Goal: Task Accomplishment & Management: Manage account settings

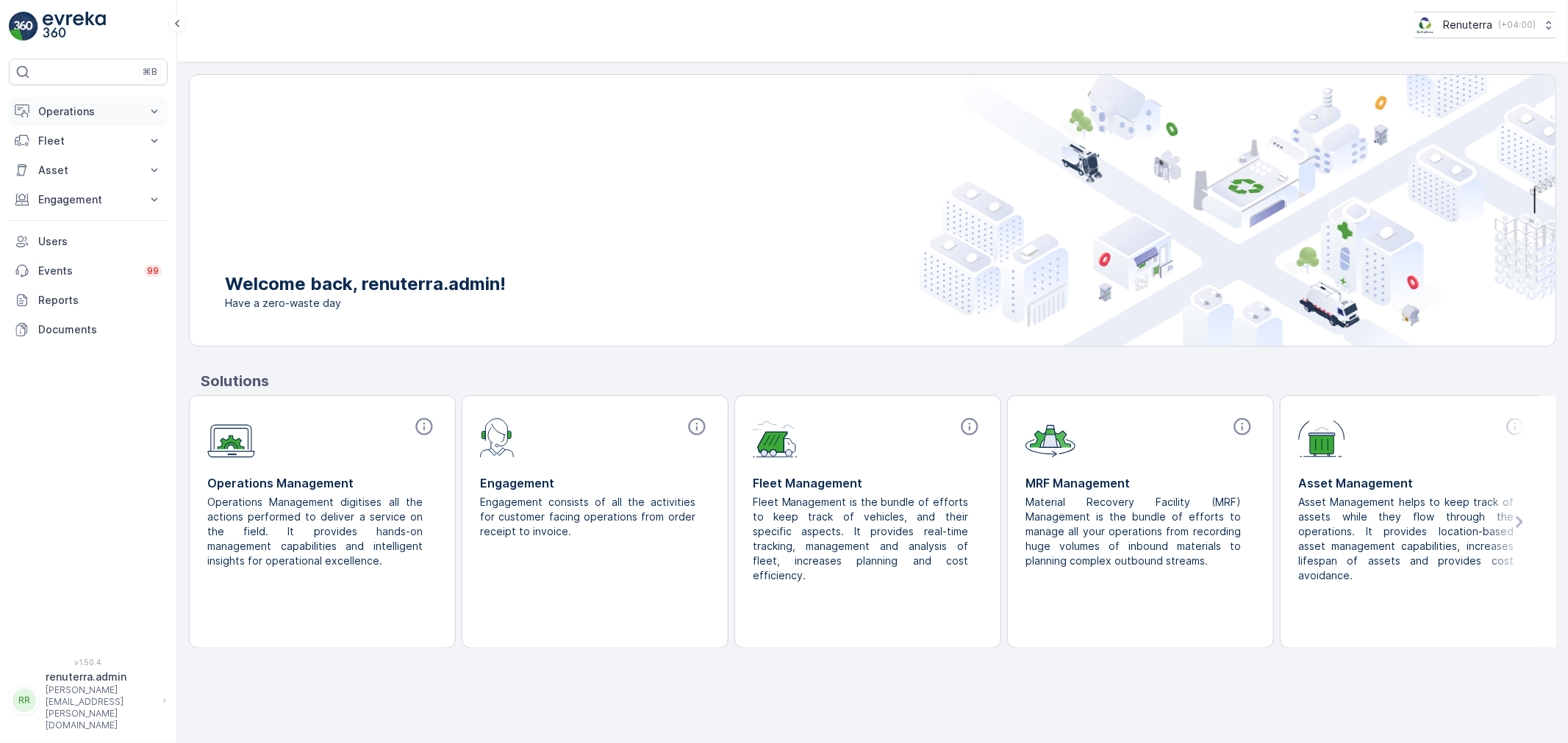
click at [86, 107] on p "Operations" at bounding box center [88, 112] width 100 height 15
click at [79, 157] on link "Planning" at bounding box center [100, 156] width 136 height 20
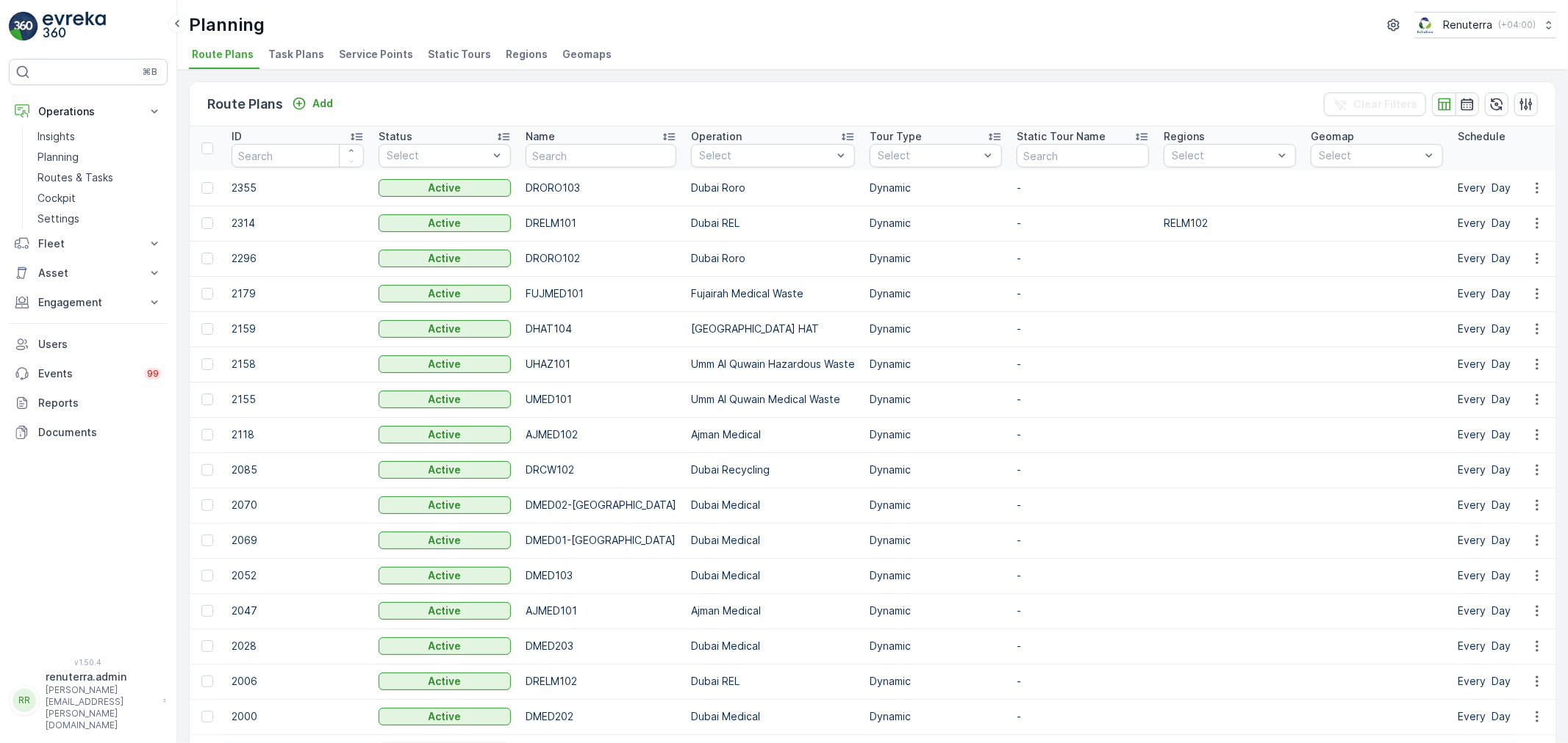
click at [379, 50] on span "Service Points" at bounding box center [376, 54] width 75 height 15
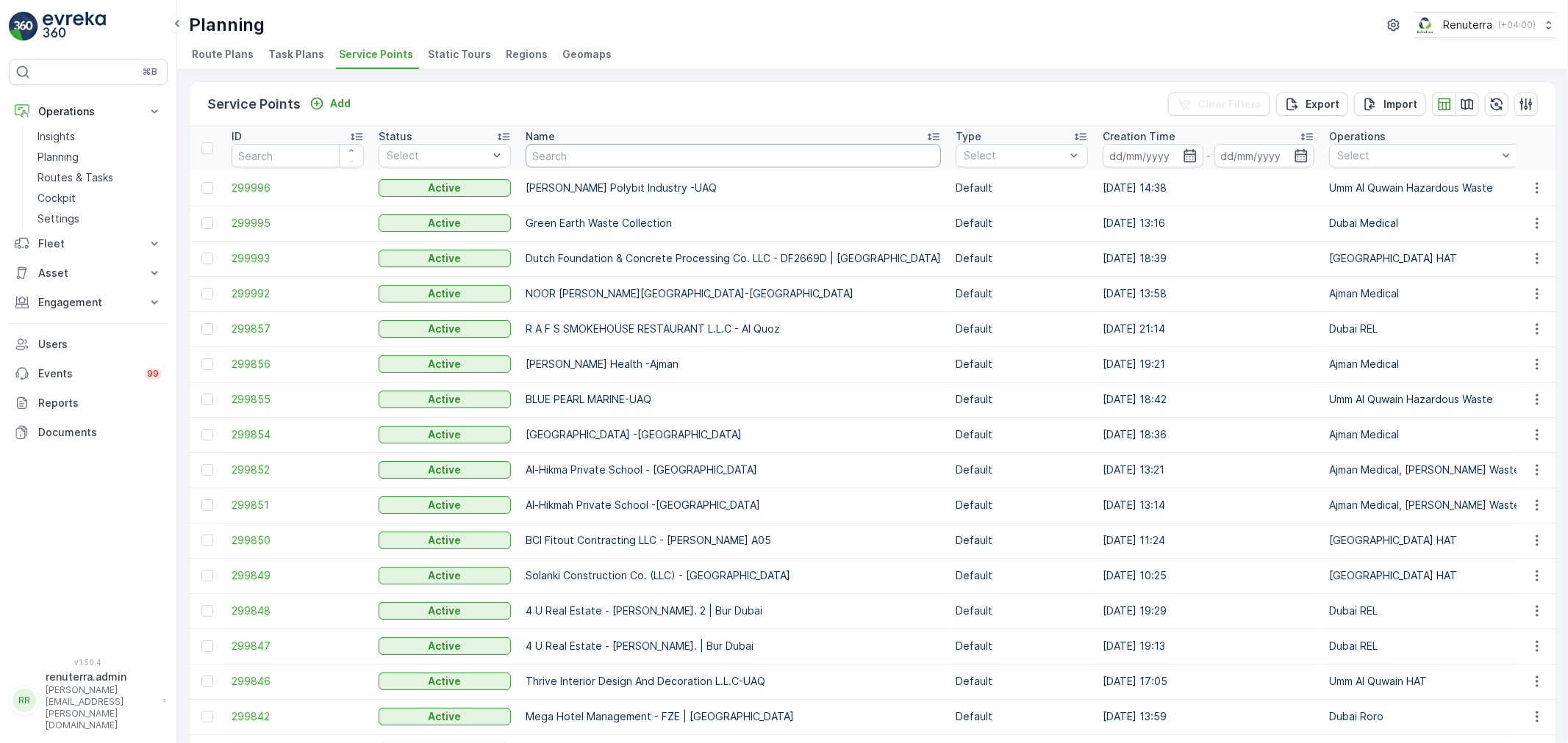
click at [615, 147] on input "text" at bounding box center [733, 156] width 415 height 23
type input "[PERSON_NAME]"
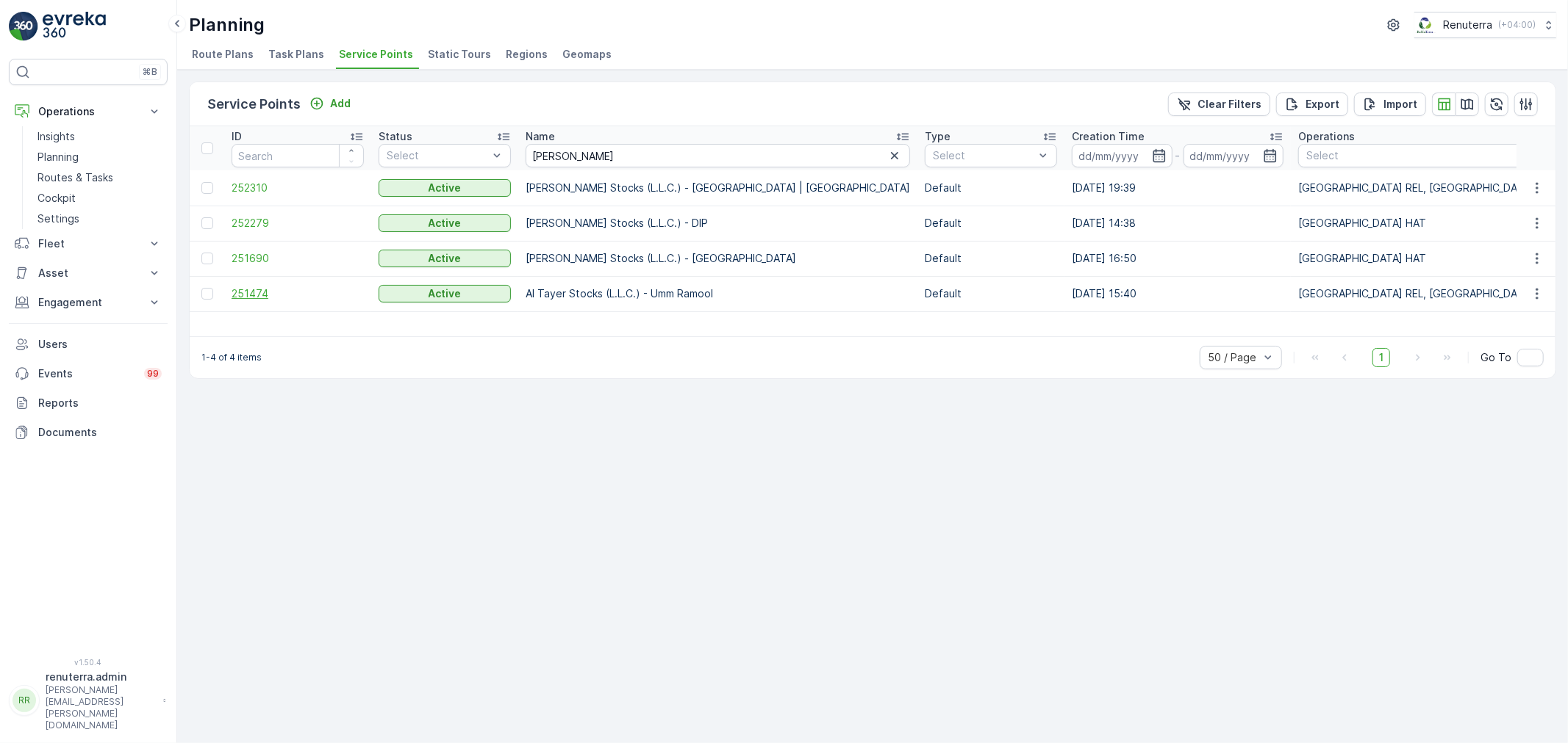
click at [242, 287] on span "251474" at bounding box center [298, 294] width 132 height 15
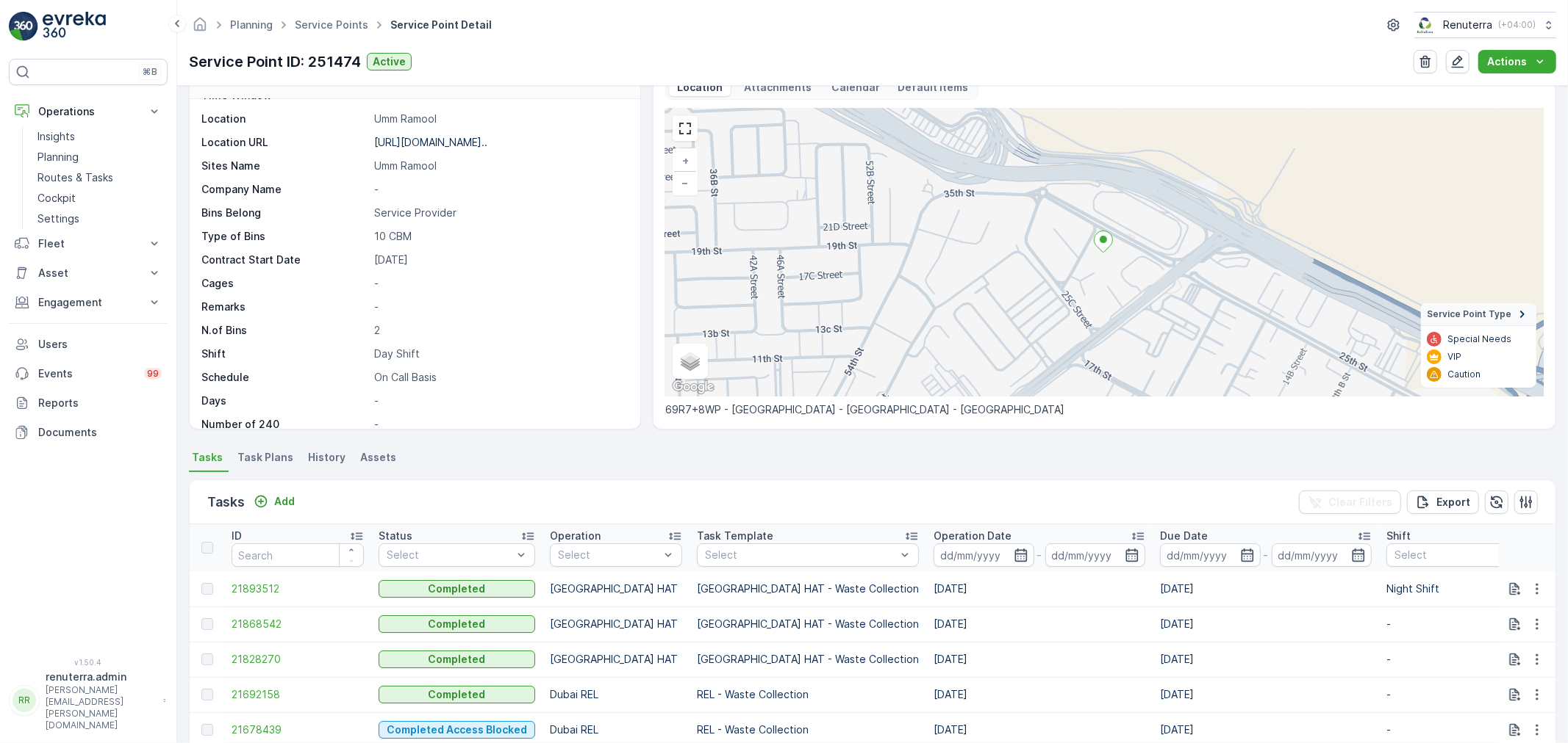
scroll to position [82, 0]
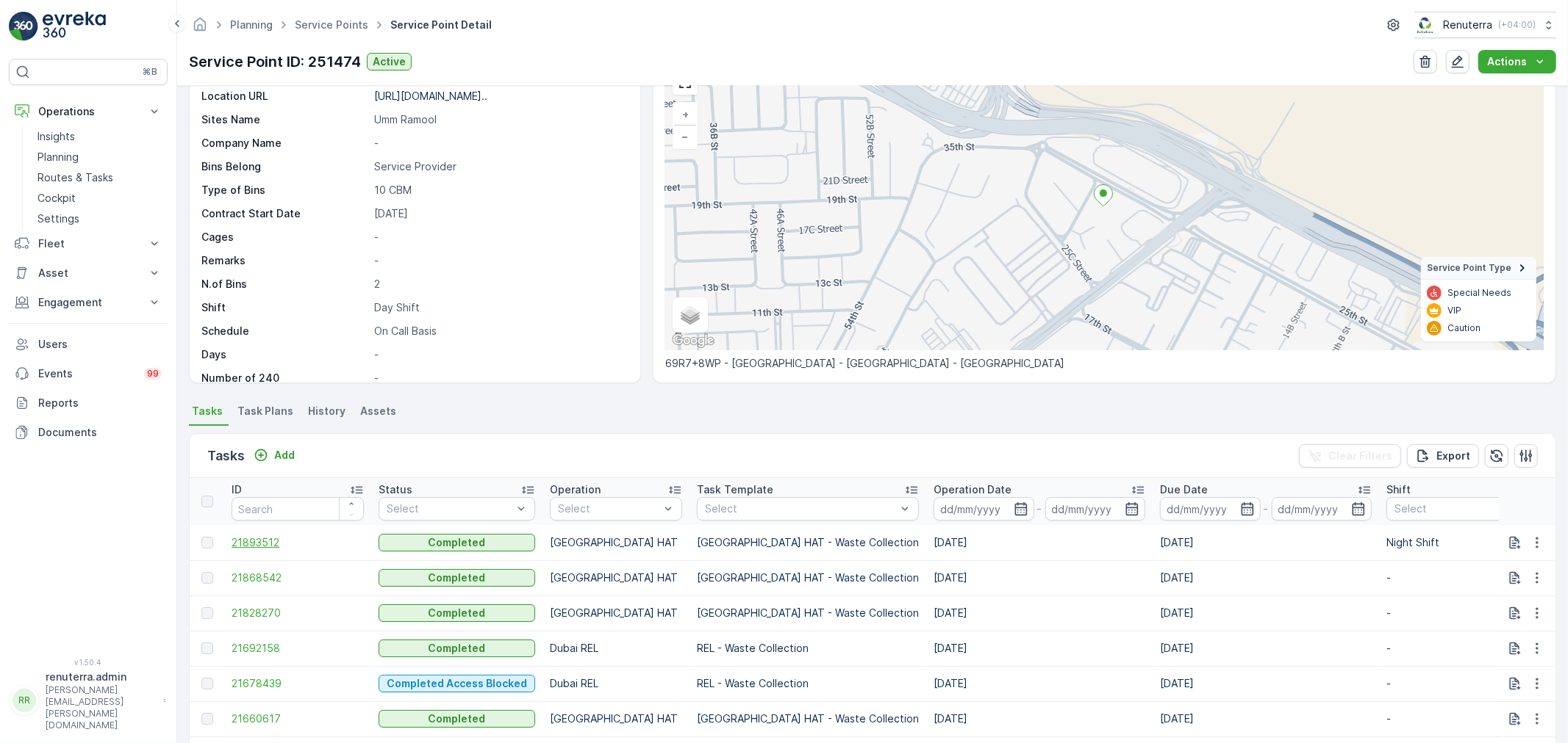
click at [259, 540] on span "21893512" at bounding box center [298, 543] width 132 height 15
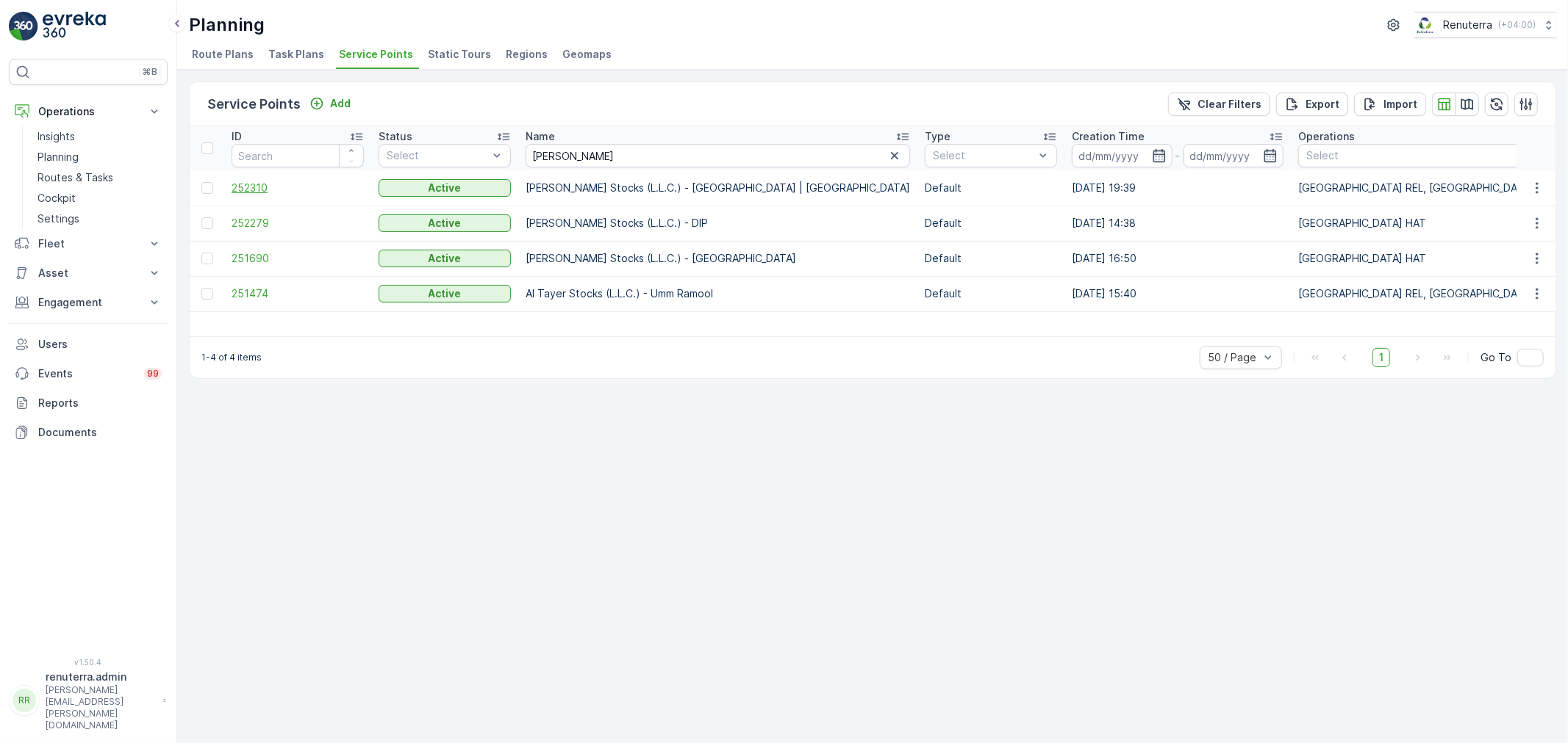
click at [246, 185] on span "252310" at bounding box center [298, 188] width 132 height 15
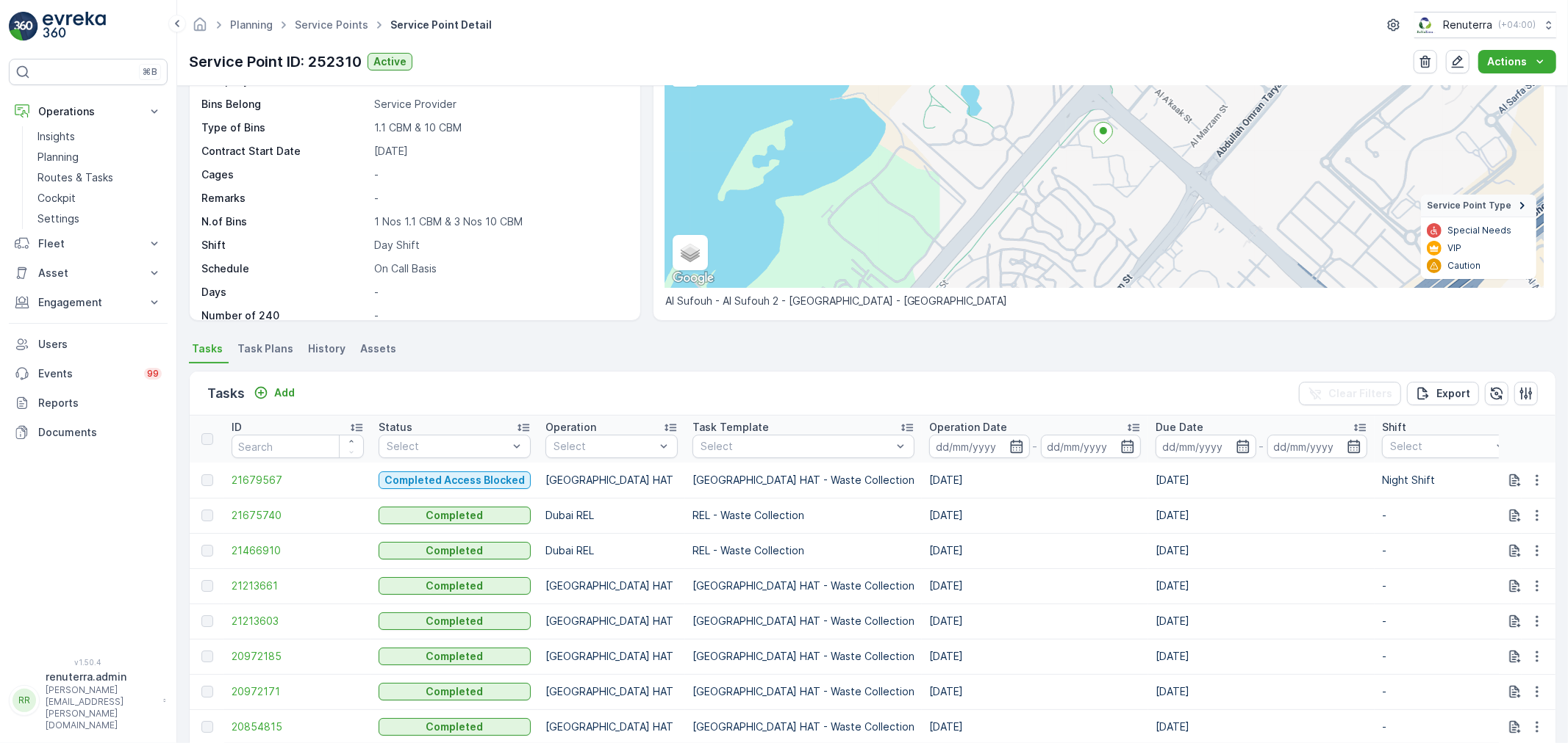
scroll to position [163, 0]
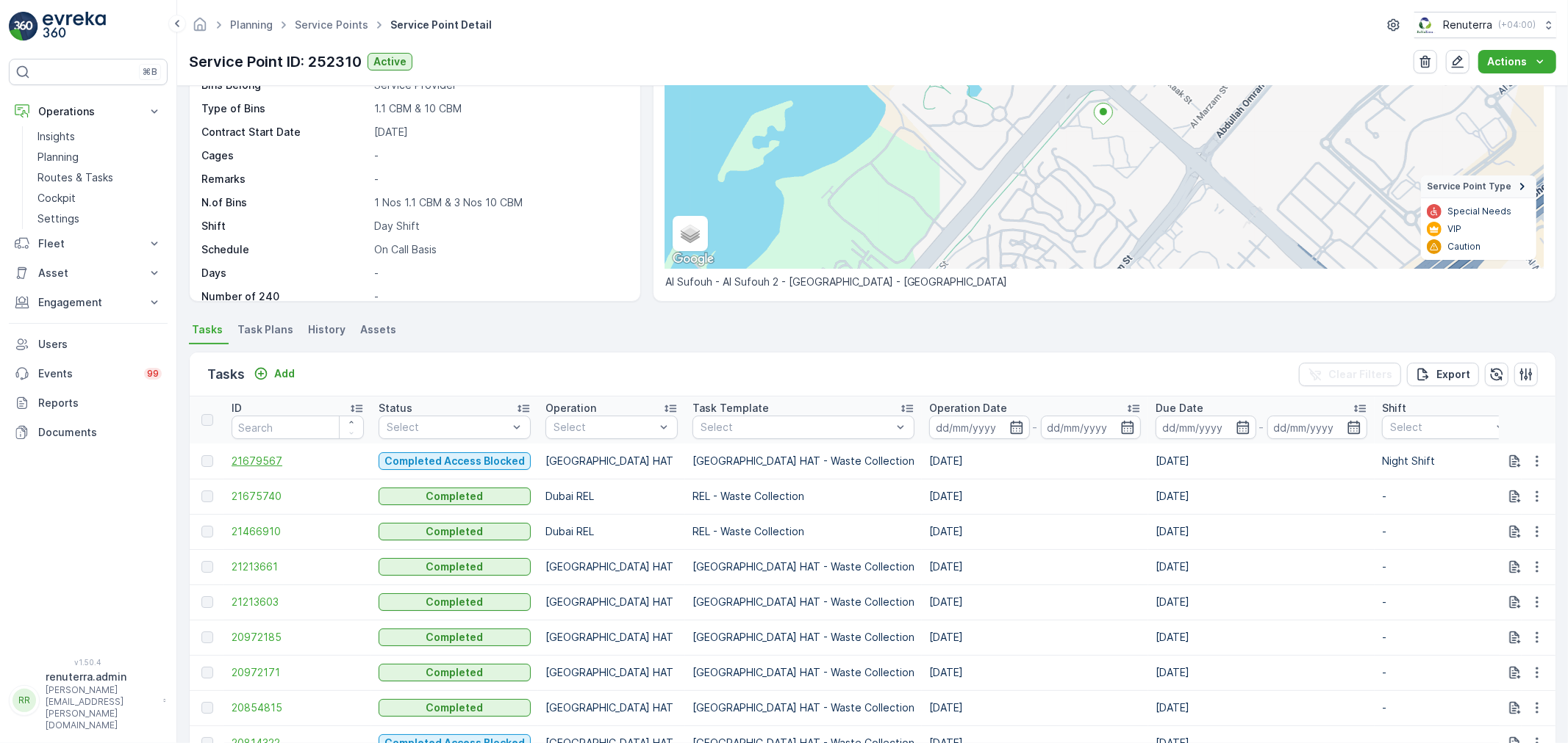
click at [254, 459] on span "21679567" at bounding box center [298, 461] width 132 height 15
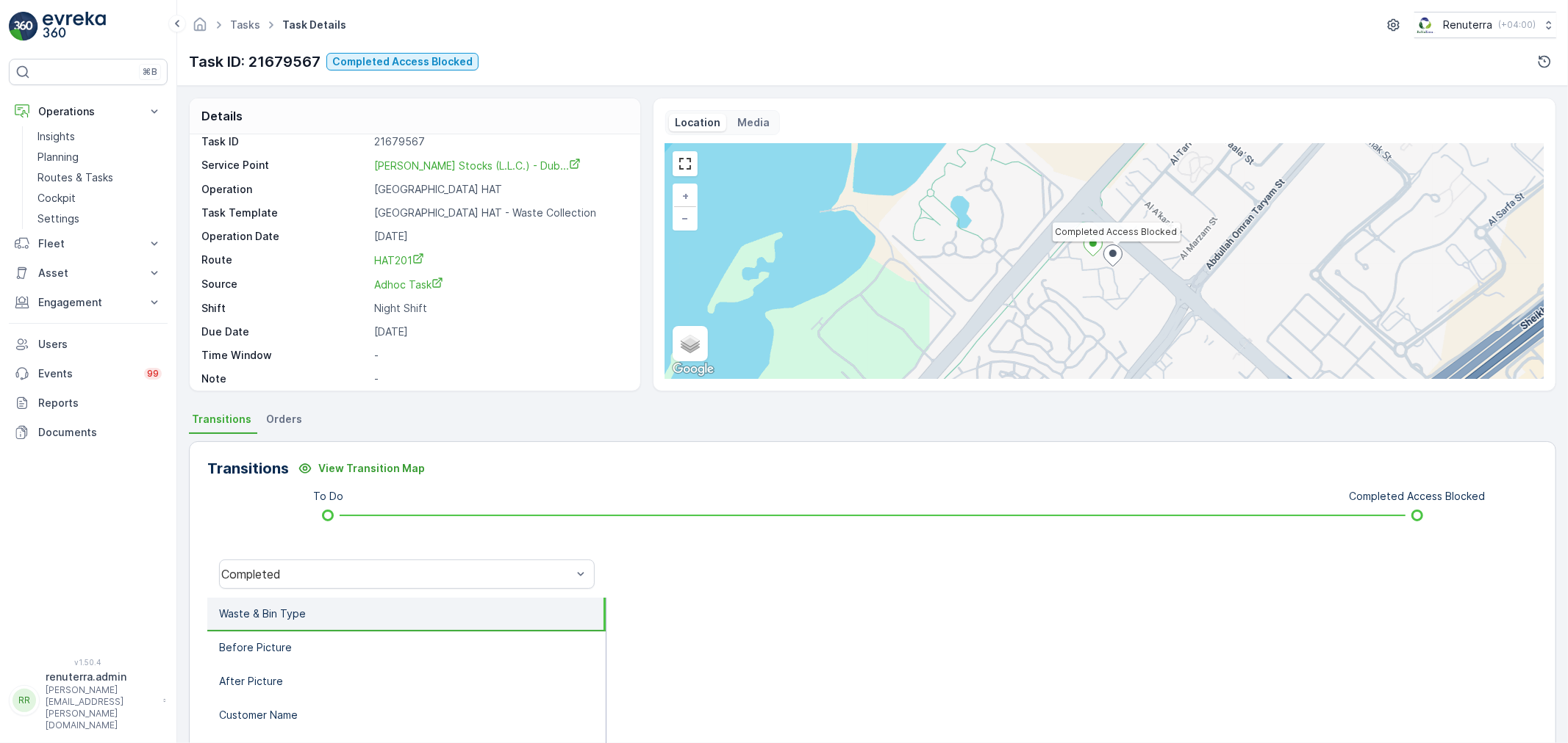
scroll to position [19, 0]
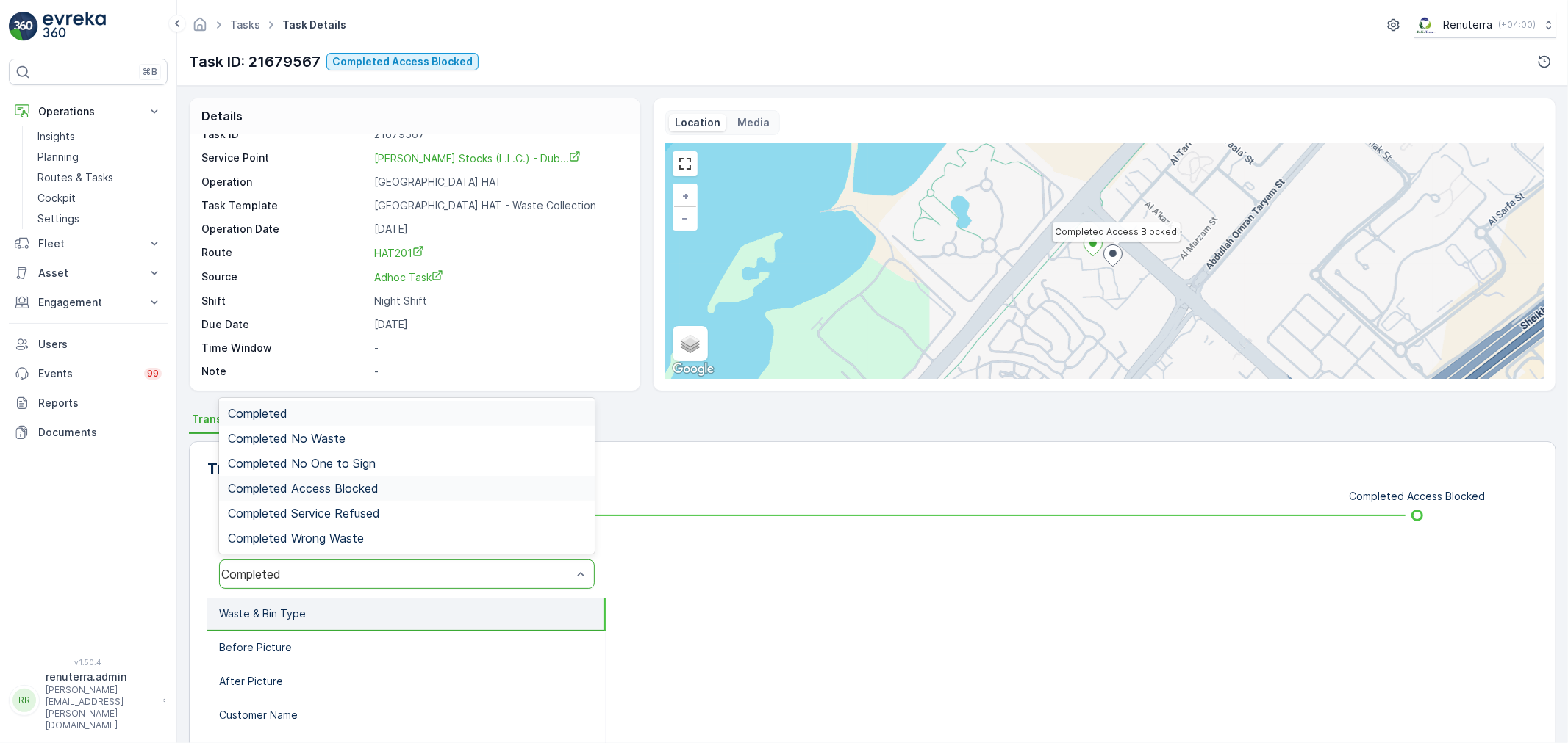
click at [371, 489] on span "Completed Access Blocked" at bounding box center [303, 489] width 151 height 13
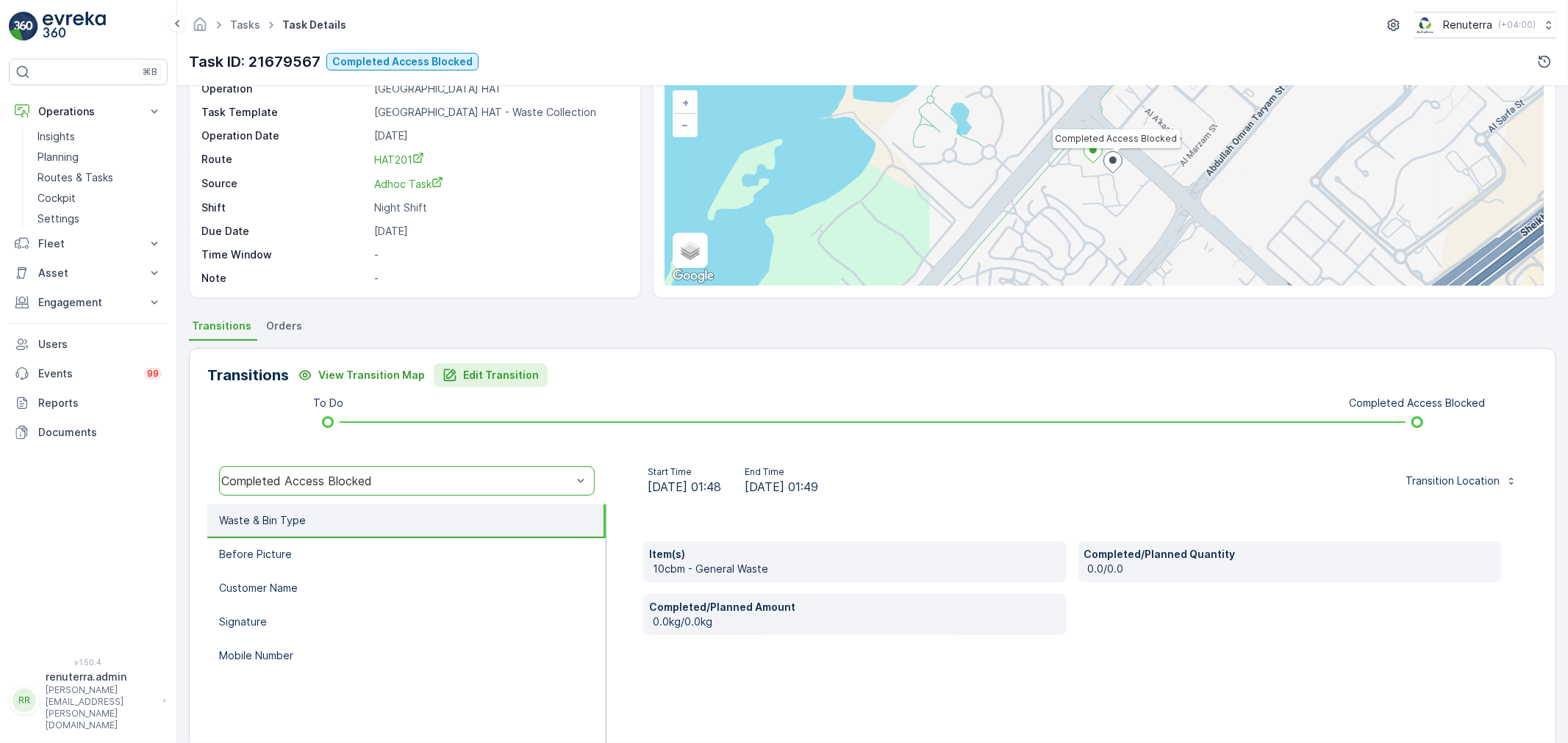
scroll to position [163, 0]
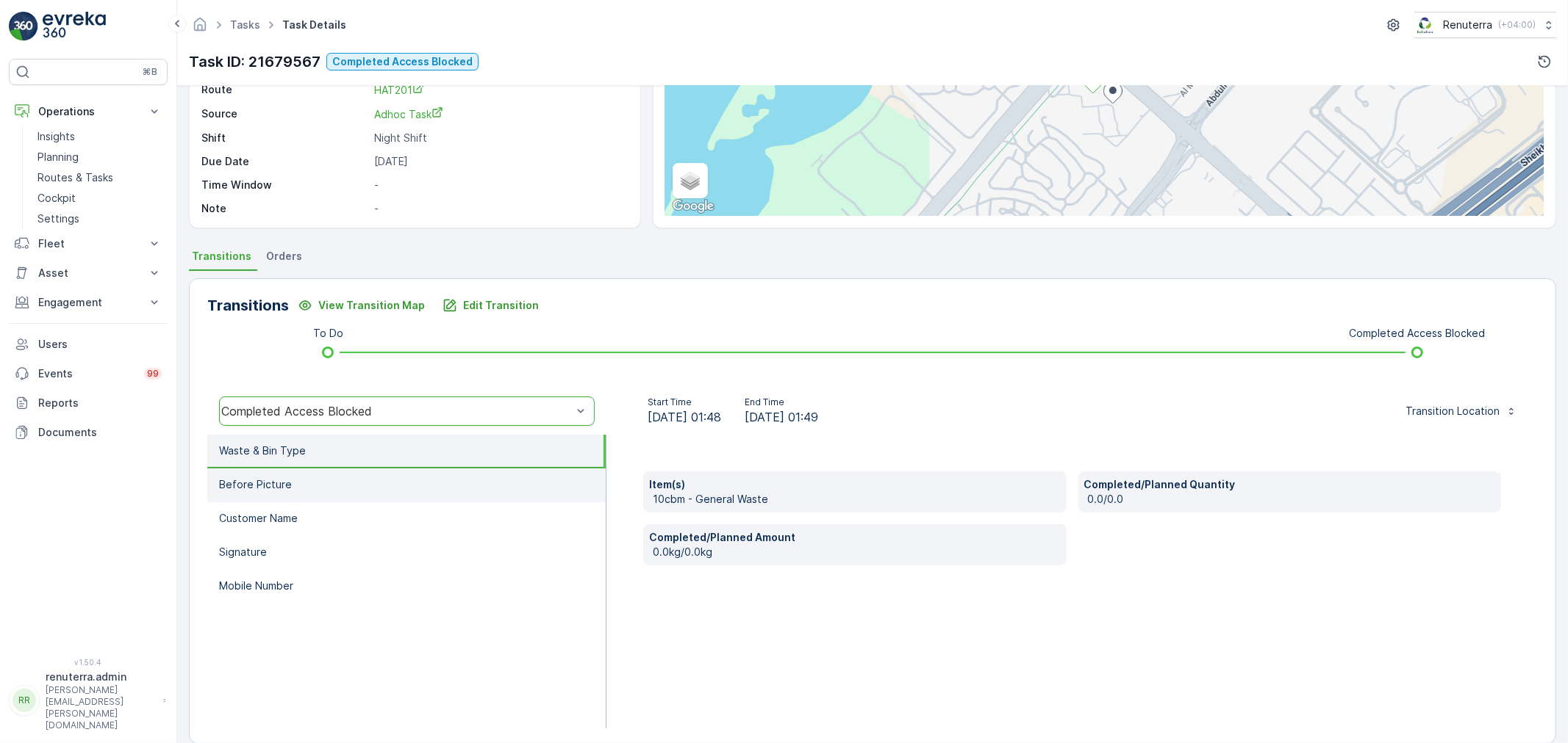
click at [246, 480] on p "Before Picture" at bounding box center [255, 485] width 73 height 15
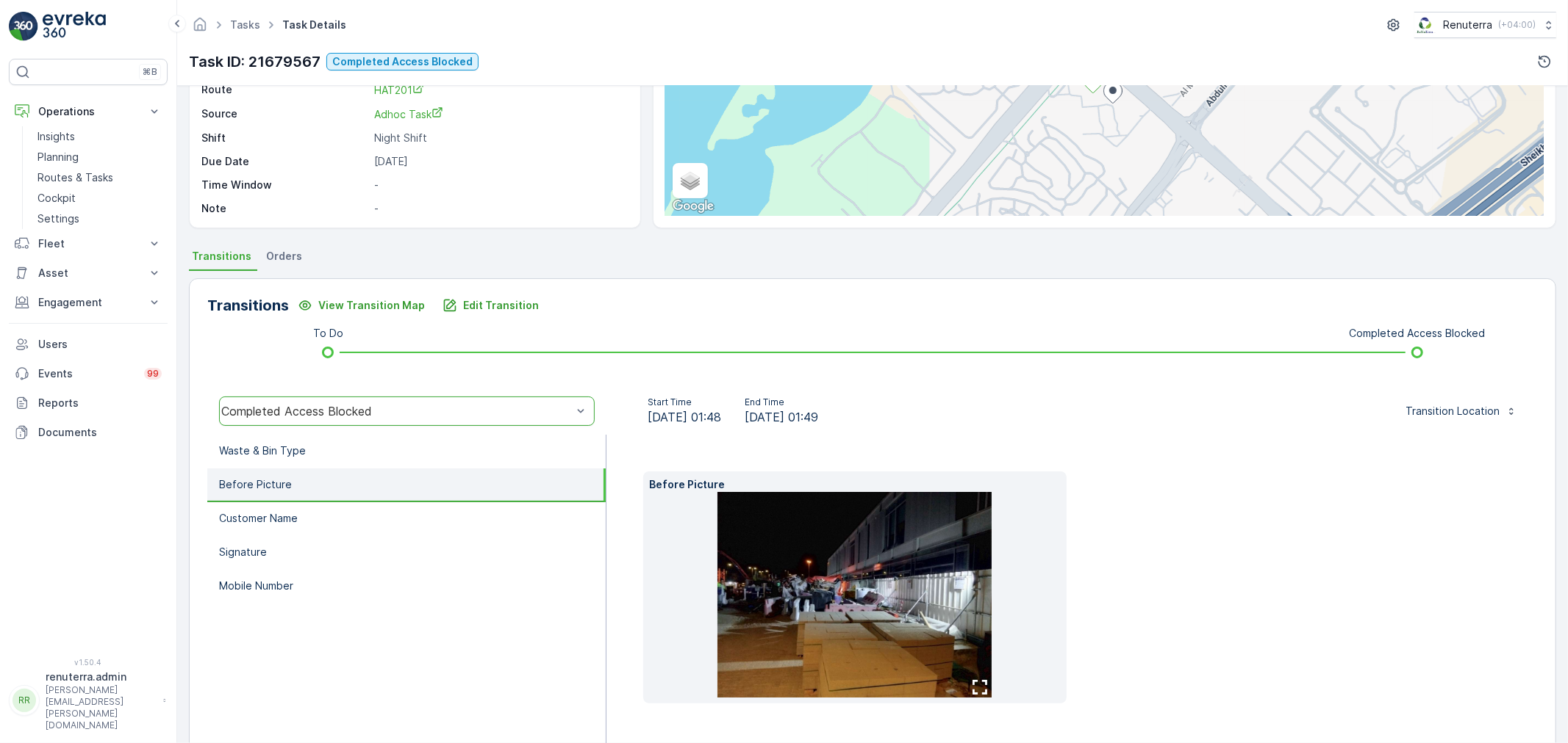
click at [871, 589] on img at bounding box center [855, 595] width 274 height 206
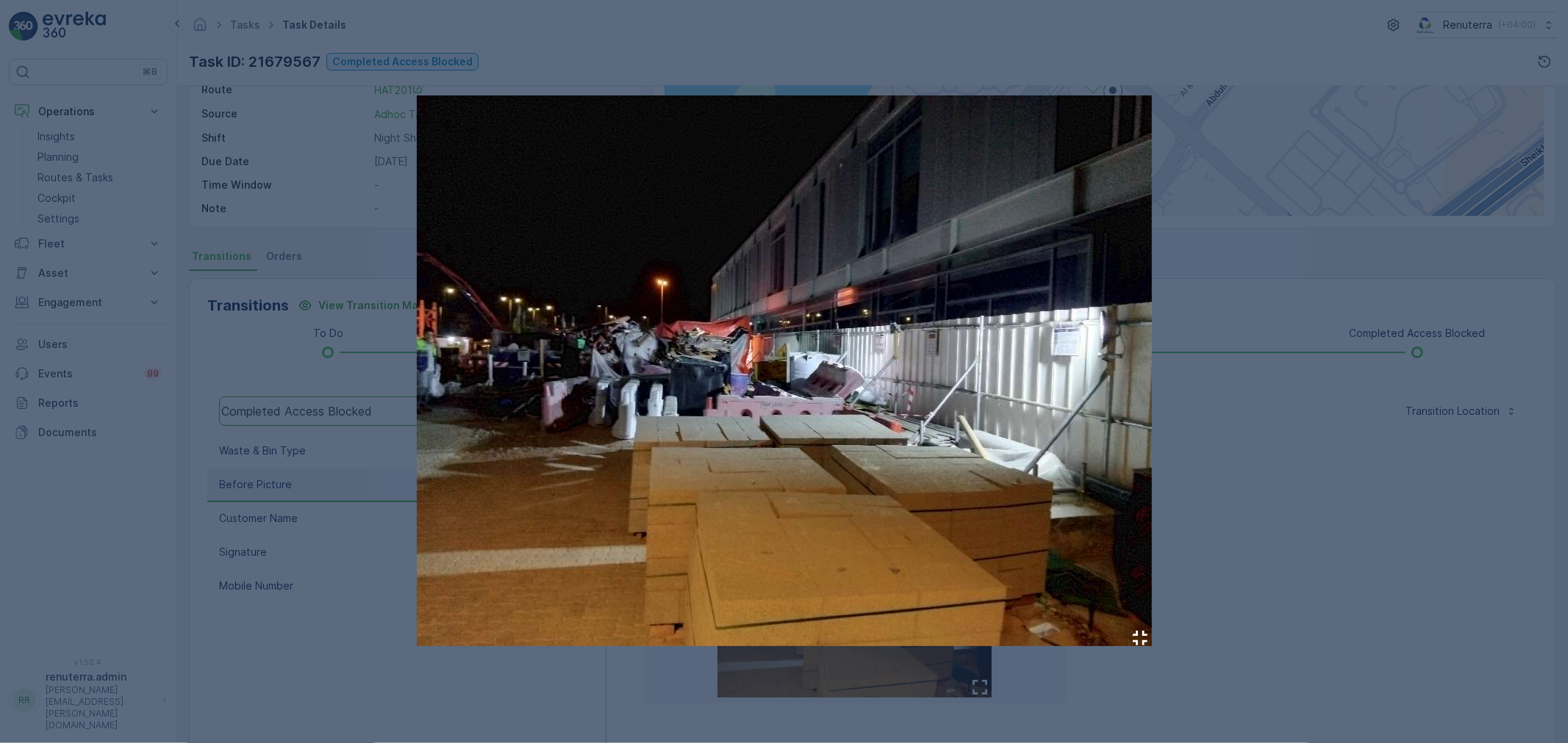
click at [1268, 472] on div at bounding box center [784, 371] width 1568 height 743
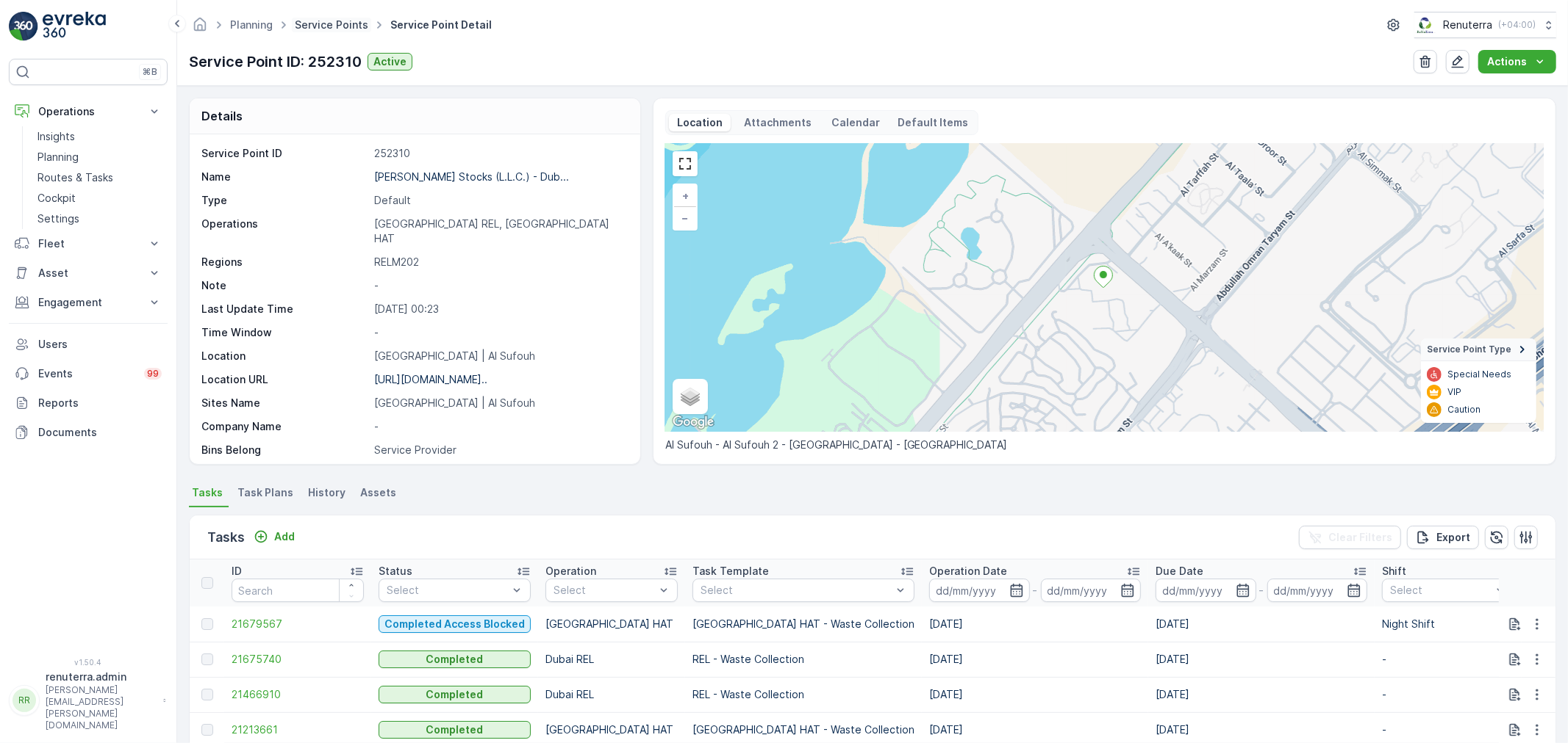
click at [326, 19] on link "Service Points" at bounding box center [332, 24] width 74 height 12
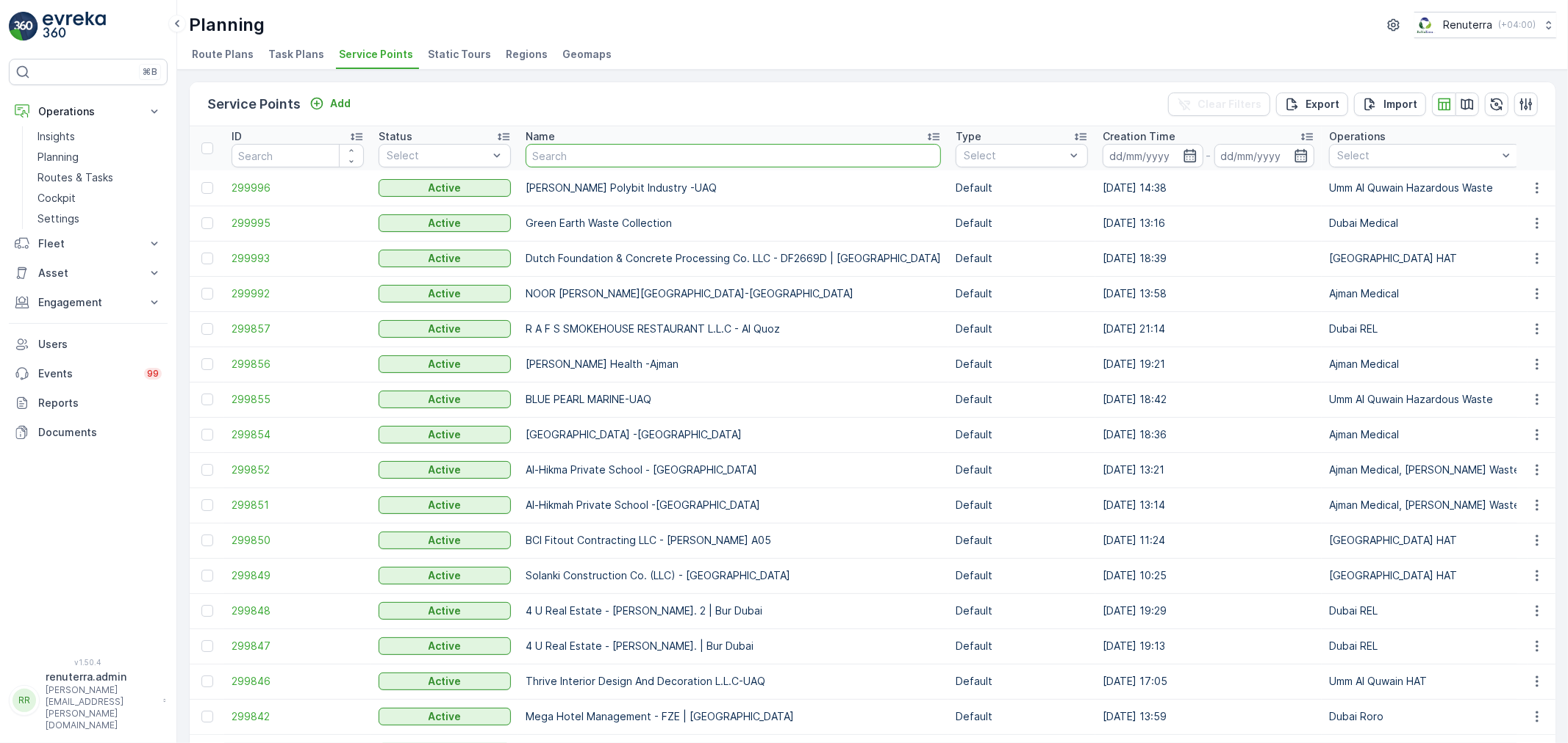
click at [606, 152] on input "text" at bounding box center [733, 156] width 415 height 23
type input "ruka"
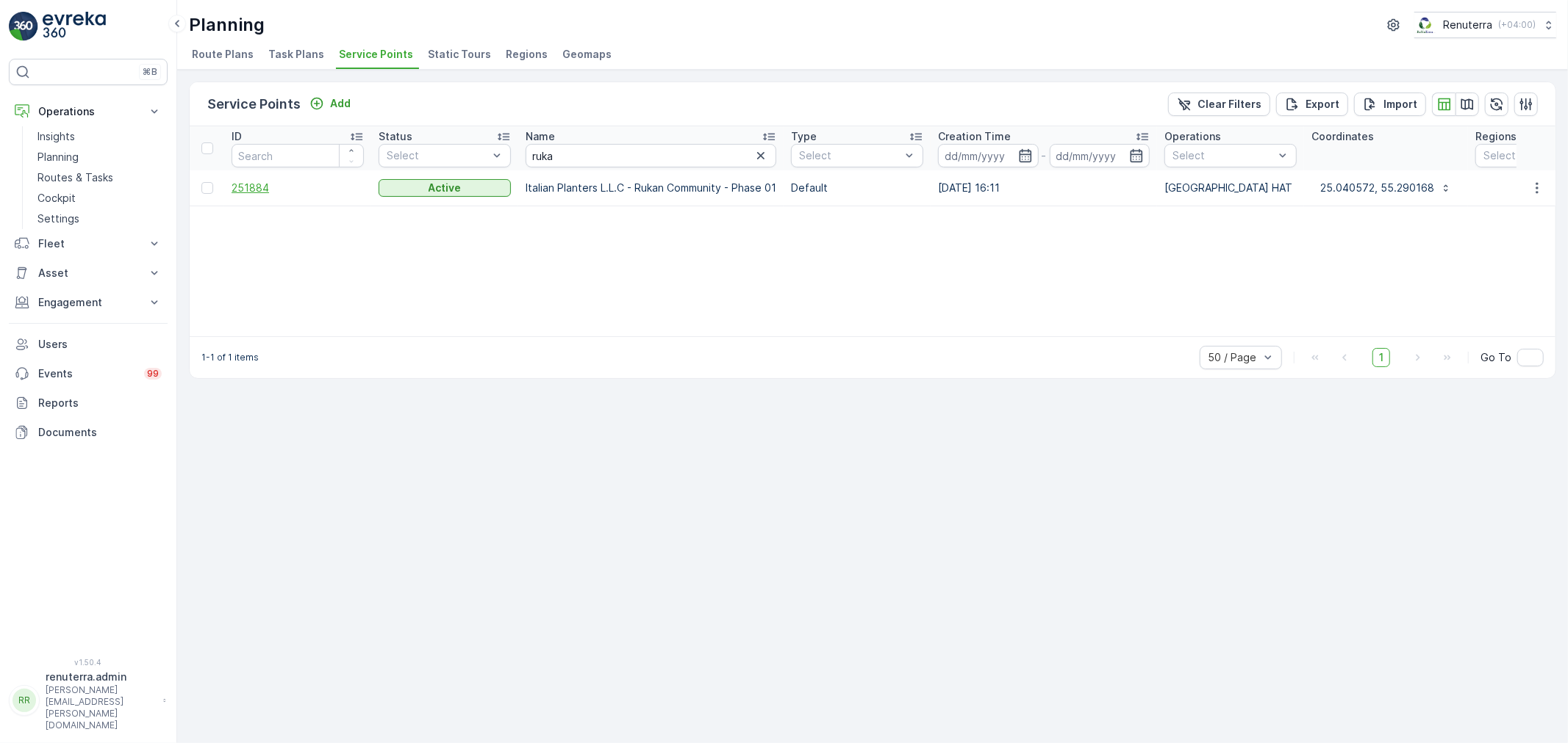
click at [244, 189] on span "251884" at bounding box center [298, 188] width 132 height 15
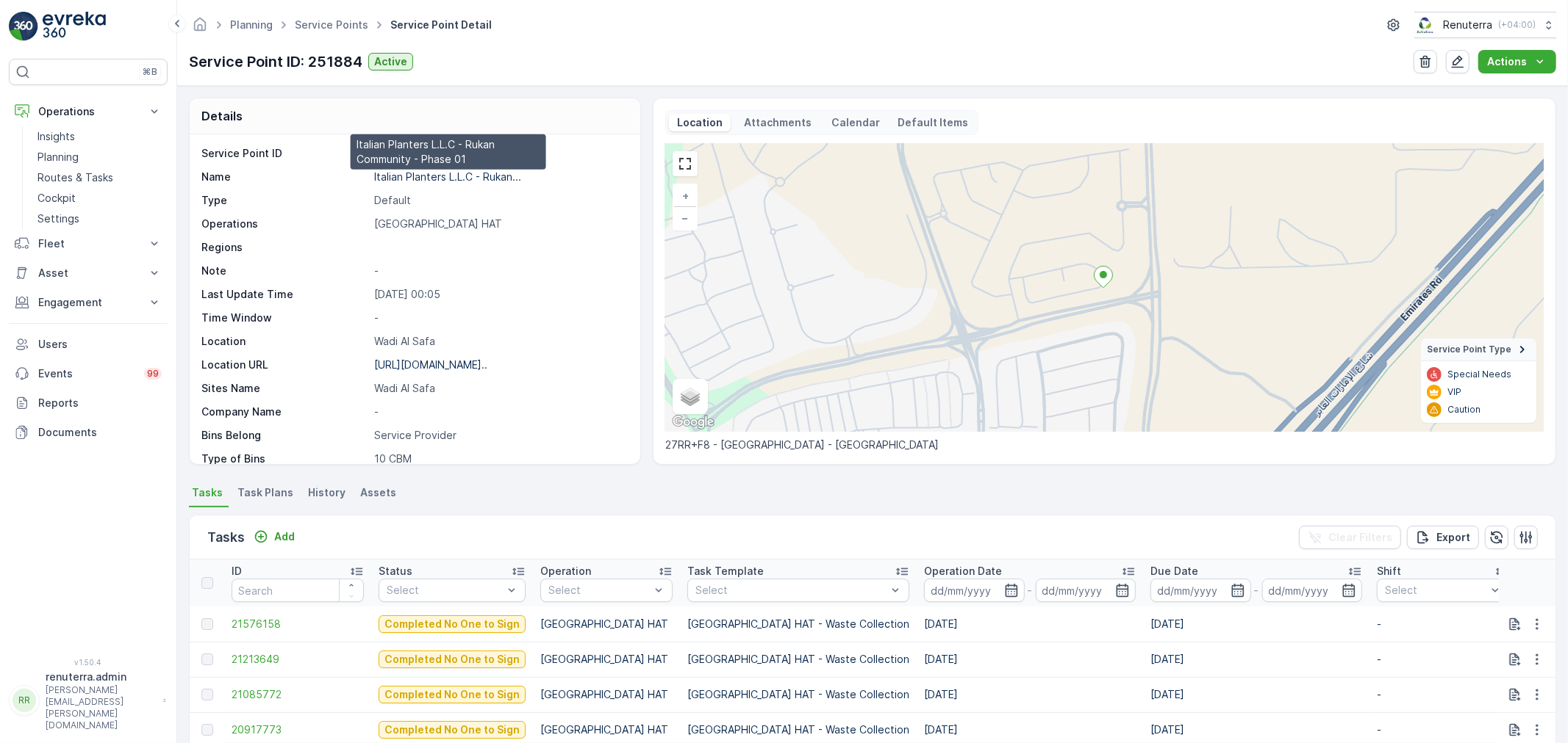
click at [413, 177] on p "Italian Planters L.L.C - Rukan..." at bounding box center [447, 176] width 147 height 12
click at [334, 19] on link "Service Points" at bounding box center [332, 24] width 74 height 12
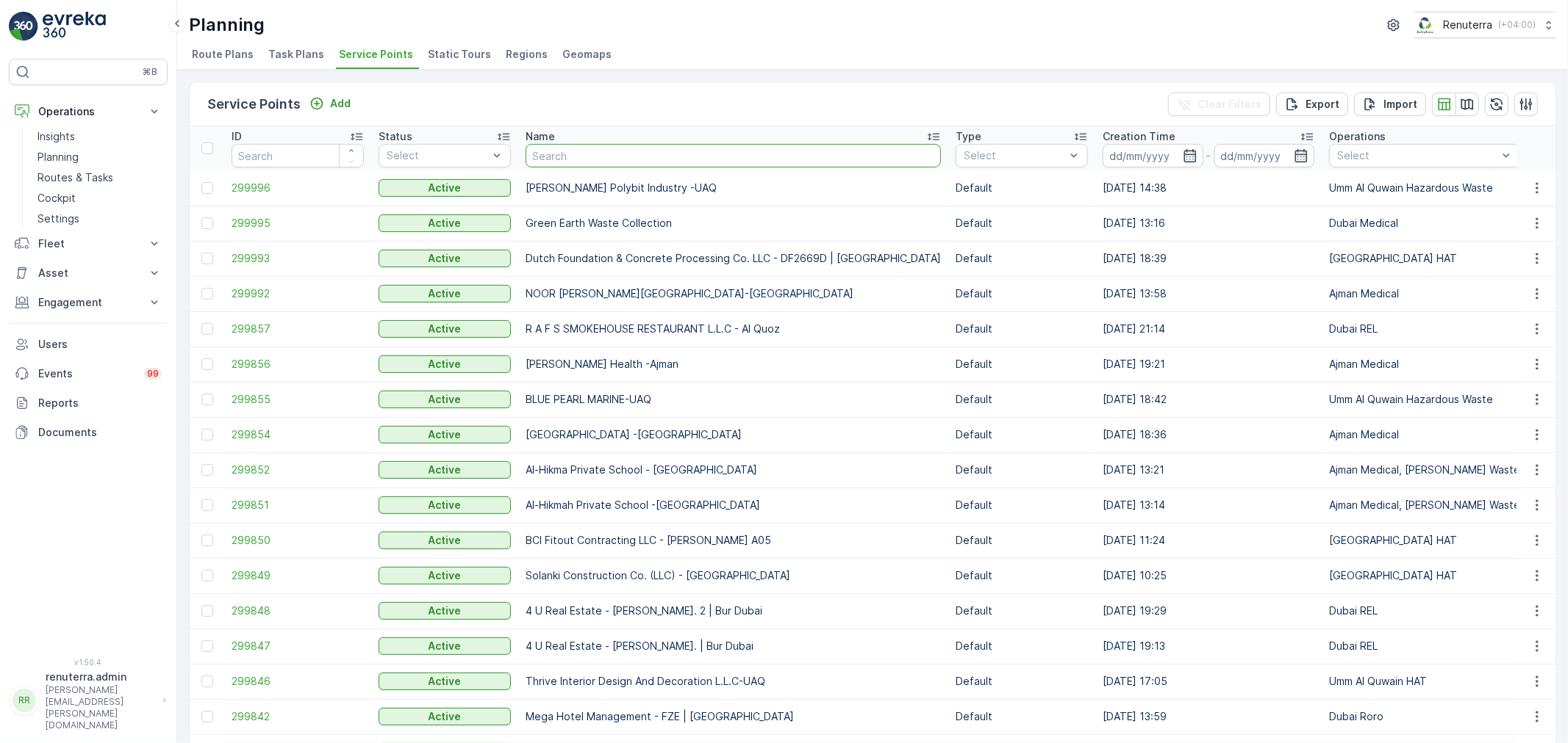
click at [577, 157] on input "text" at bounding box center [733, 156] width 415 height 23
type input "emirates"
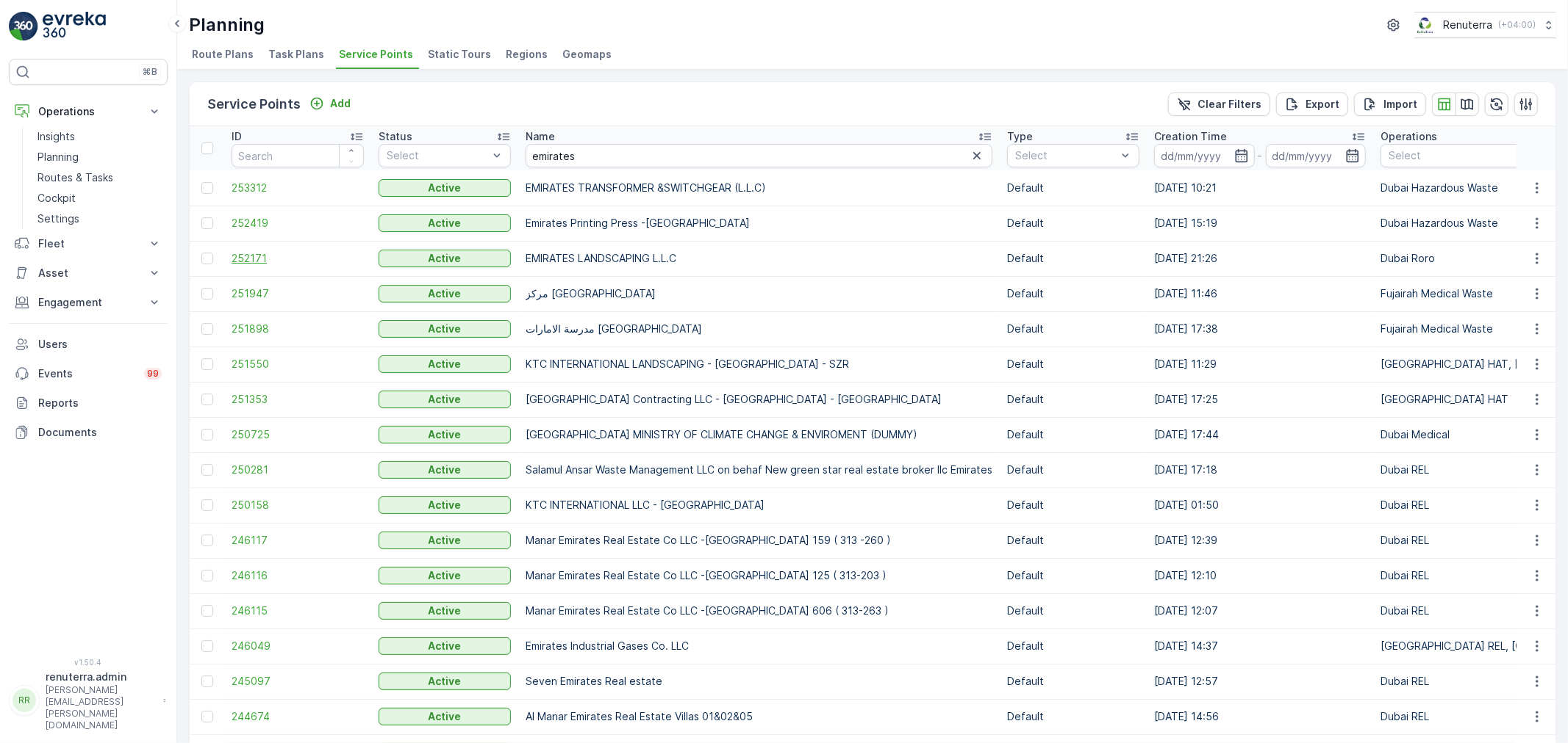
click at [247, 257] on span "252171" at bounding box center [298, 258] width 132 height 15
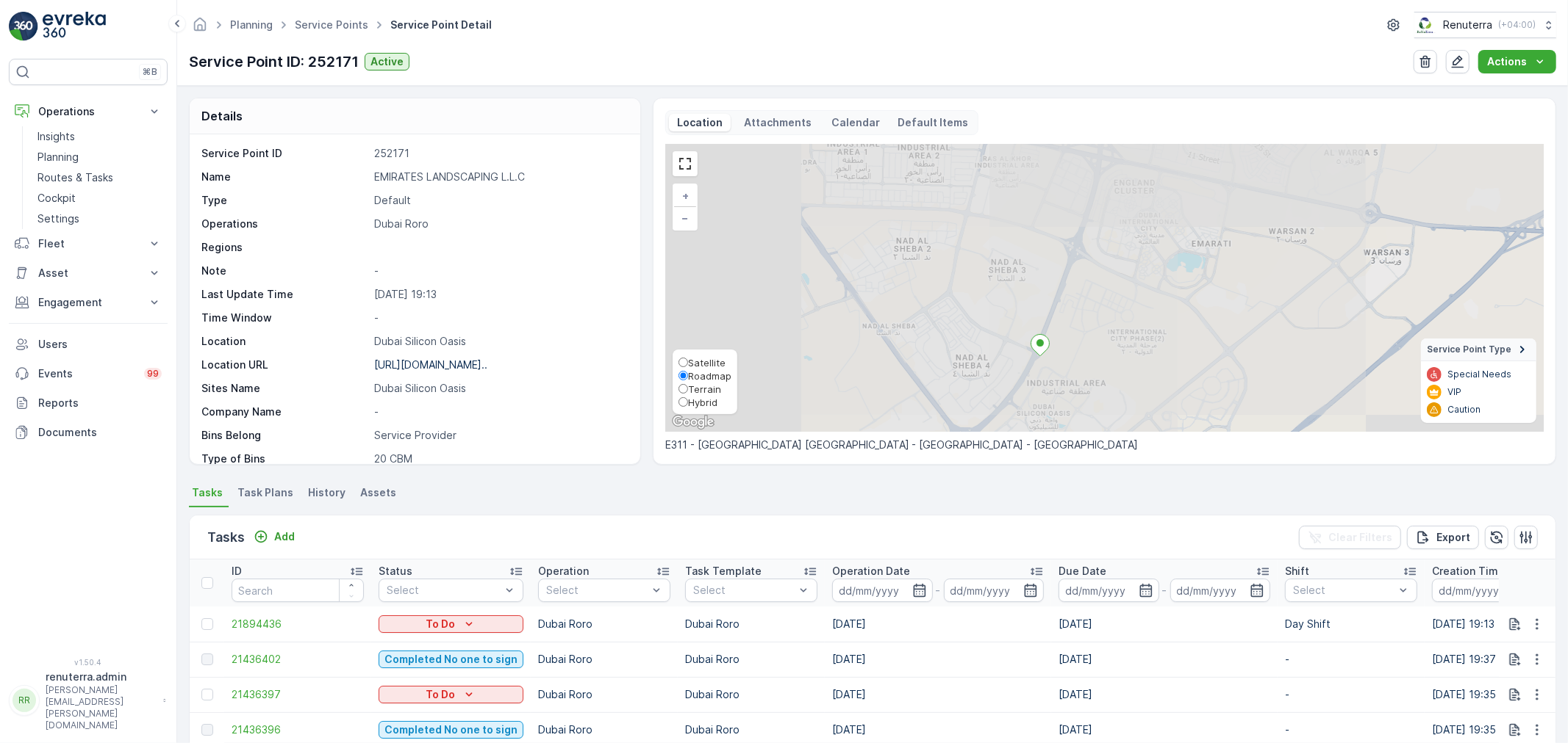
click at [698, 356] on label "Satellite" at bounding box center [705, 362] width 53 height 13
click at [688, 358] on input "Satellite" at bounding box center [683, 363] width 10 height 10
radio input "true"
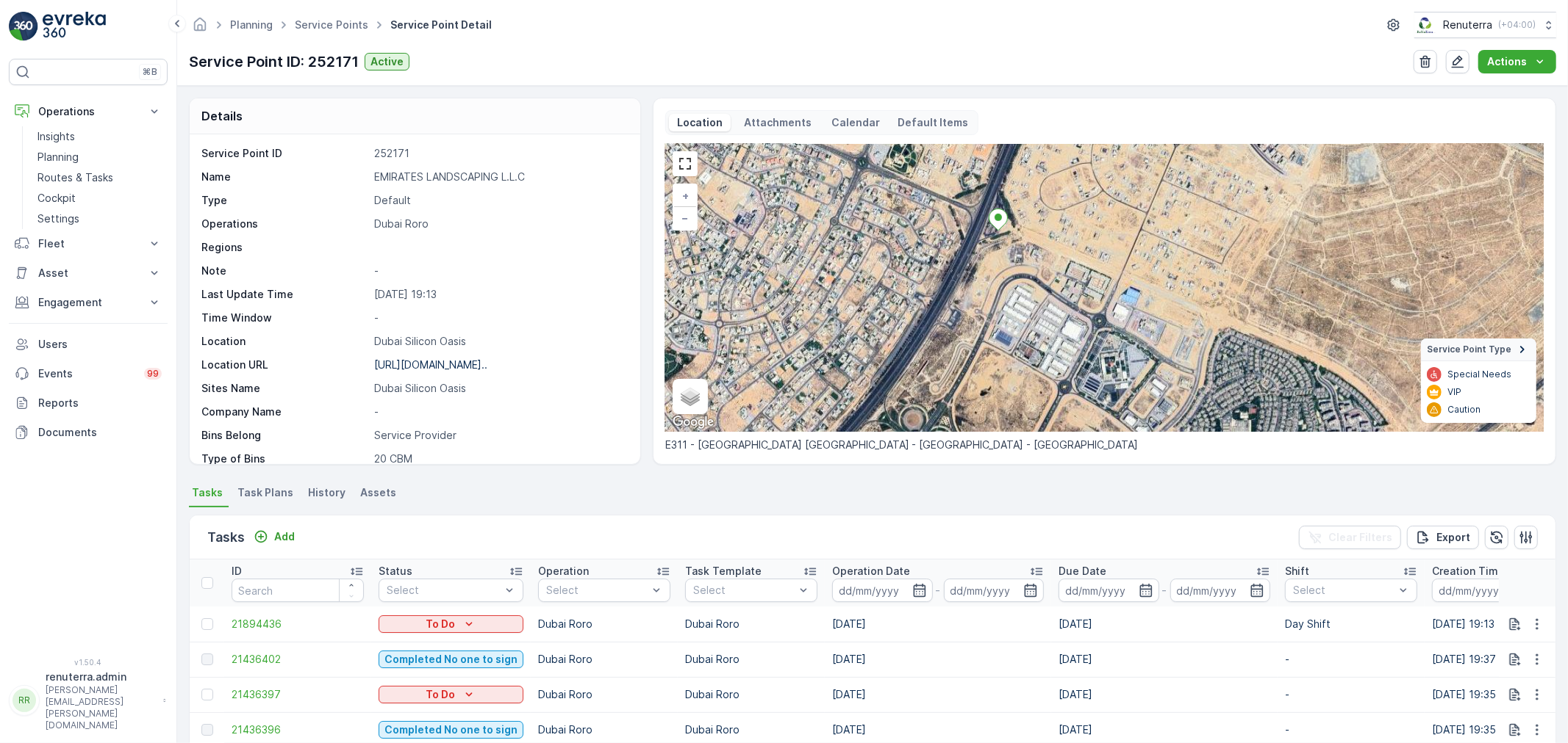
drag, startPoint x: 1050, startPoint y: 371, endPoint x: 1053, endPoint y: 292, distance: 79.1
click at [1053, 292] on div "+ − Satellite Roadmap Terrain Hybrid Leaflet Keyboard shortcuts Map Data Imager…" at bounding box center [1103, 288] width 878 height 288
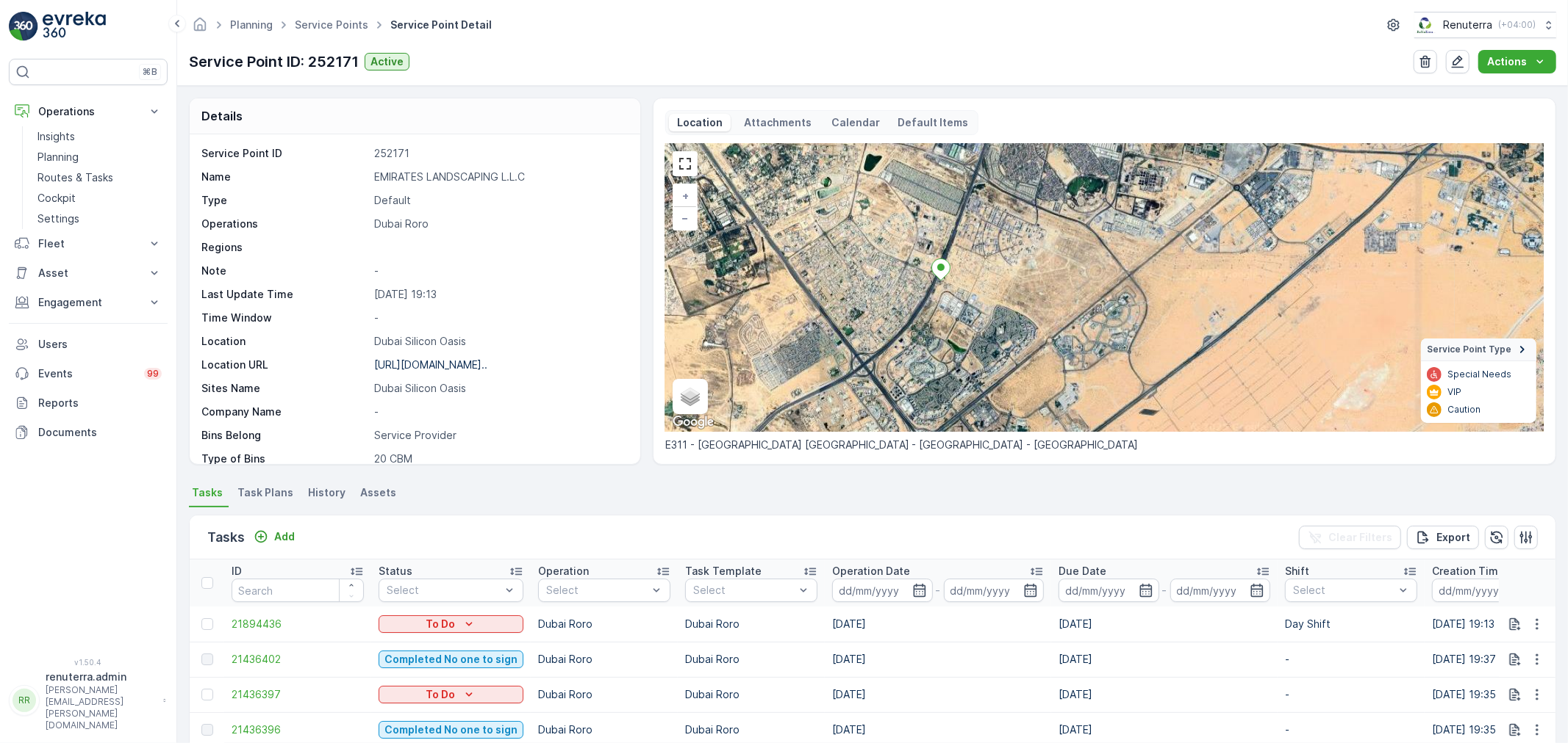
drag, startPoint x: 979, startPoint y: 274, endPoint x: 997, endPoint y: 288, distance: 22.8
click at [997, 288] on div "+ − Satellite Roadmap Terrain Hybrid Leaflet Keyboard shortcuts Map Data Imager…" at bounding box center [1103, 288] width 878 height 288
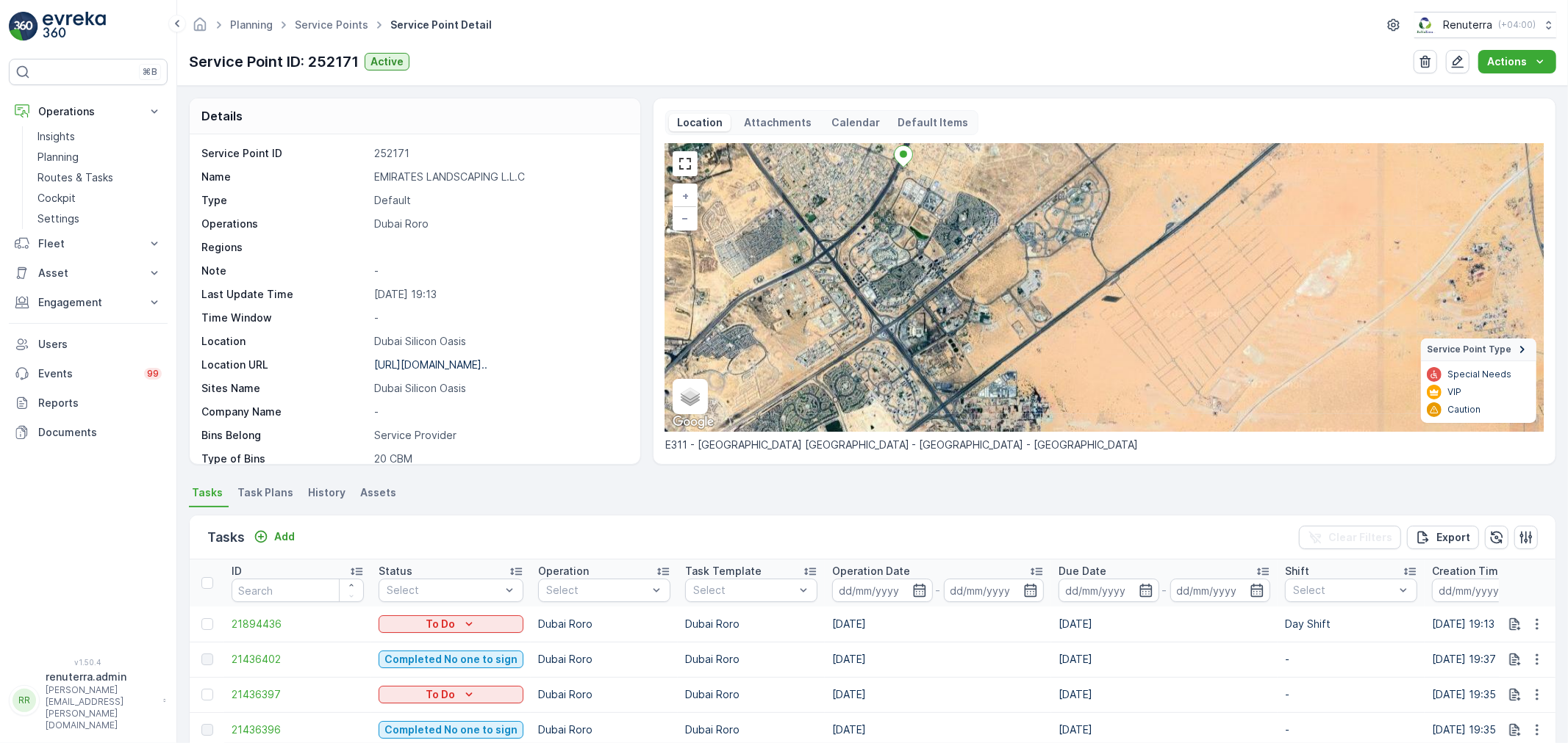
drag, startPoint x: 923, startPoint y: 311, endPoint x: 885, endPoint y: 200, distance: 117.3
click at [885, 200] on div "+ − Satellite Roadmap Terrain Hybrid Leaflet Keyboard shortcuts Map Data Imager…" at bounding box center [1103, 288] width 878 height 288
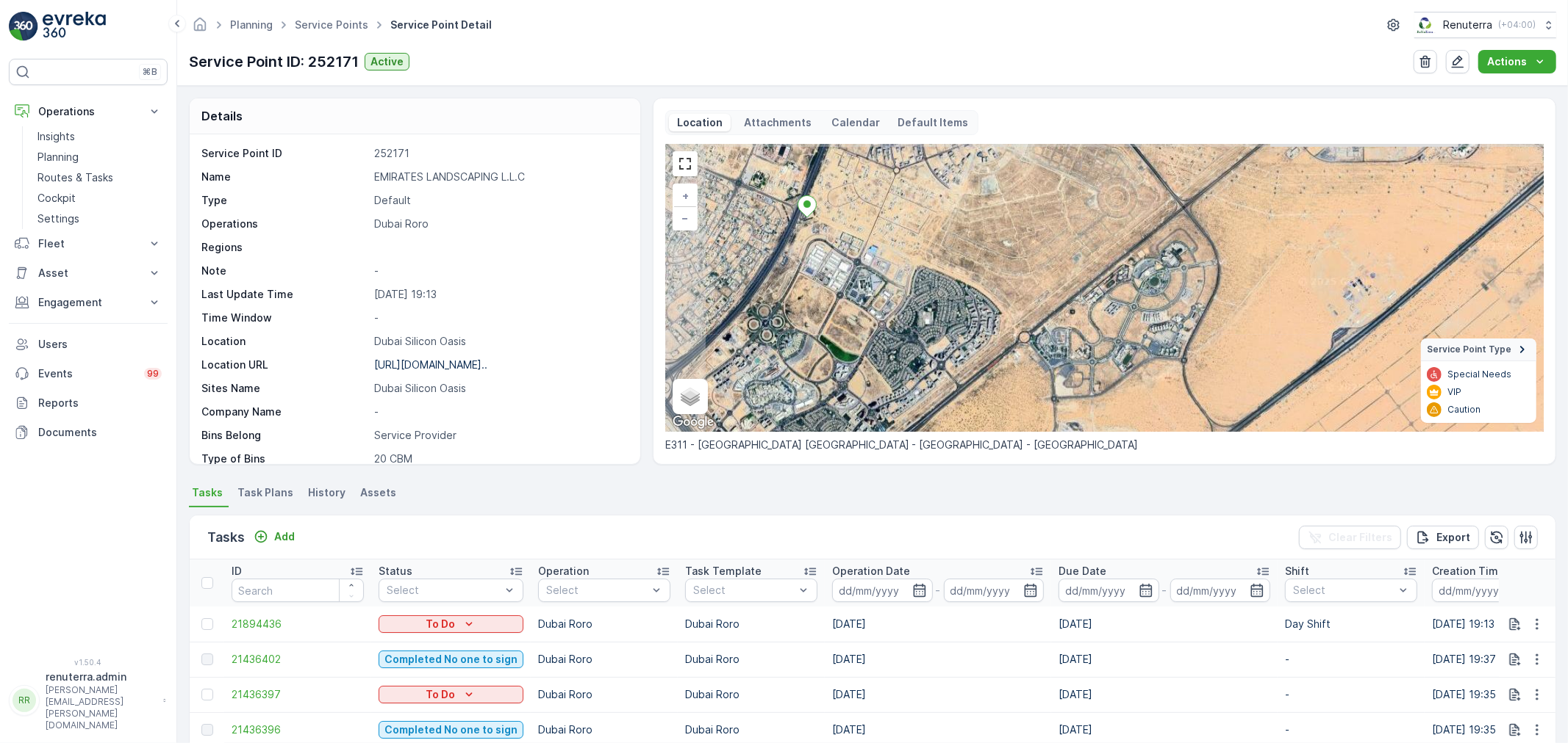
drag, startPoint x: 954, startPoint y: 253, endPoint x: 972, endPoint y: 333, distance: 82.0
click at [1043, 365] on div "+ − Satellite Roadmap Terrain Hybrid Leaflet Keyboard shortcuts Map Data Imager…" at bounding box center [1103, 288] width 878 height 288
click at [340, 28] on link "Service Points" at bounding box center [332, 24] width 74 height 12
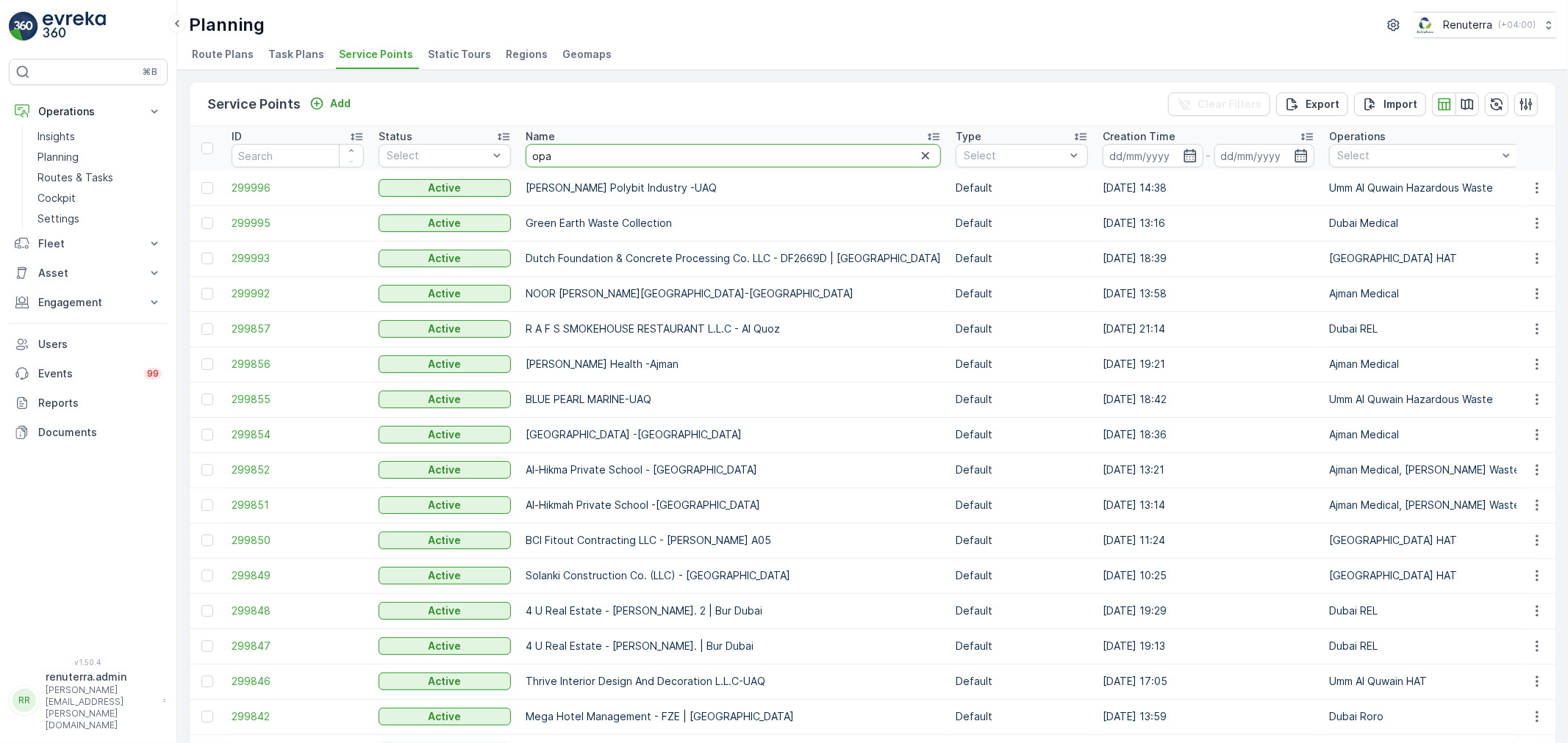
type input "opal"
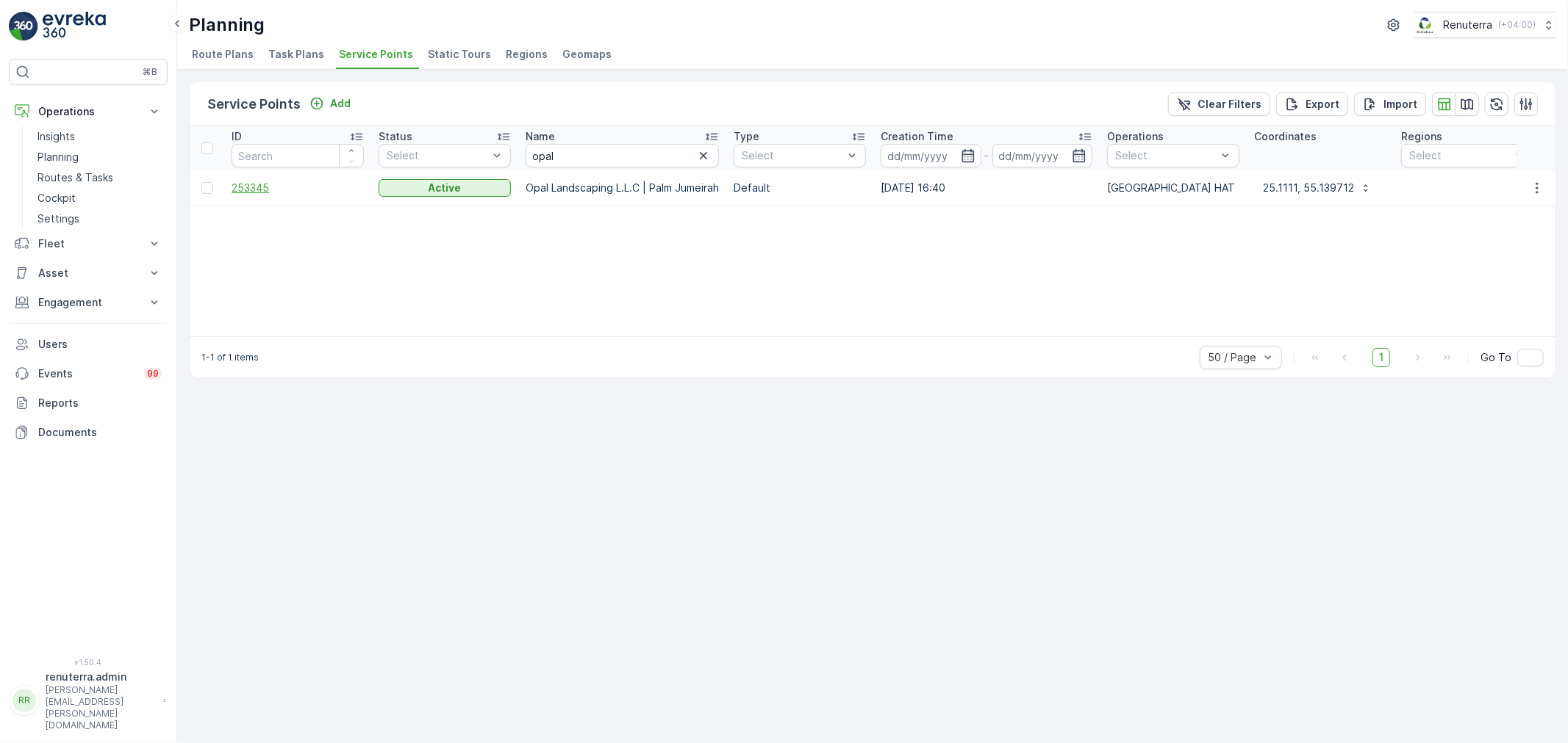
click at [253, 188] on span "253345" at bounding box center [298, 188] width 132 height 15
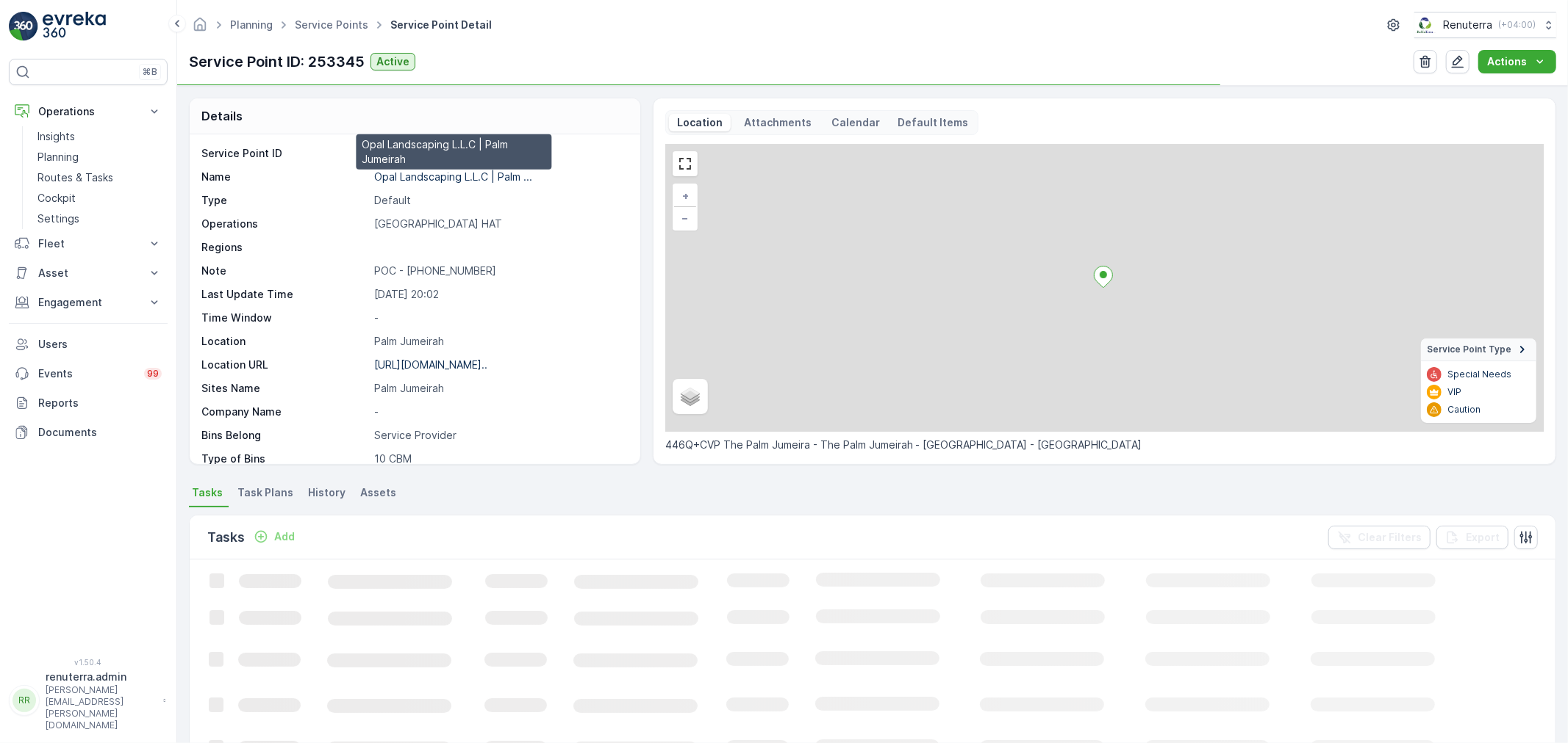
click at [432, 173] on p "Opal Landscaping L.L.C | Palm ..." at bounding box center [452, 176] width 158 height 12
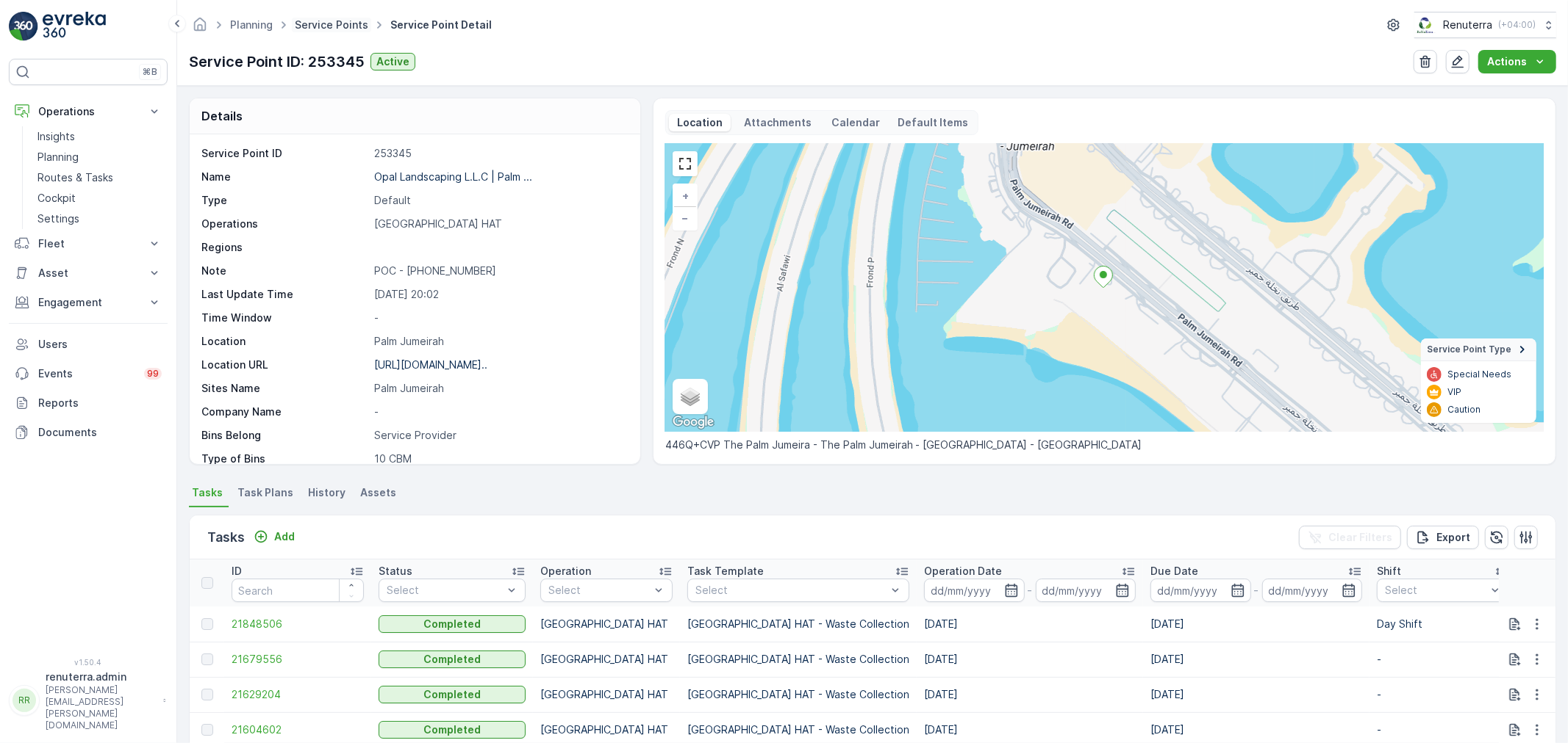
click at [329, 19] on link "Service Points" at bounding box center [332, 24] width 74 height 12
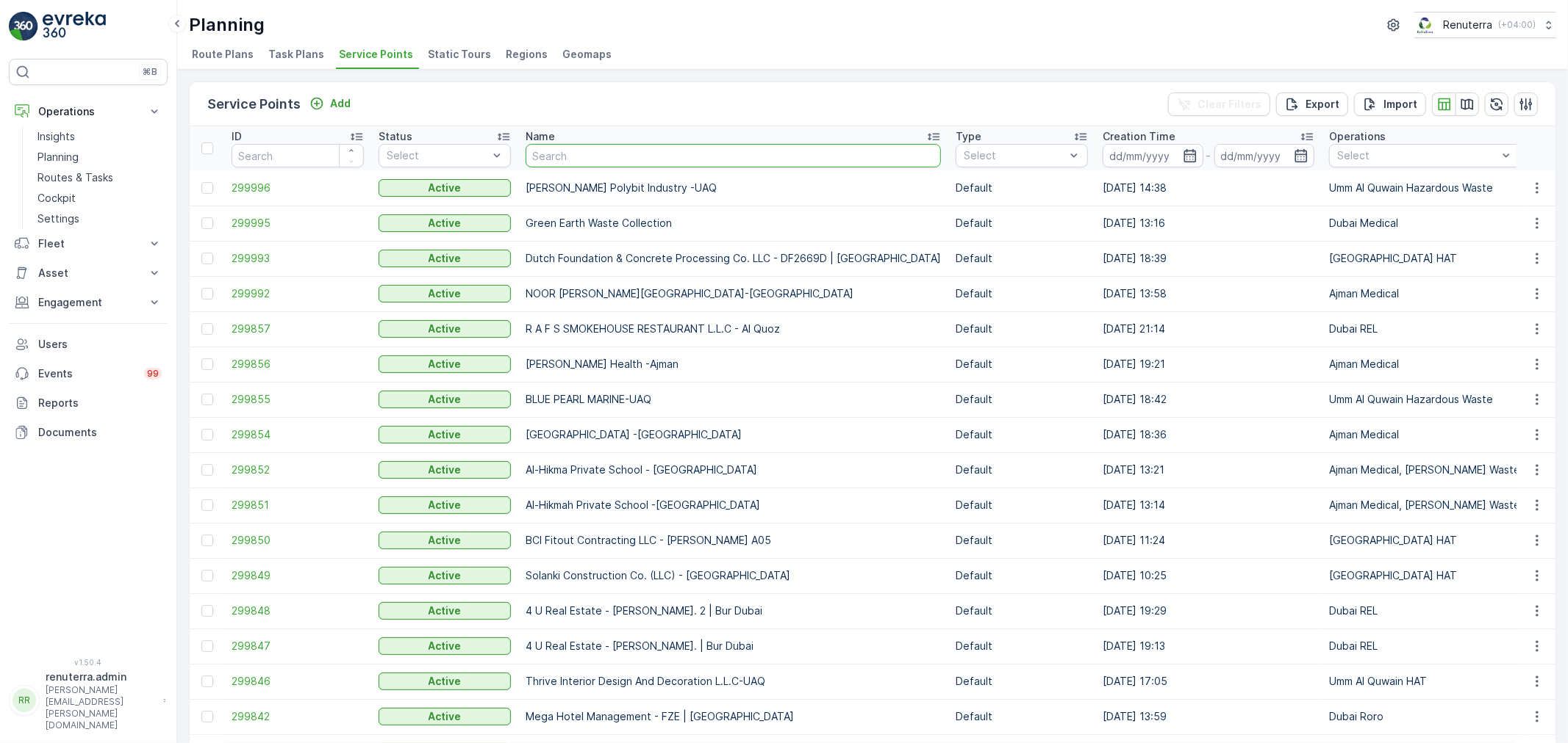
click at [546, 153] on input "text" at bounding box center [733, 156] width 415 height 23
type input "vaah"
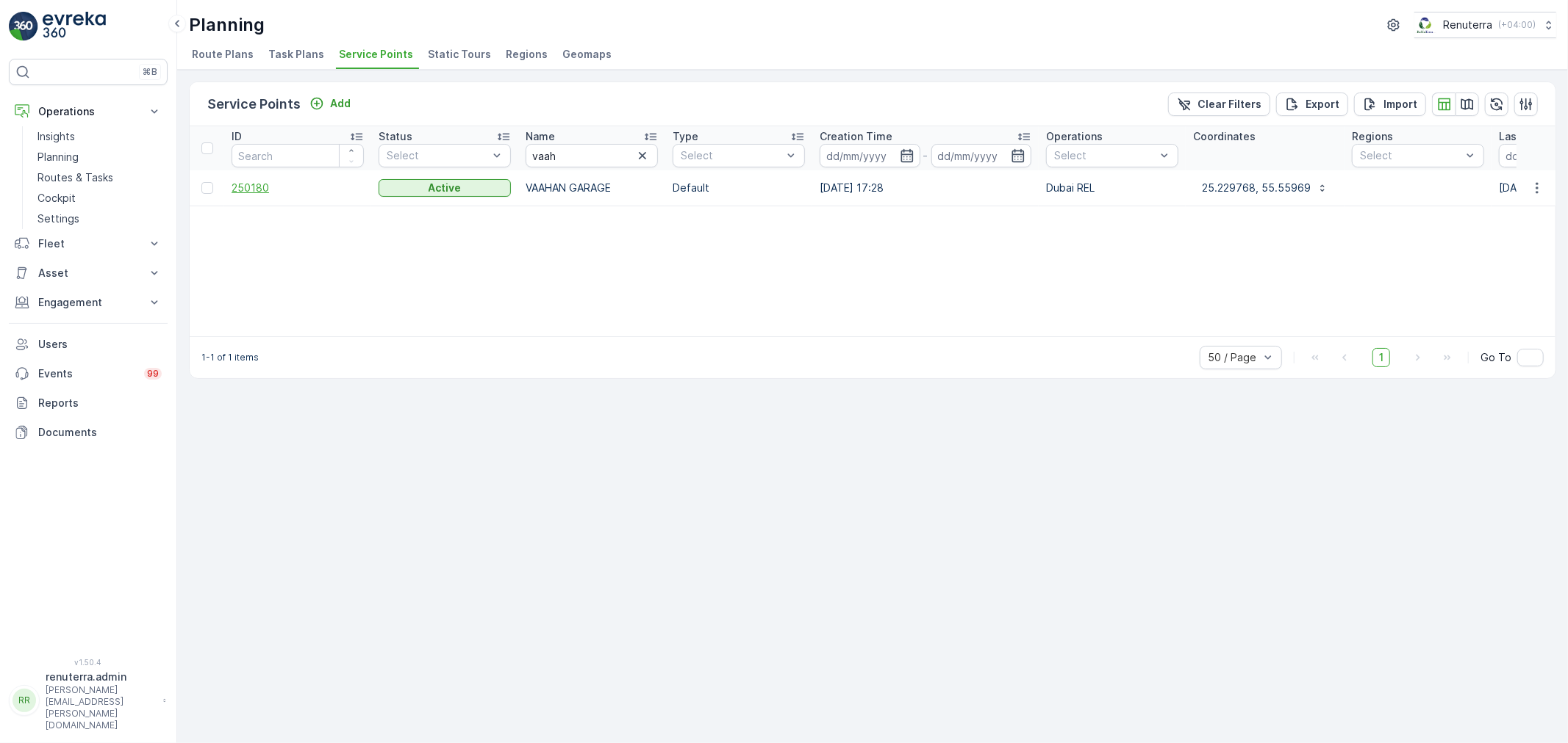
click at [261, 186] on span "250180" at bounding box center [298, 188] width 132 height 15
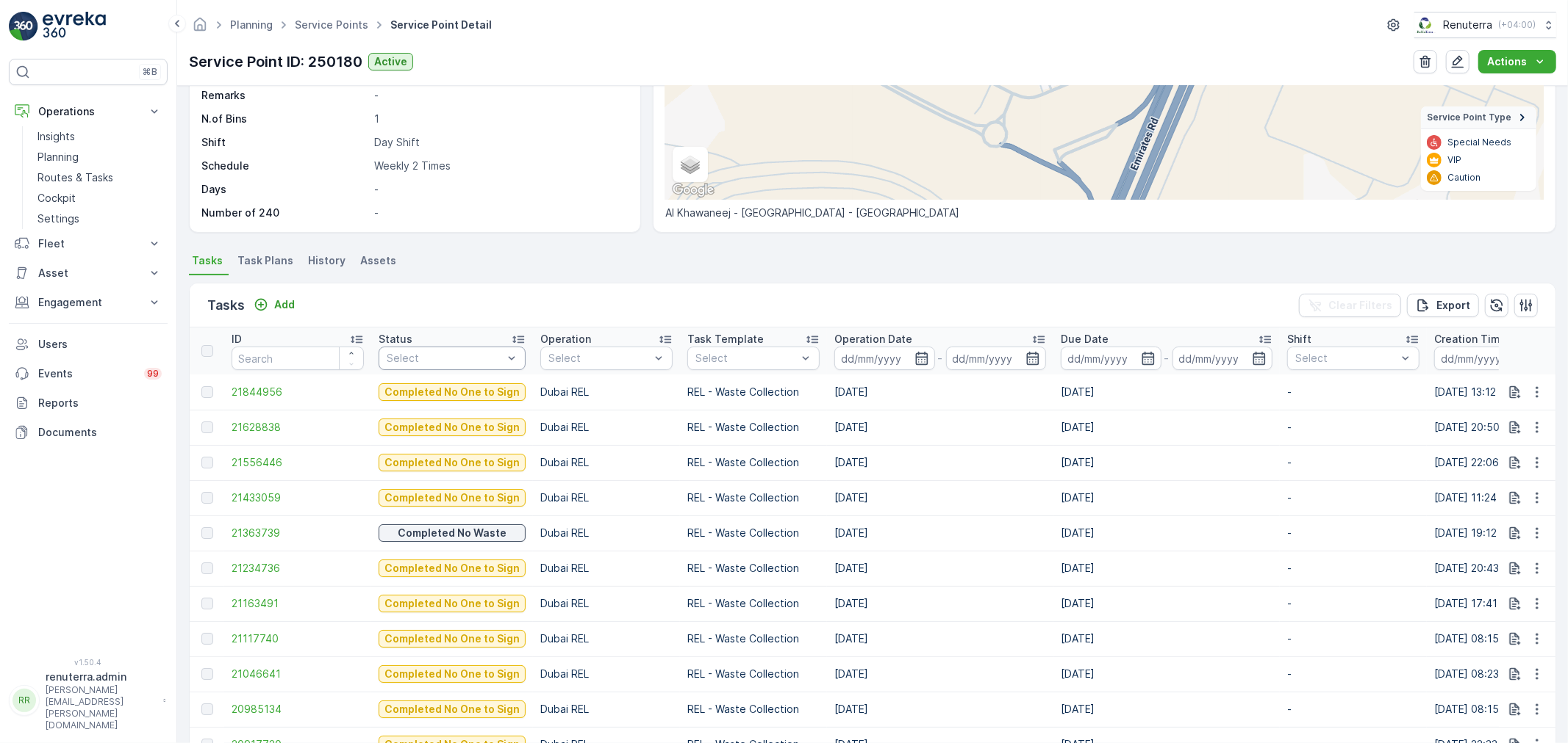
scroll to position [245, 0]
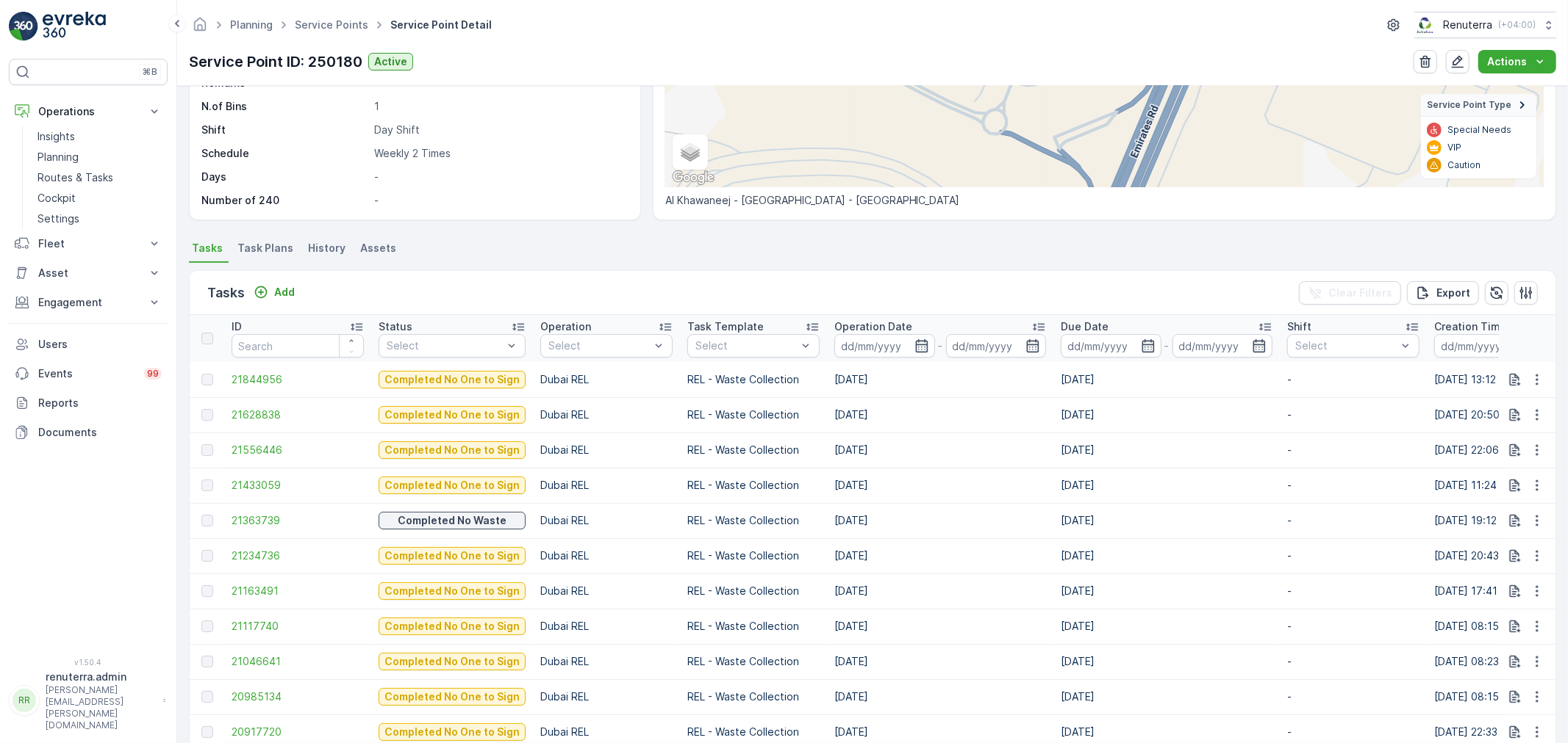
click at [283, 283] on div "Tasks Add" at bounding box center [254, 293] width 93 height 20
click at [283, 288] on p "Add" at bounding box center [284, 293] width 20 height 15
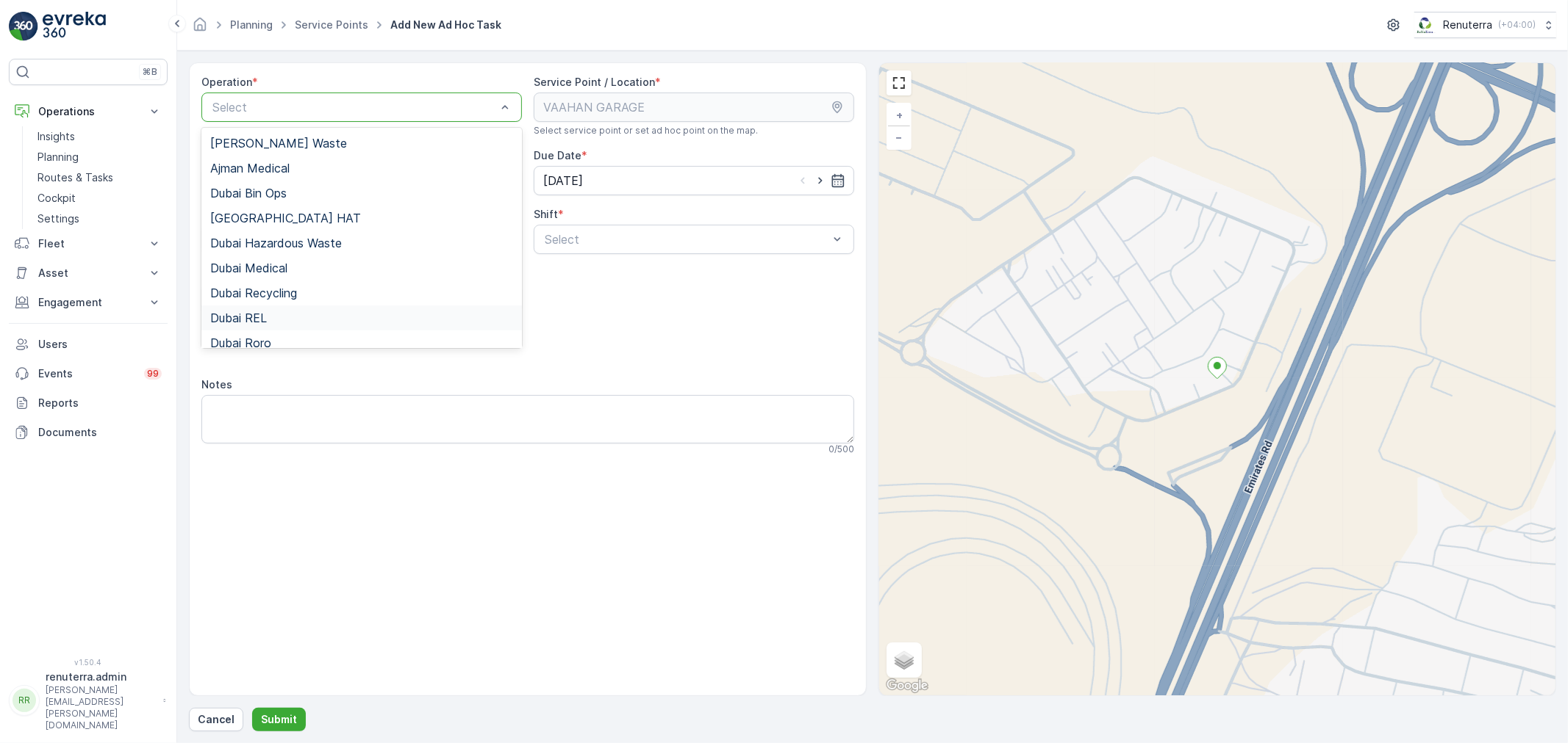
click at [267, 318] on div "Dubai REL" at bounding box center [362, 318] width 303 height 13
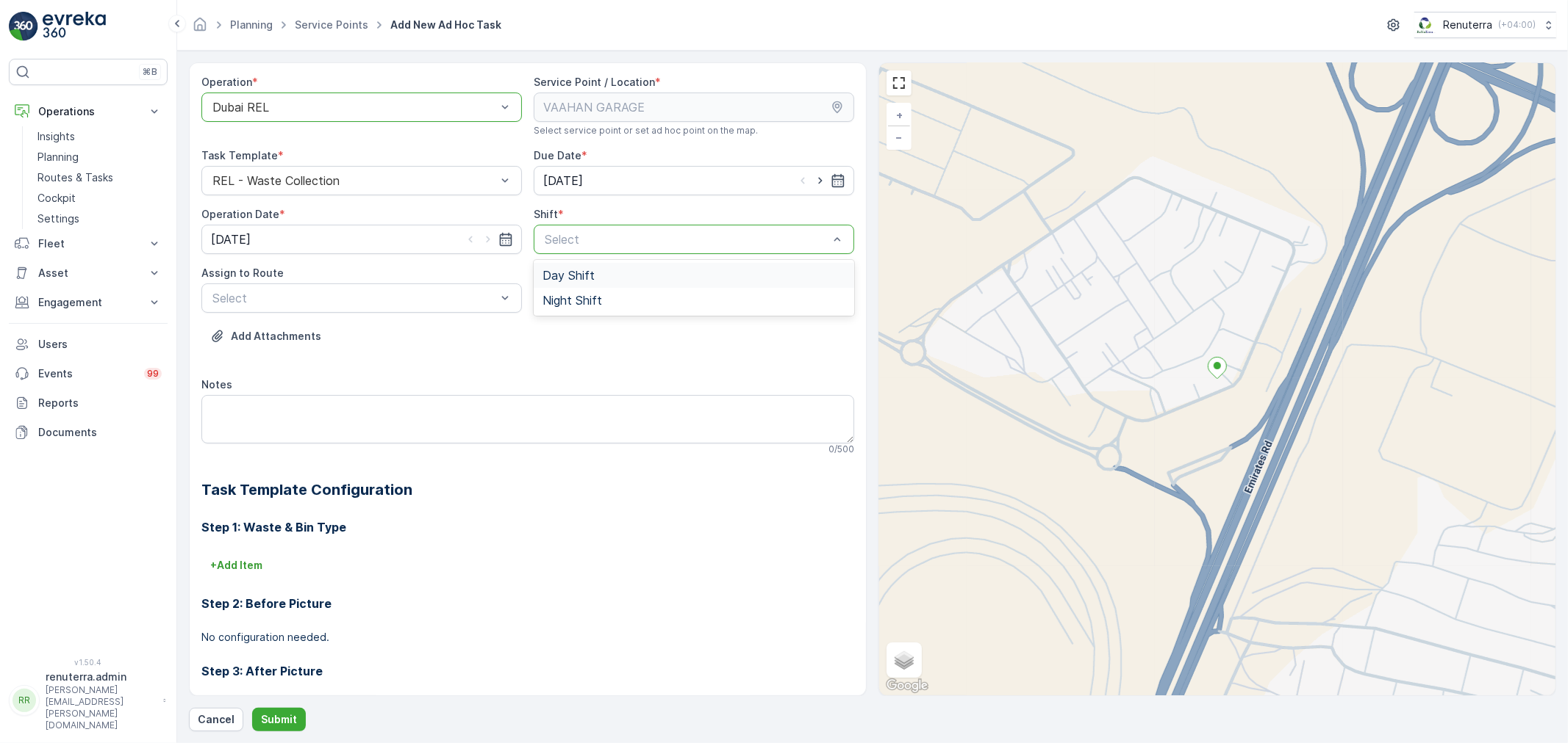
click at [544, 280] on span "Day Shift" at bounding box center [568, 275] width 52 height 13
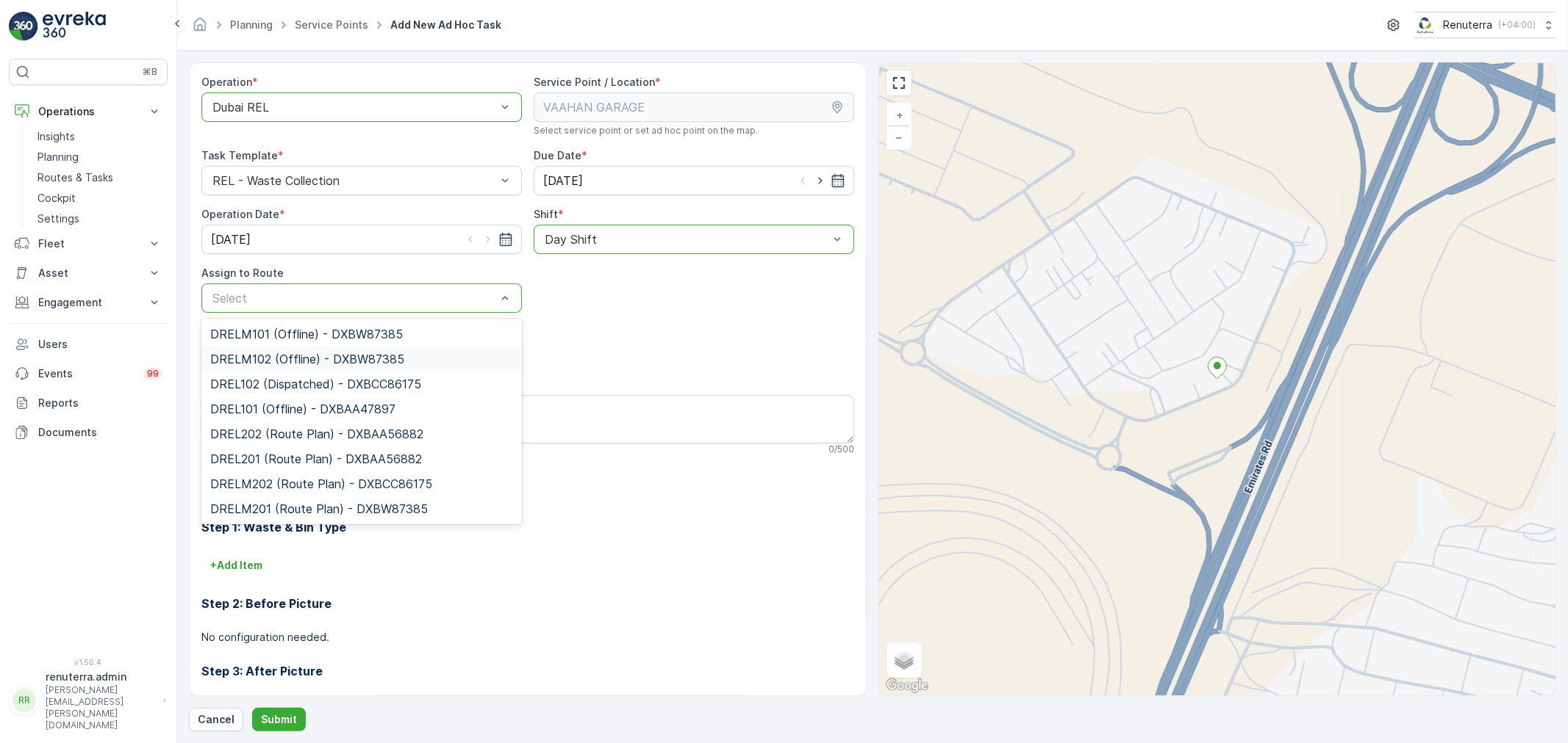
click at [287, 357] on span "DRELM102 (Offline) - DXBW87385" at bounding box center [306, 359] width 194 height 13
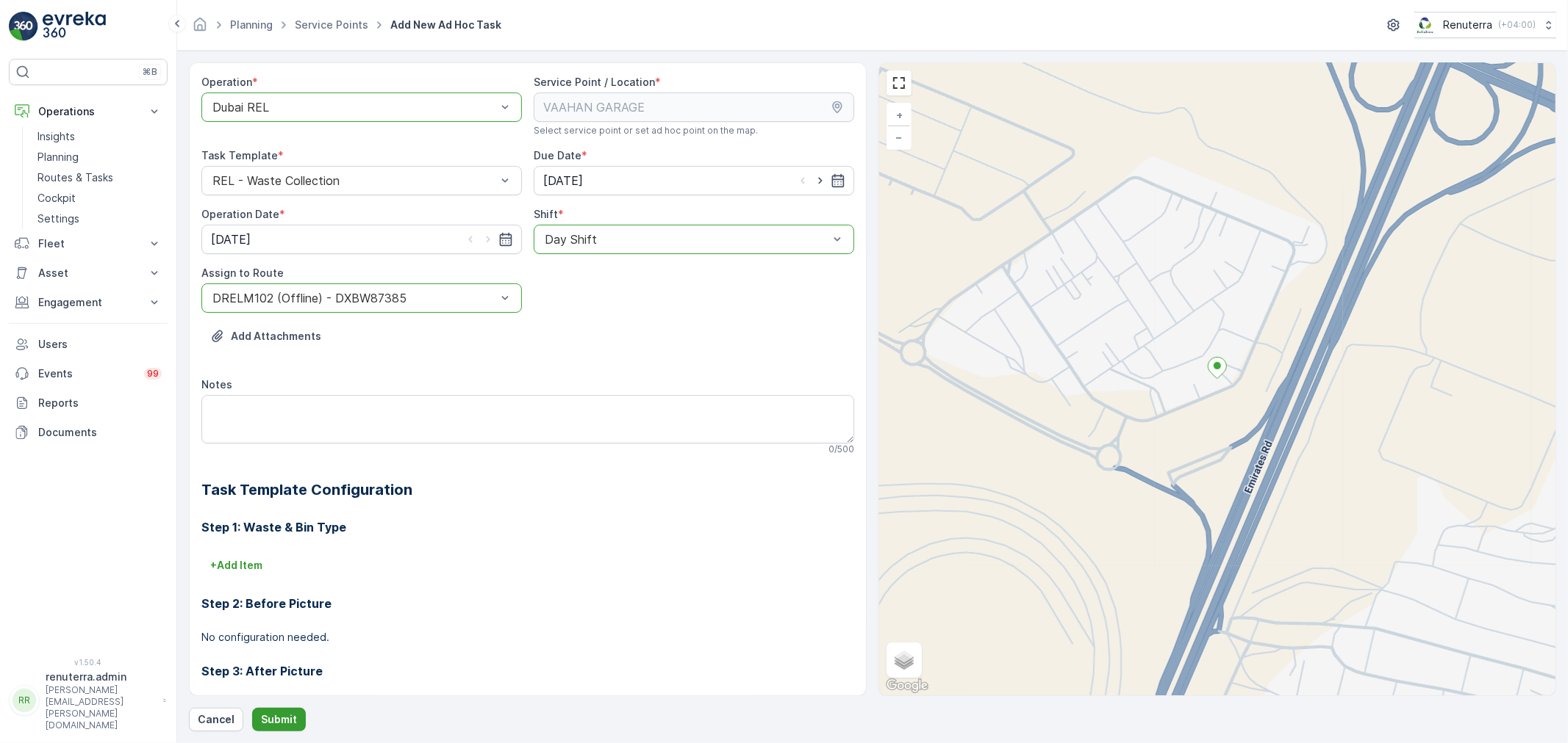
click at [274, 720] on p "Submit" at bounding box center [279, 720] width 36 height 15
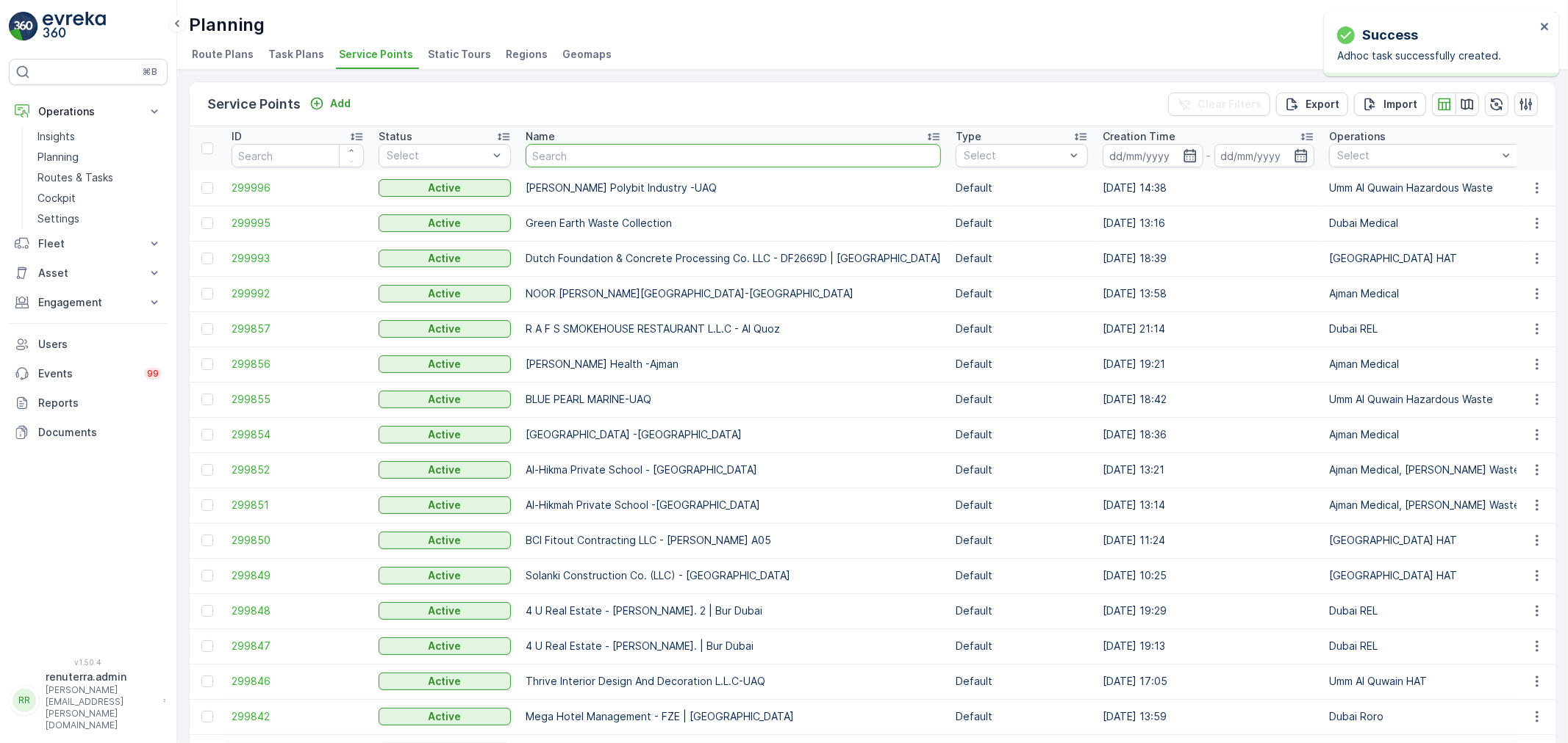
click at [566, 152] on input "text" at bounding box center [733, 156] width 415 height 23
type input "vaah"
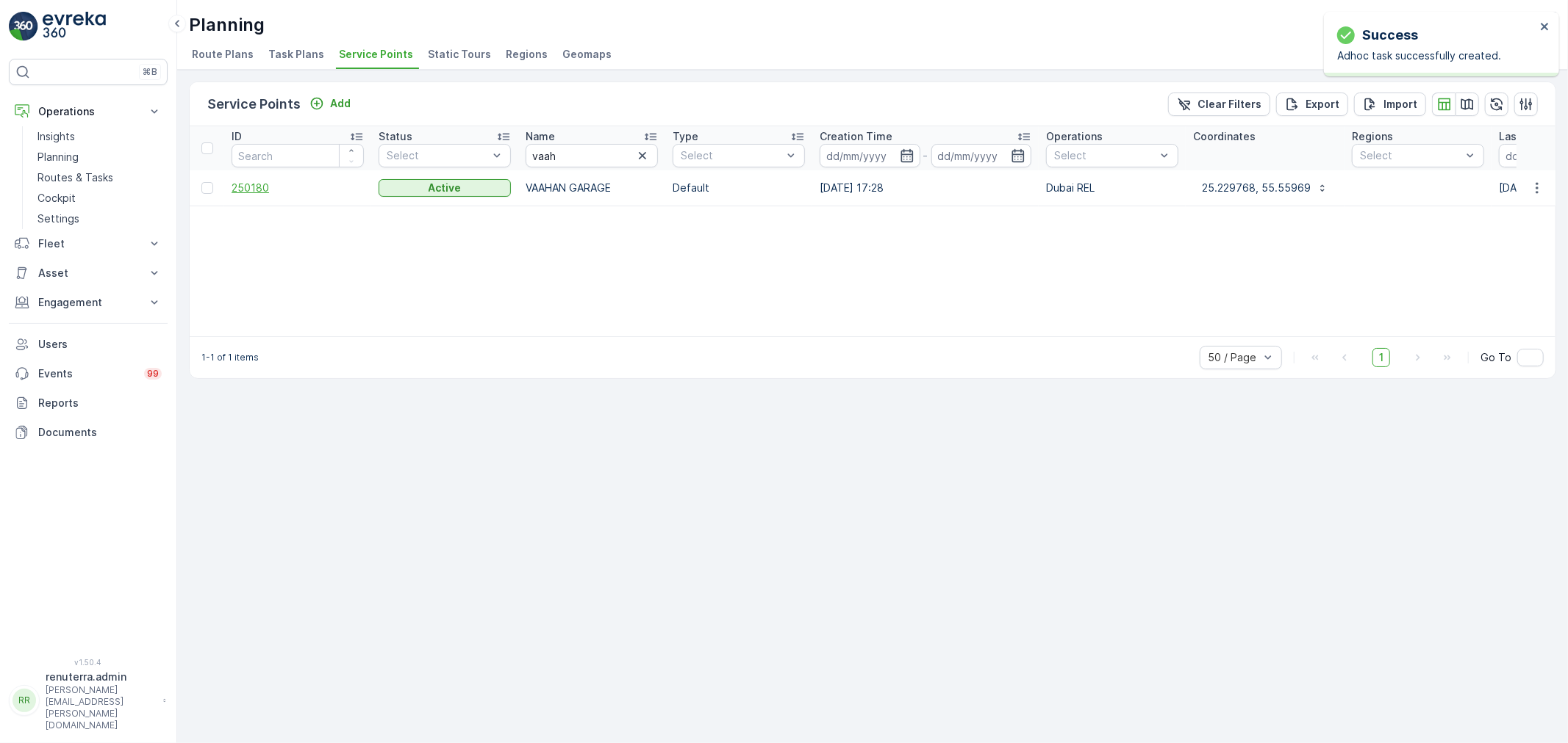
click at [253, 185] on span "250180" at bounding box center [298, 188] width 132 height 15
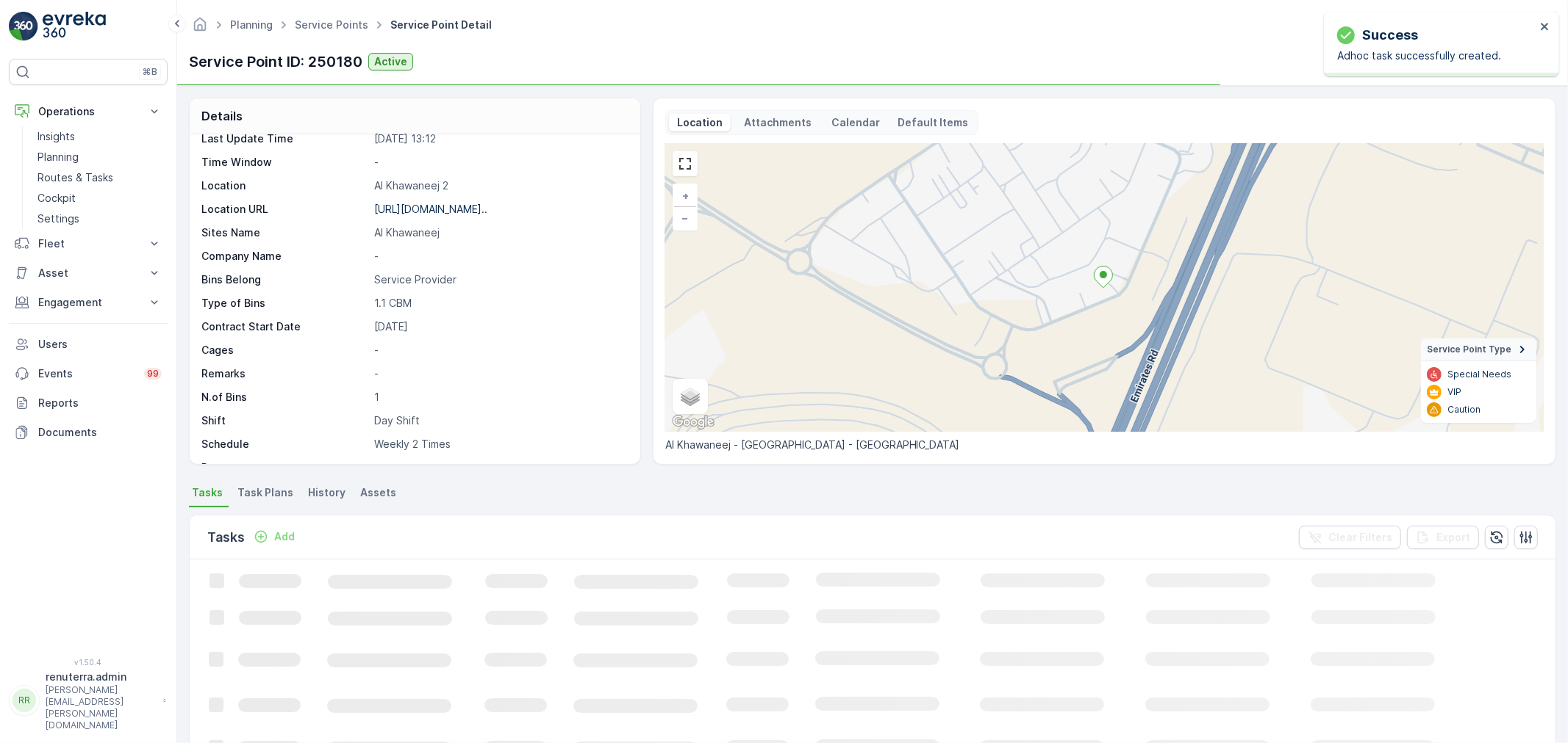
scroll to position [202, 0]
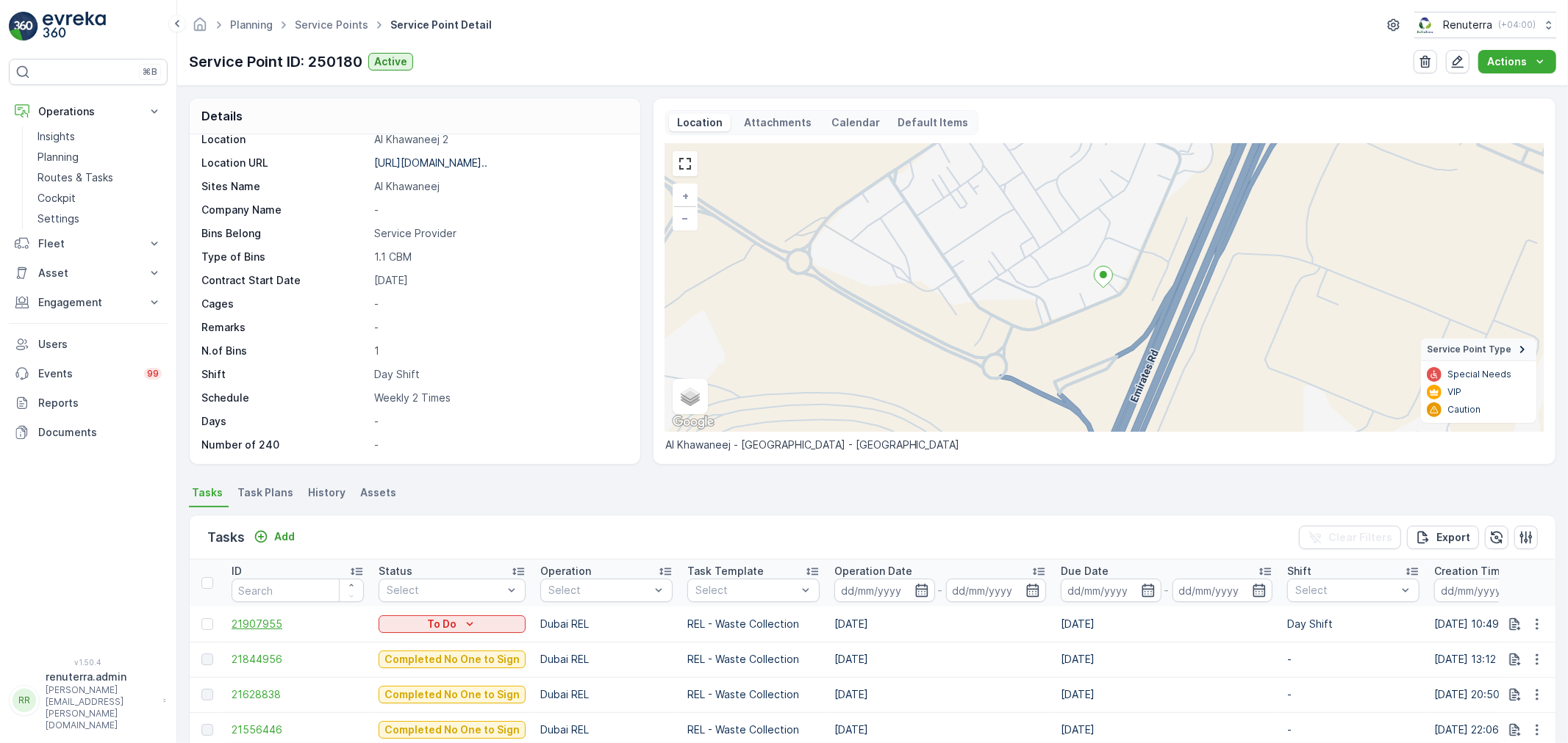
click at [268, 626] on span "21907955" at bounding box center [298, 625] width 132 height 15
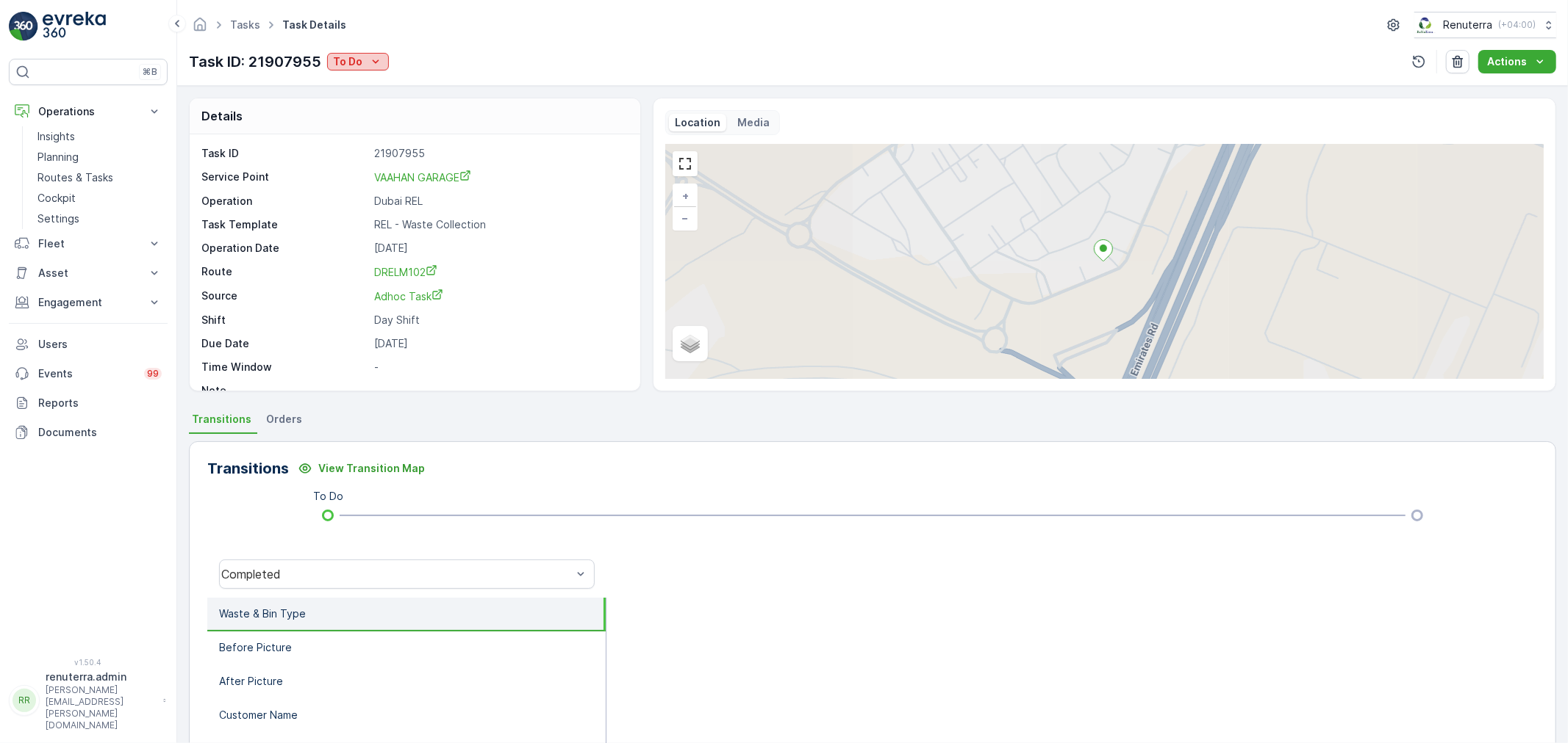
click at [365, 59] on div "To Do" at bounding box center [358, 62] width 50 height 15
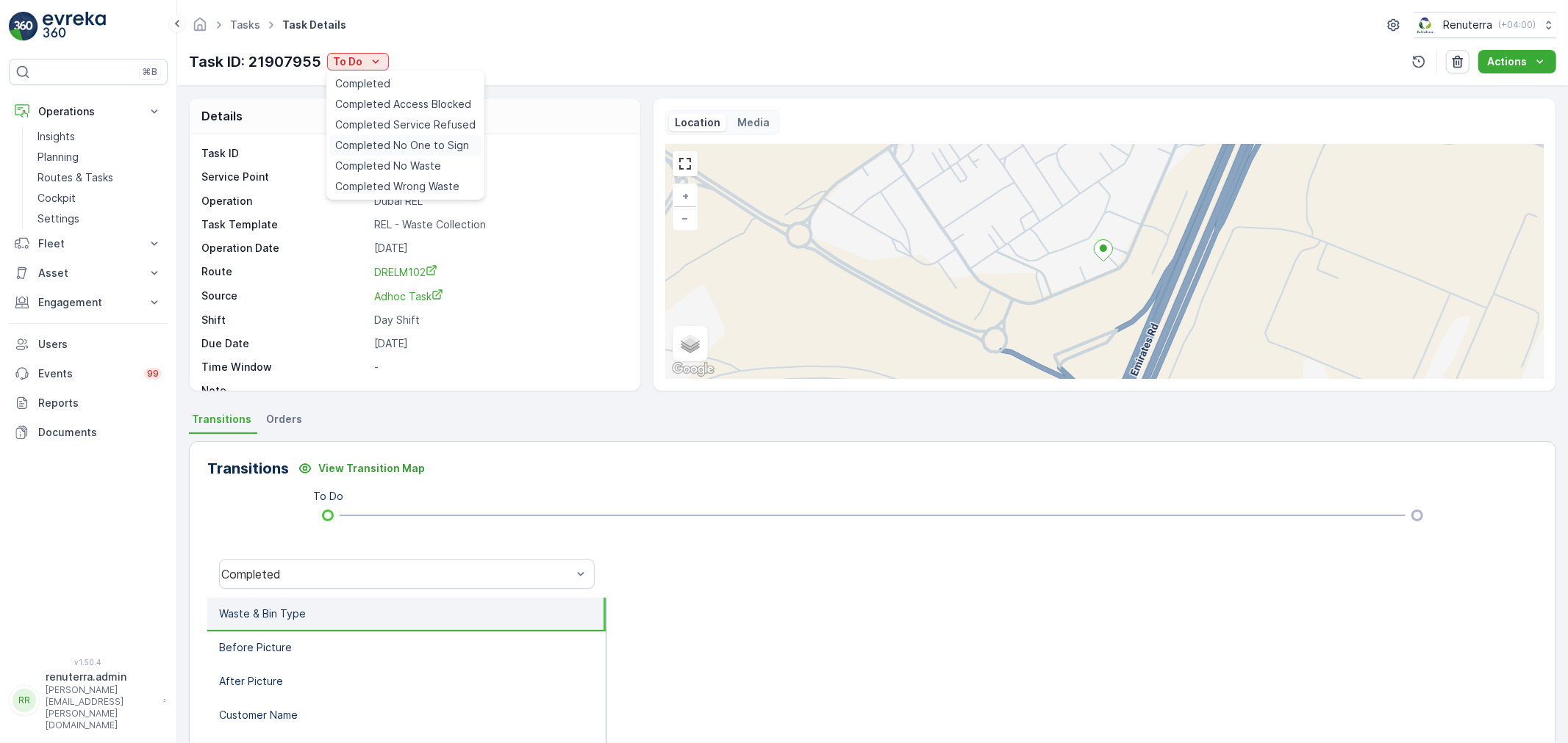
click at [413, 141] on span "Completed No One to Sign" at bounding box center [401, 145] width 134 height 15
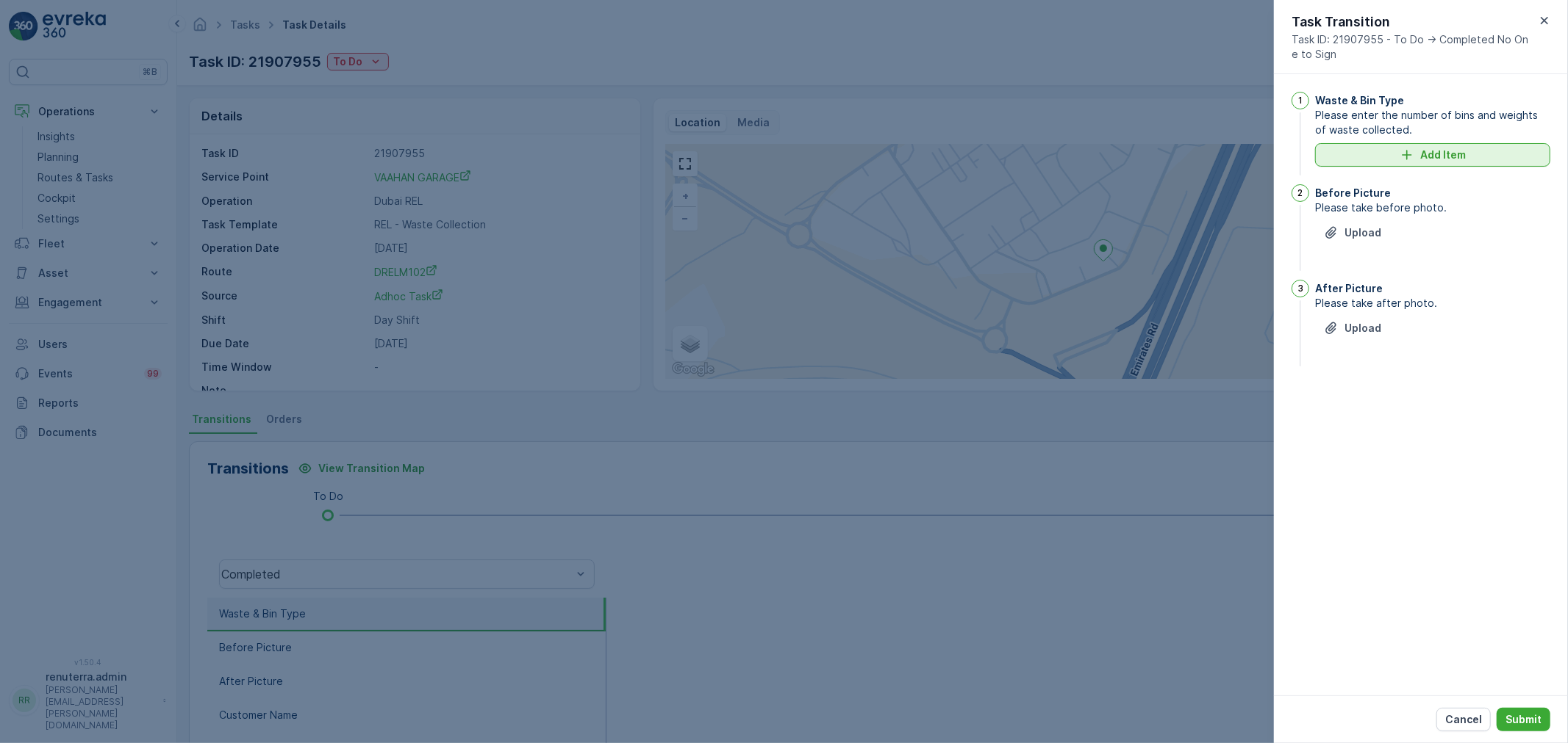
click at [1409, 154] on icon "Add Item" at bounding box center [1407, 155] width 15 height 15
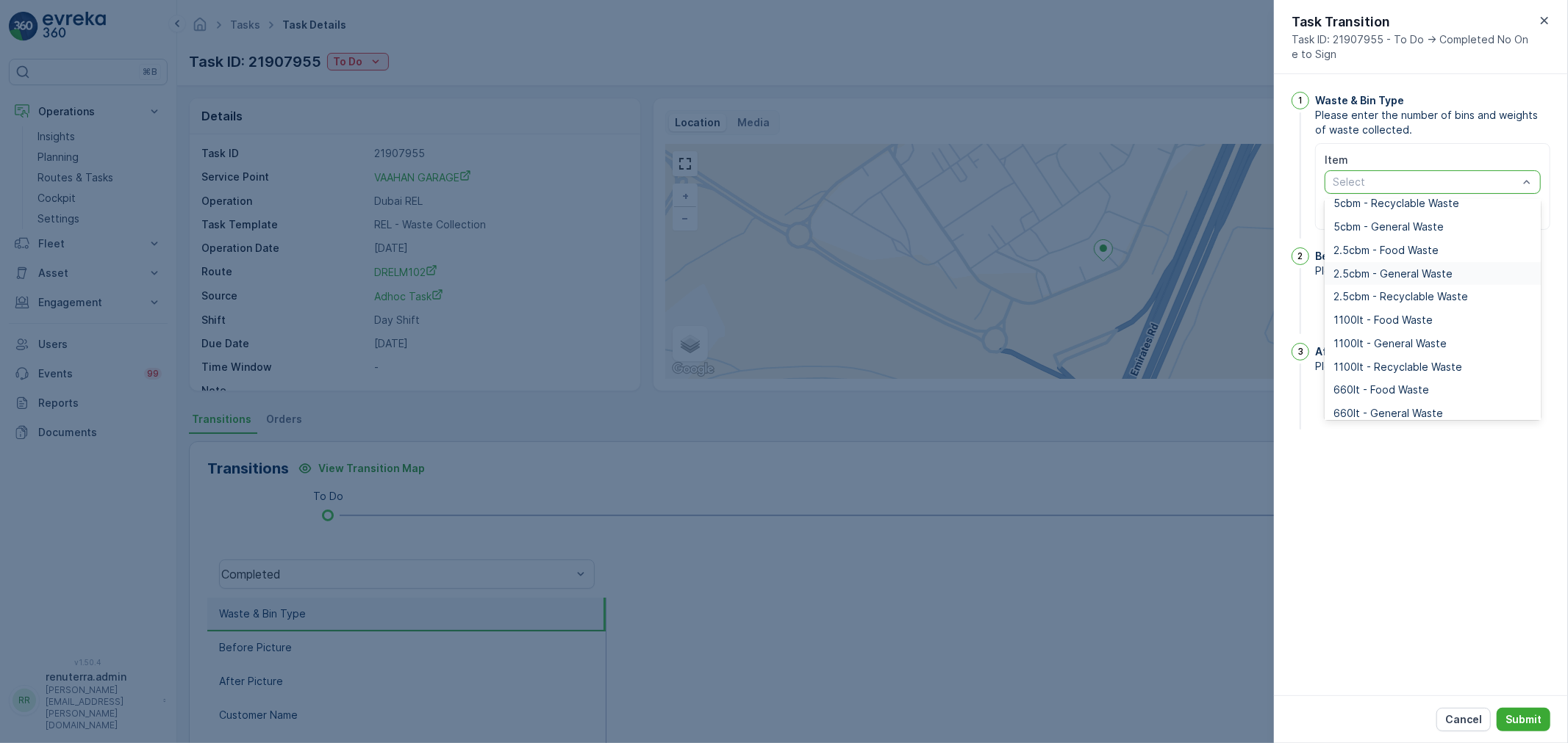
scroll to position [82, 0]
click at [1394, 341] on span "1100lt - General Waste" at bounding box center [1390, 343] width 114 height 12
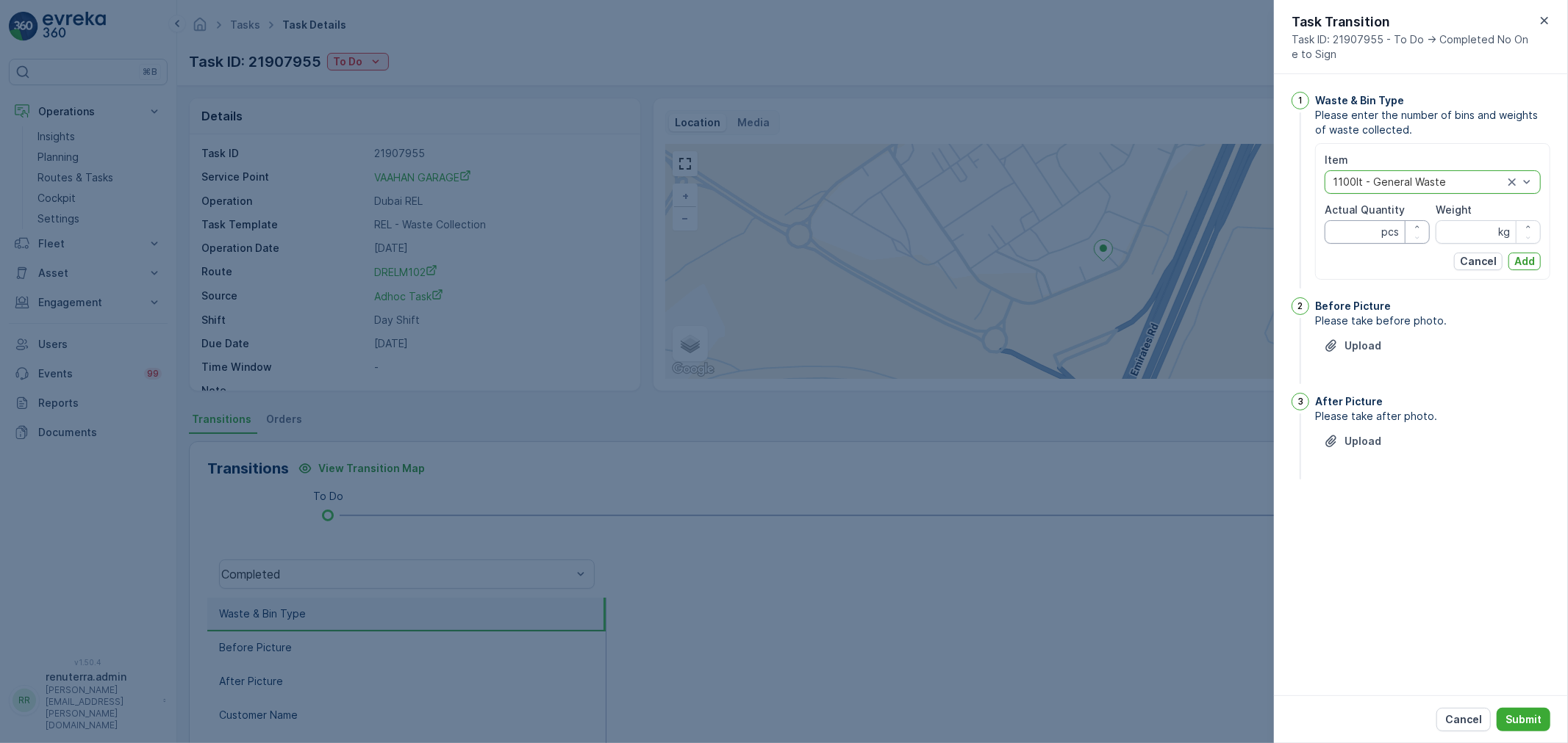
click at [1357, 236] on Quantity "Actual Quantity" at bounding box center [1377, 232] width 105 height 23
type Quantity "2"
click at [1466, 237] on input "Weight" at bounding box center [1489, 232] width 105 height 23
type input "0"
click at [1513, 263] on button "Add" at bounding box center [1524, 262] width 32 height 18
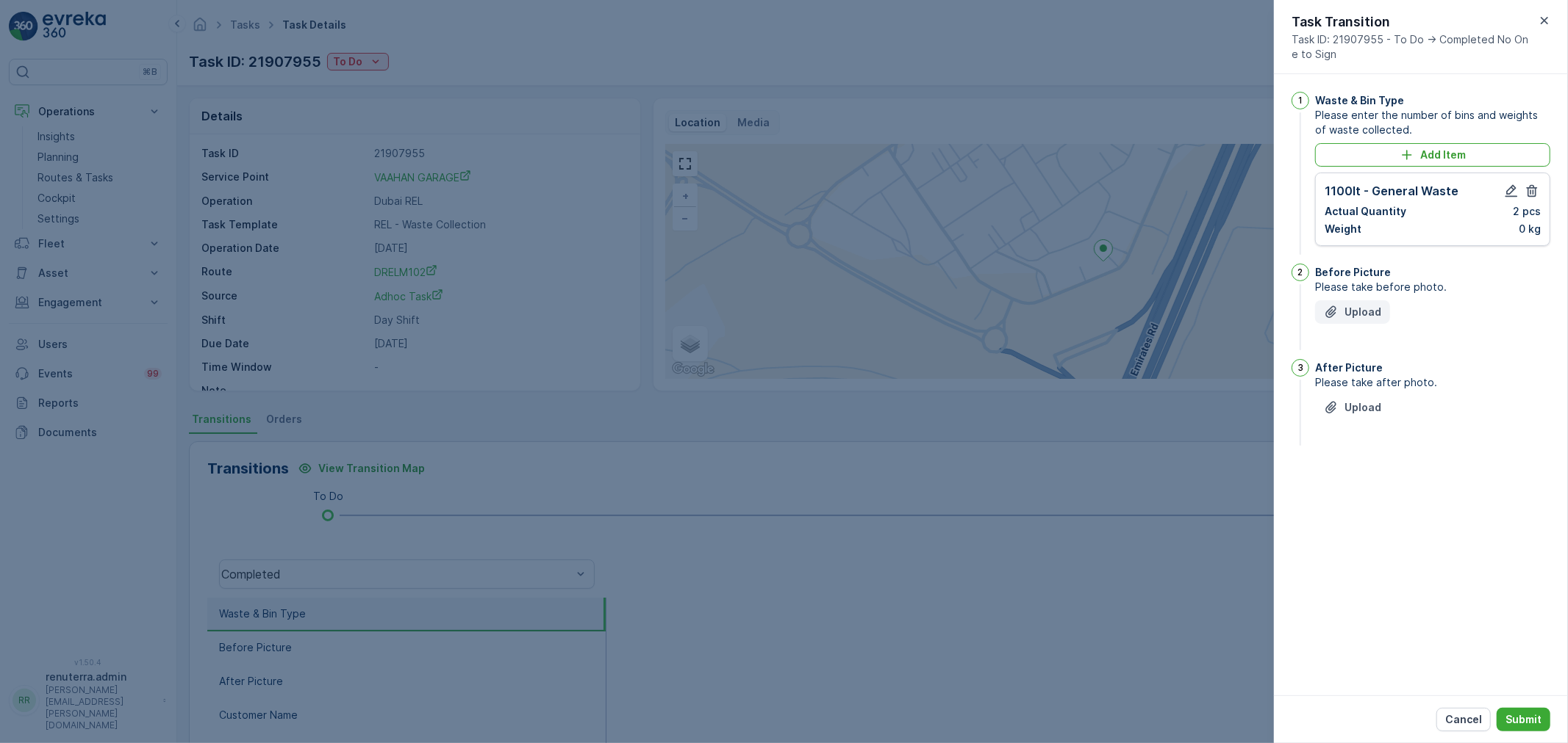
click at [1372, 317] on p "Upload" at bounding box center [1362, 312] width 36 height 15
click at [1356, 492] on button "Upload" at bounding box center [1352, 480] width 75 height 23
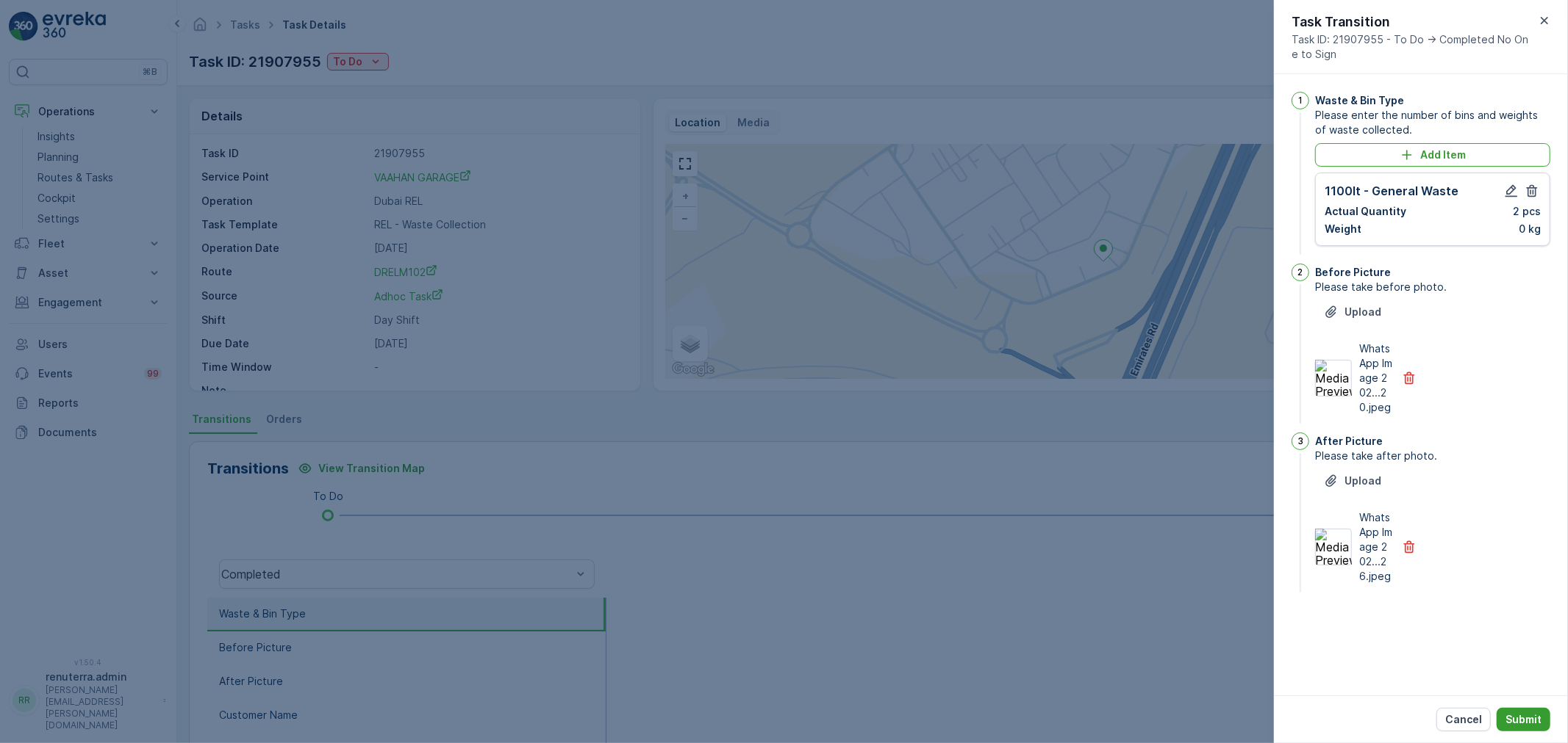
click at [1540, 720] on p "Submit" at bounding box center [1523, 720] width 36 height 15
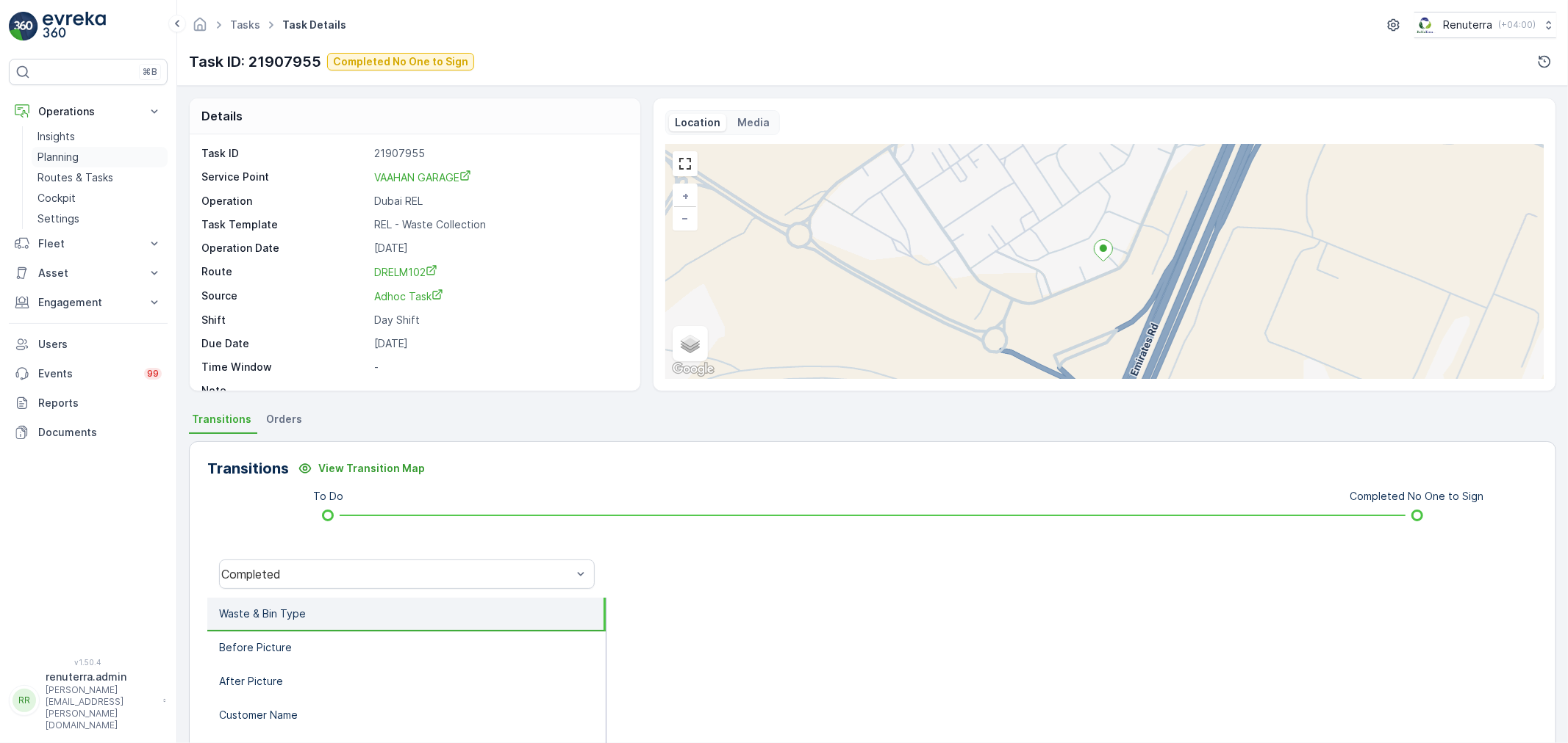
click at [72, 152] on p "Planning" at bounding box center [58, 157] width 41 height 15
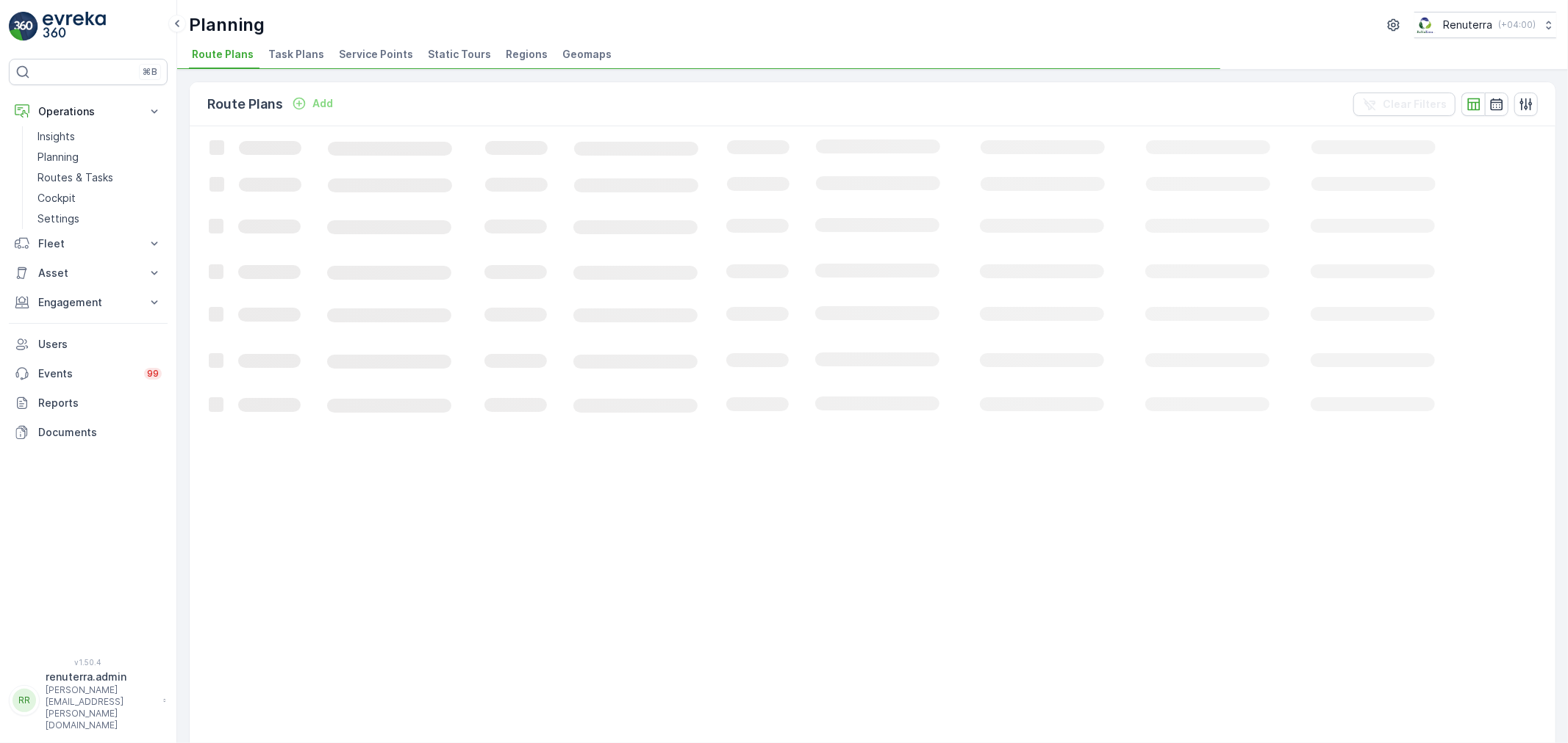
click at [358, 45] on li "Service Points" at bounding box center [377, 56] width 83 height 25
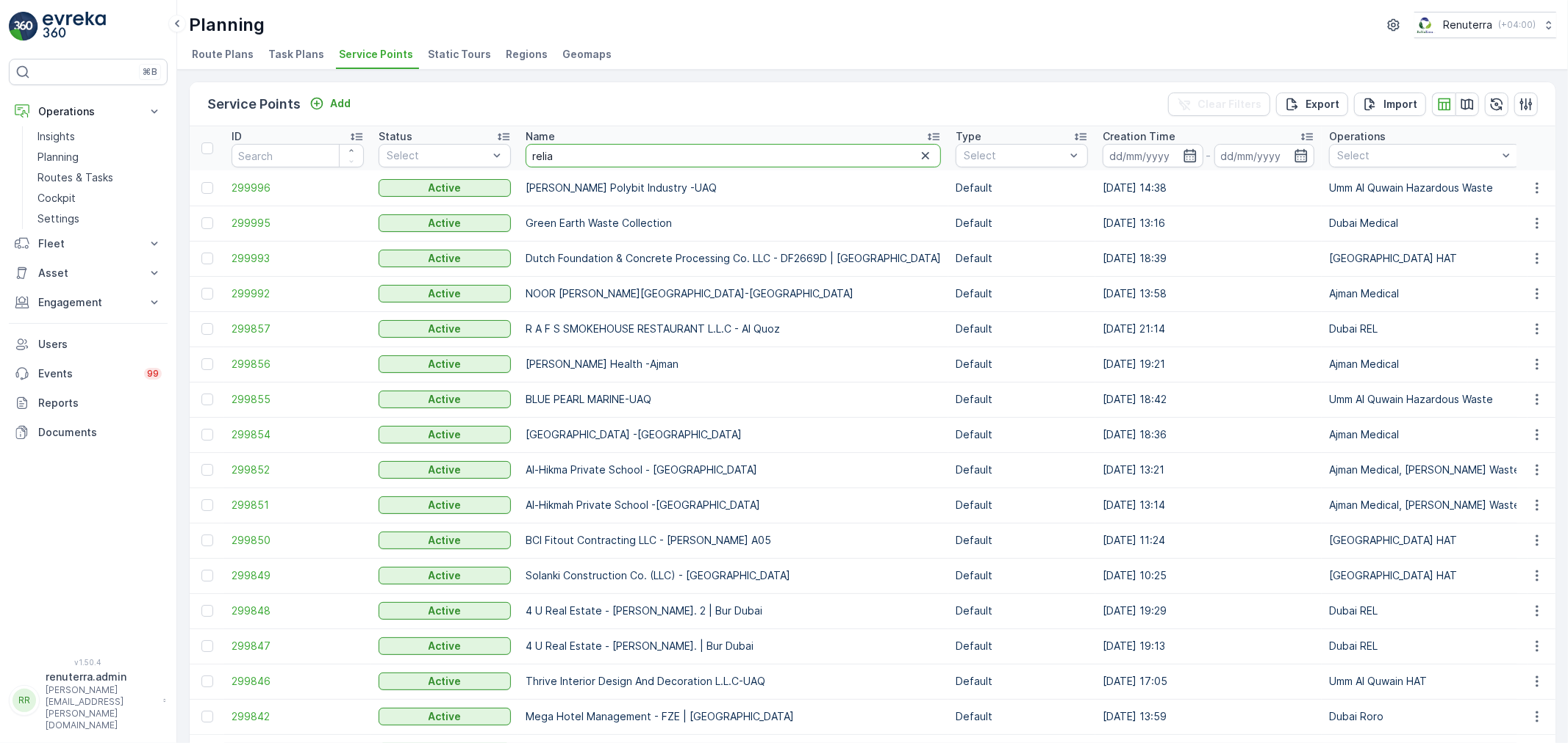
type input "reliab"
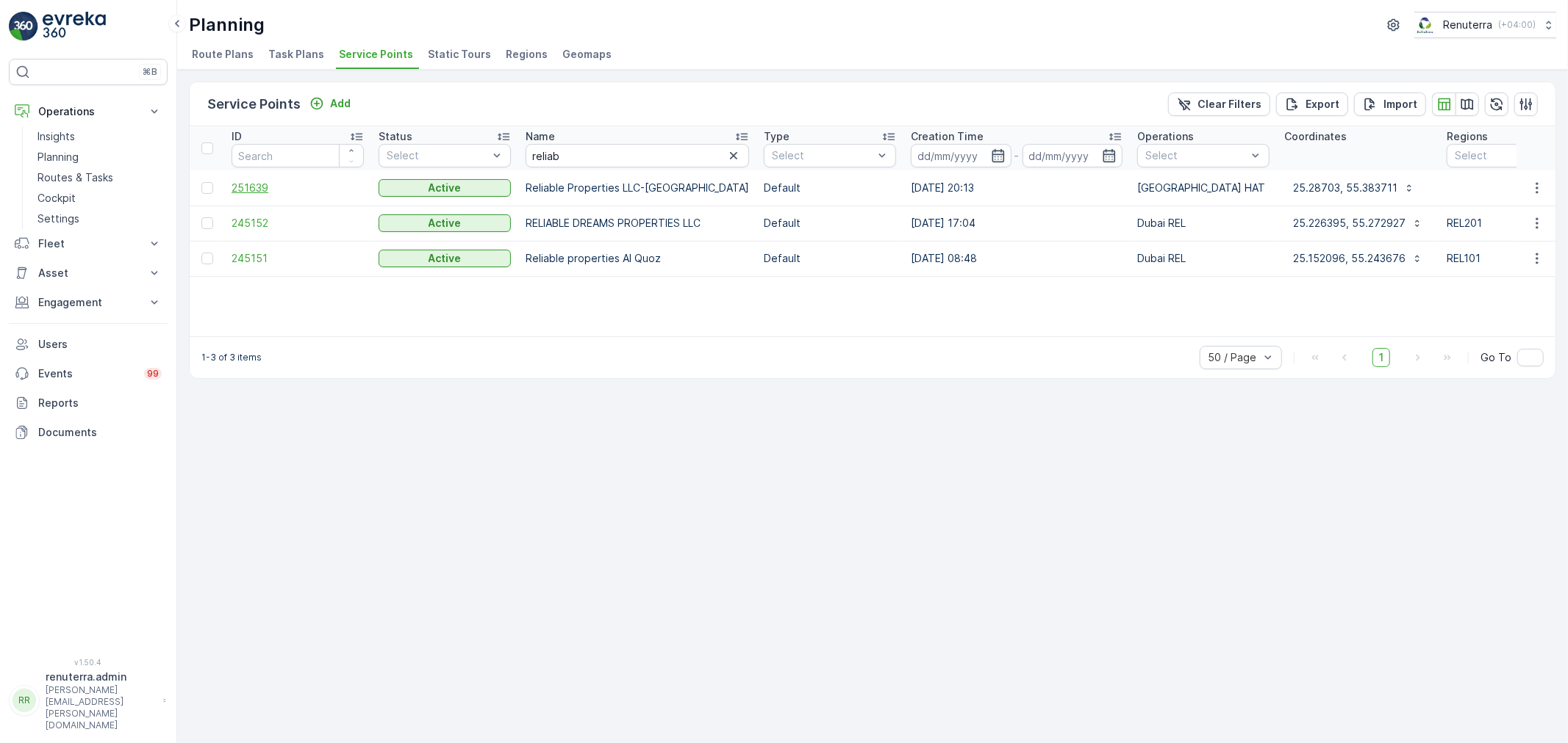
click at [253, 181] on span "251639" at bounding box center [298, 188] width 132 height 15
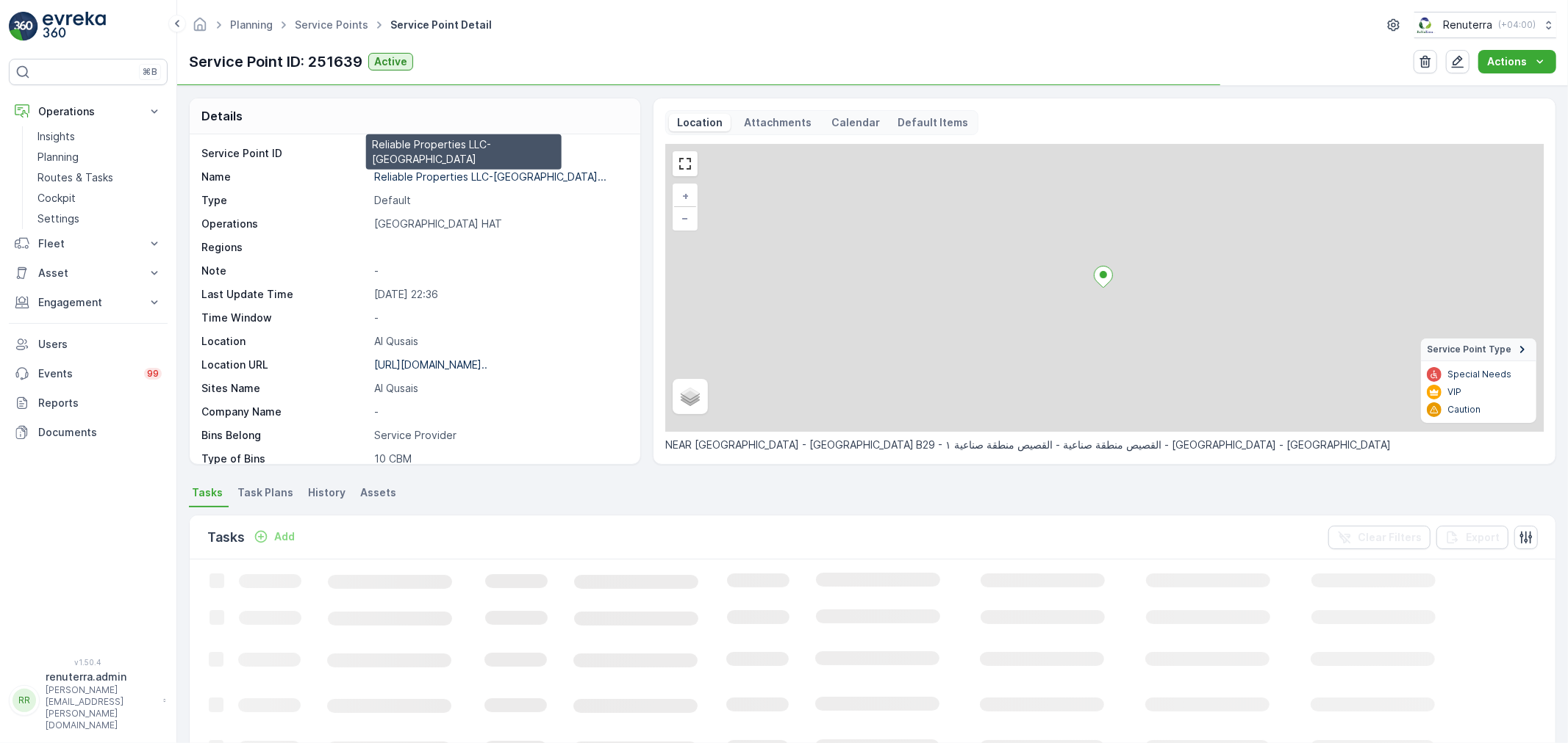
click at [437, 172] on p "Reliable Properties LLC-[GEOGRAPHIC_DATA]..." at bounding box center [490, 176] width 232 height 12
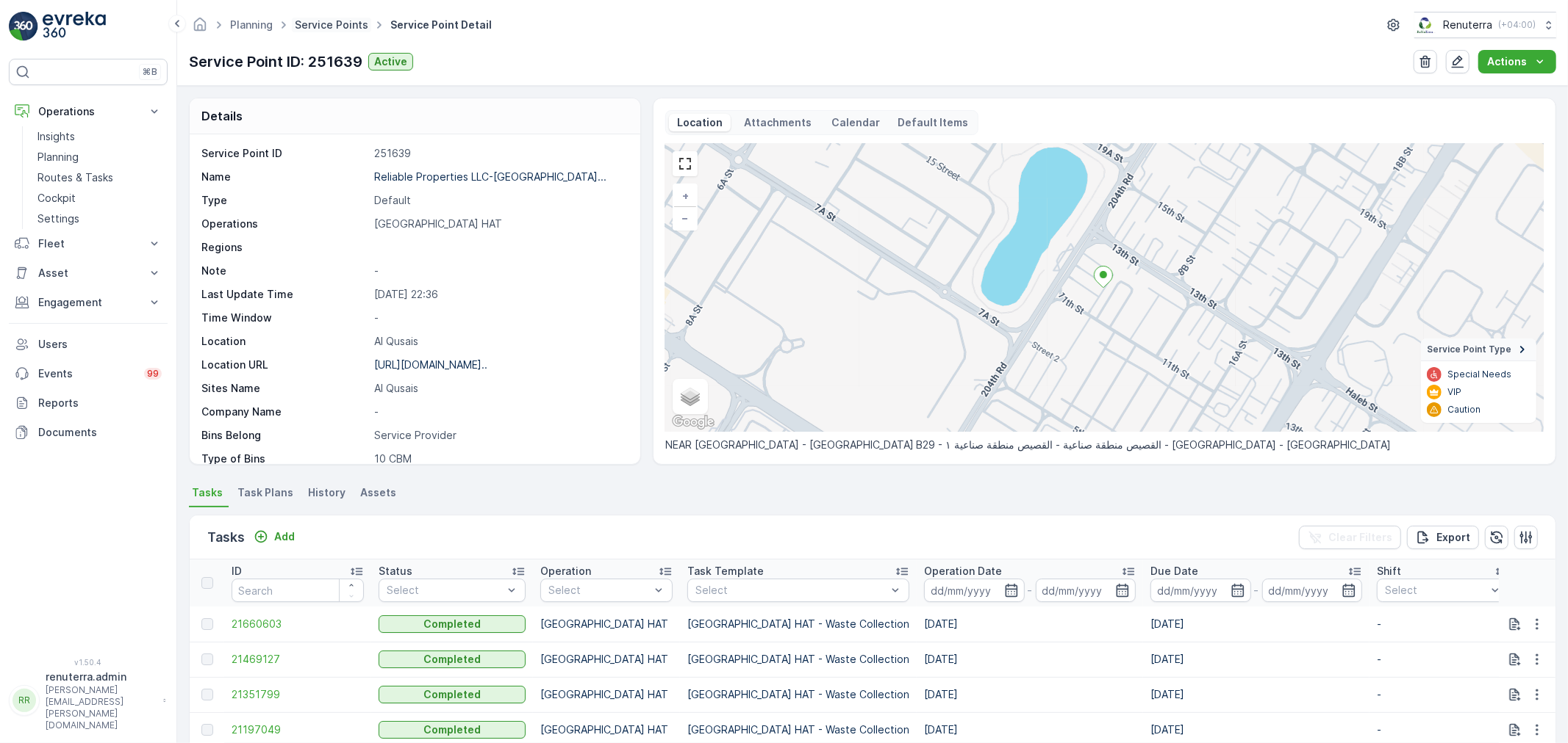
click at [331, 24] on link "Service Points" at bounding box center [332, 24] width 74 height 12
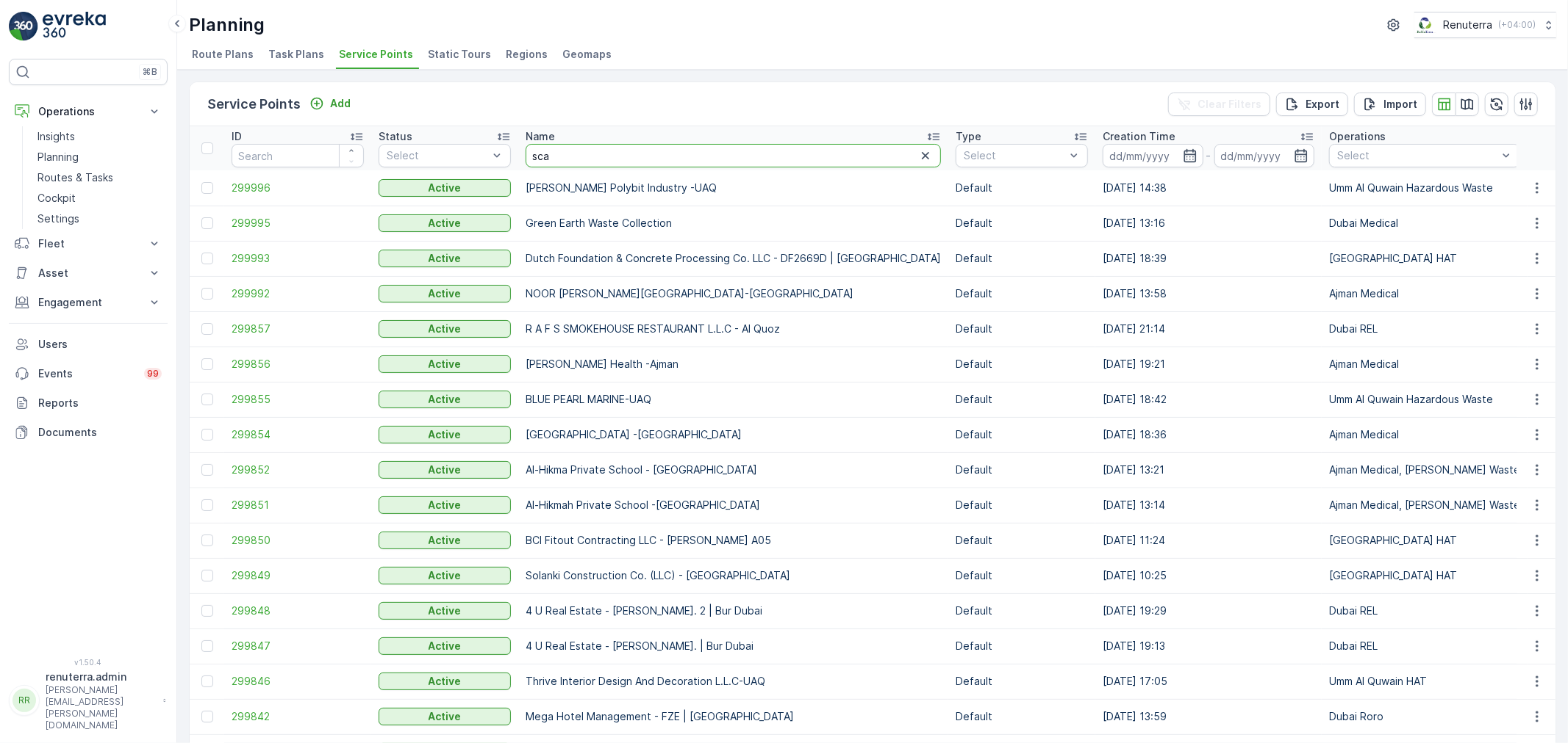
type input "scal"
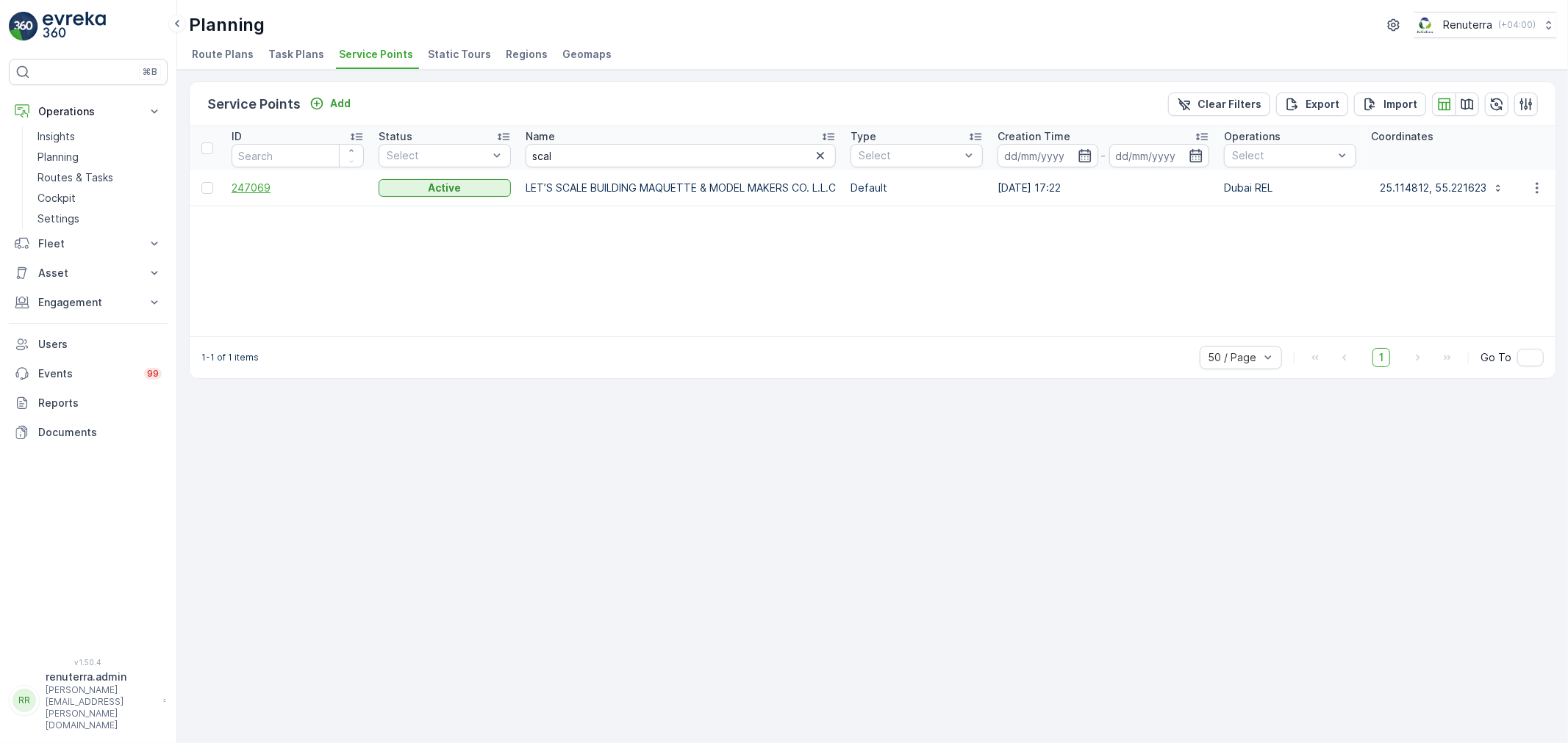
click at [264, 187] on span "247069" at bounding box center [298, 188] width 132 height 15
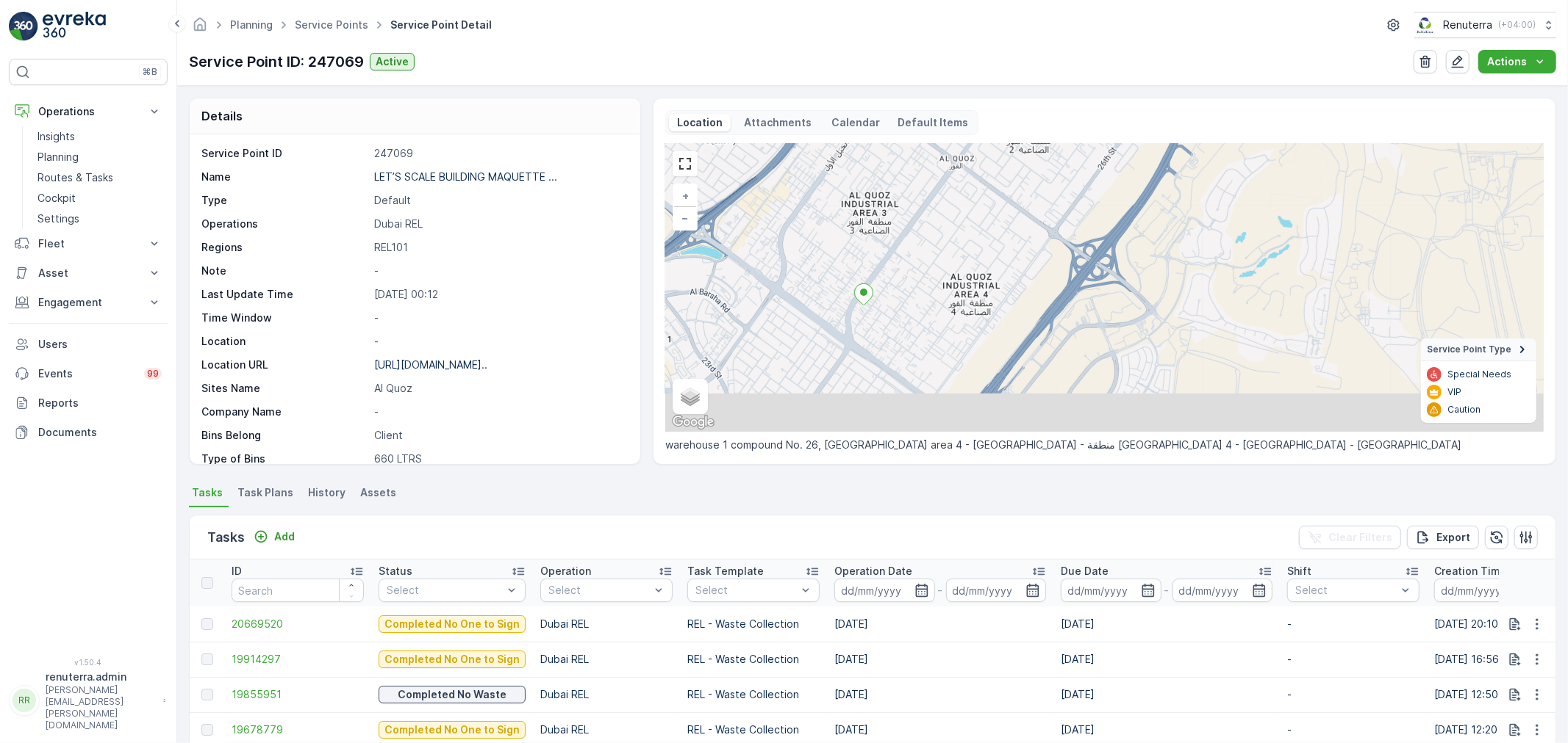
drag, startPoint x: 855, startPoint y: 348, endPoint x: 878, endPoint y: 248, distance: 102.6
click at [878, 248] on div "+ − Satellite Roadmap Terrain Hybrid Leaflet Keyboard shortcuts Map Data Map da…" at bounding box center [1103, 288] width 878 height 288
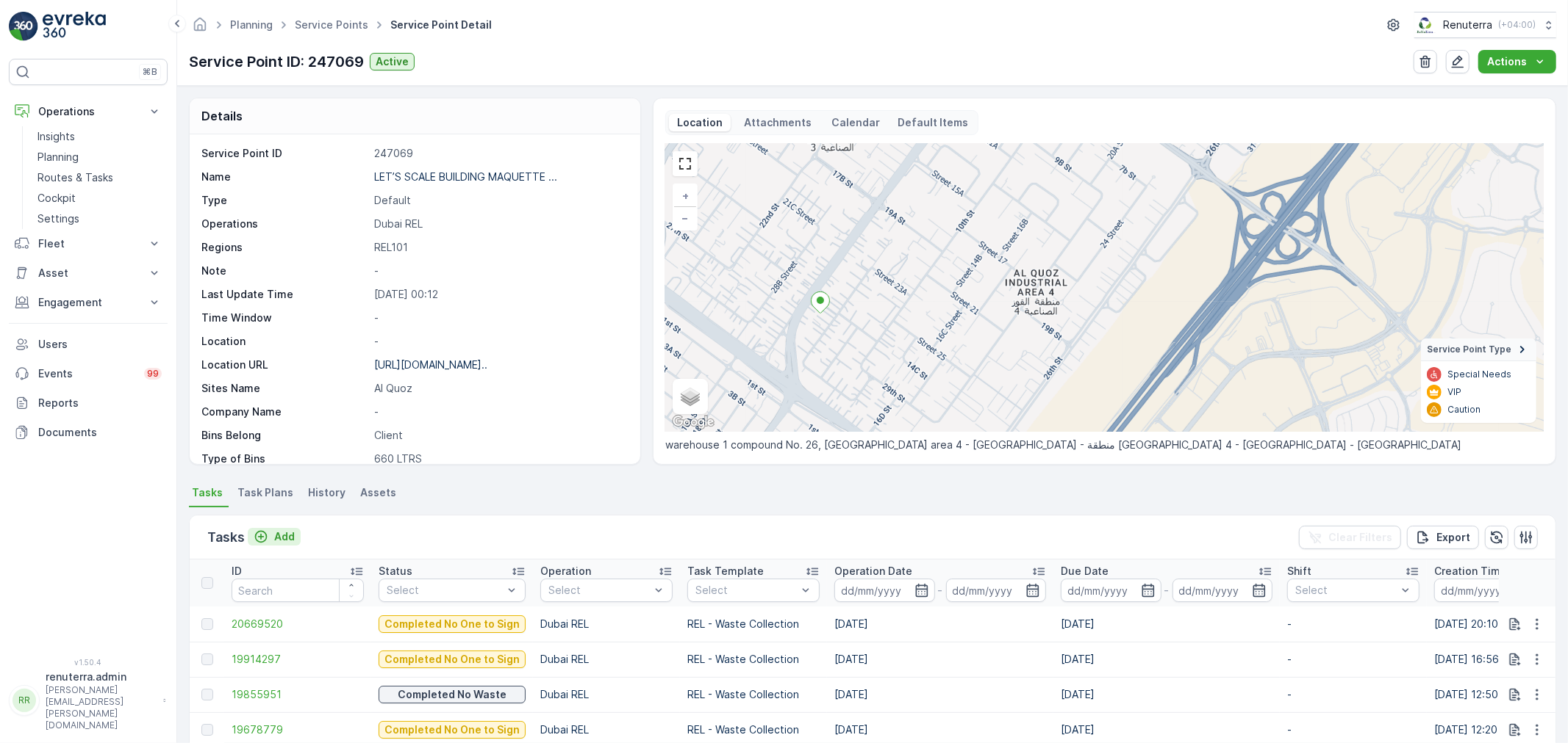
click at [280, 537] on p "Add" at bounding box center [284, 537] width 20 height 15
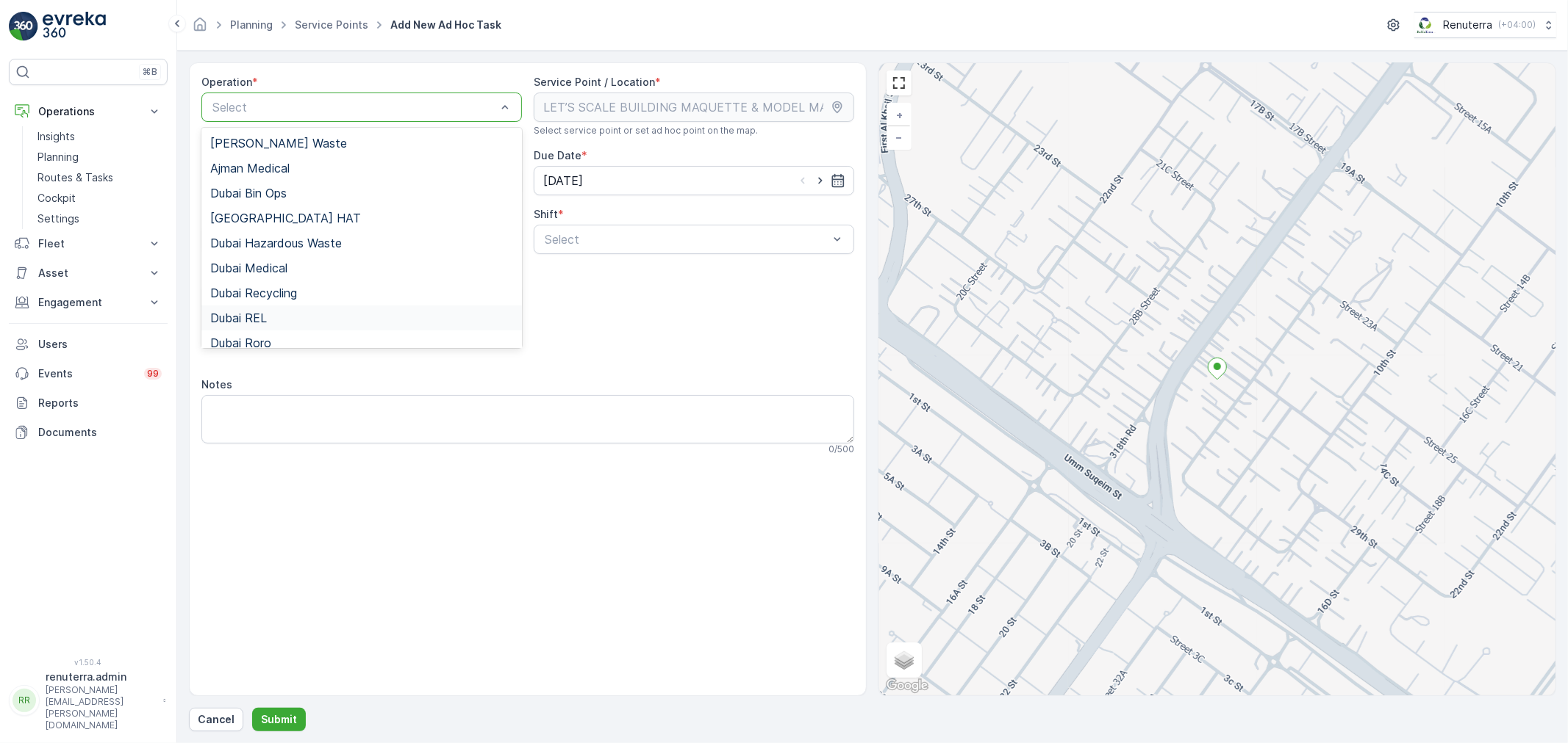
click at [253, 317] on span "Dubai REL" at bounding box center [238, 318] width 57 height 13
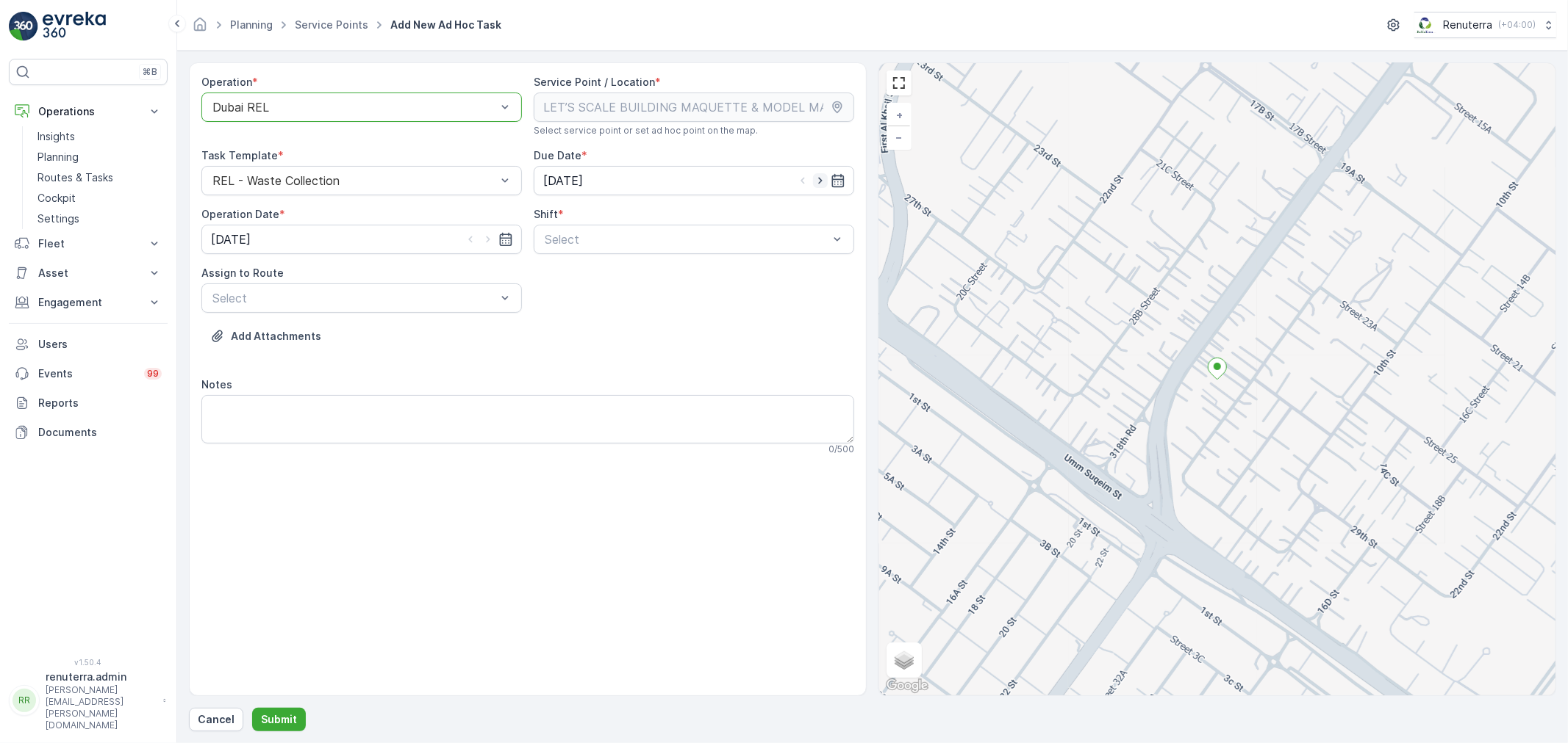
click at [822, 177] on icon "button" at bounding box center [820, 181] width 15 height 15
type input "[DATE]"
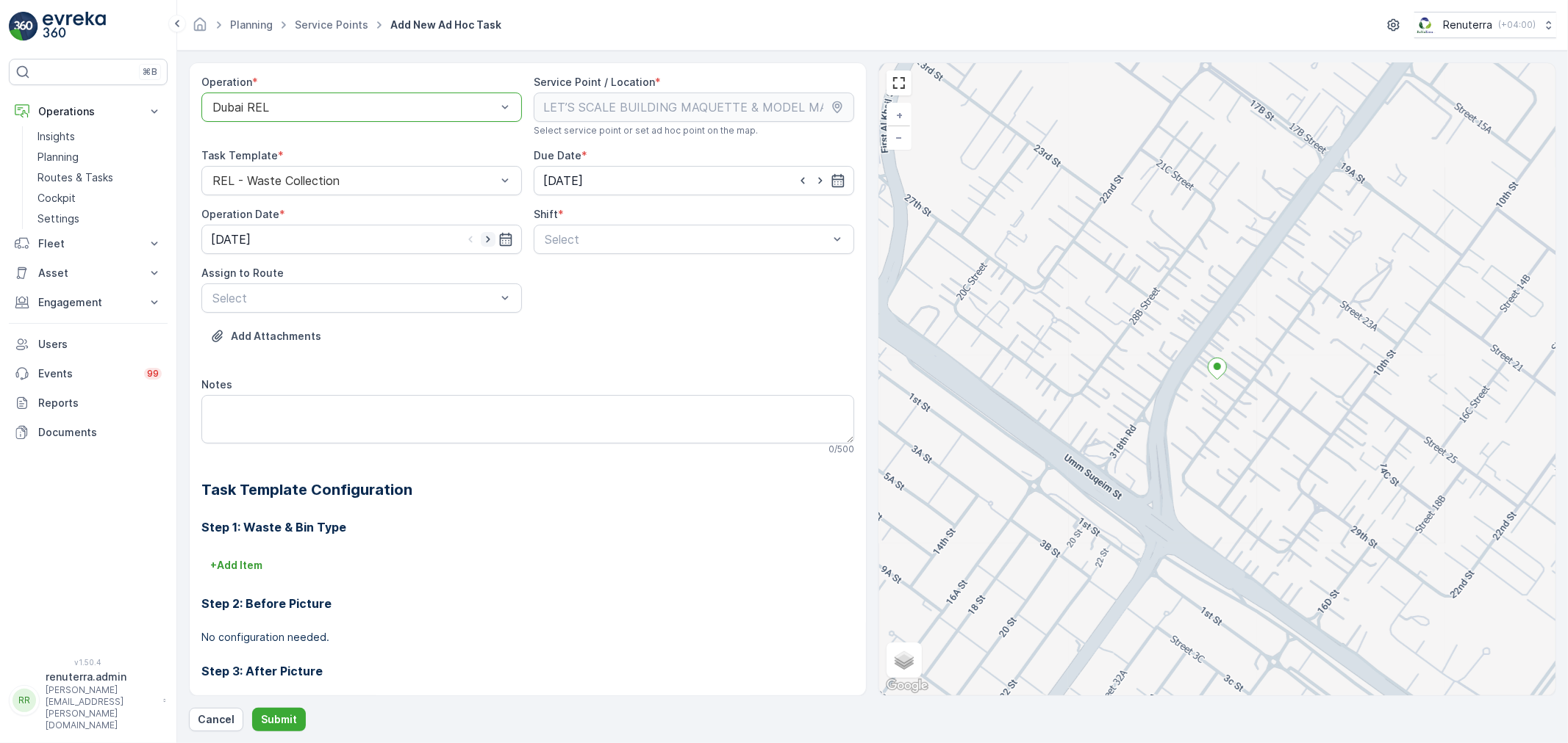
click at [487, 240] on icon "button" at bounding box center [487, 240] width 4 height 6
type input "[DATE]"
click at [566, 276] on span "Day Shift" at bounding box center [568, 275] width 52 height 13
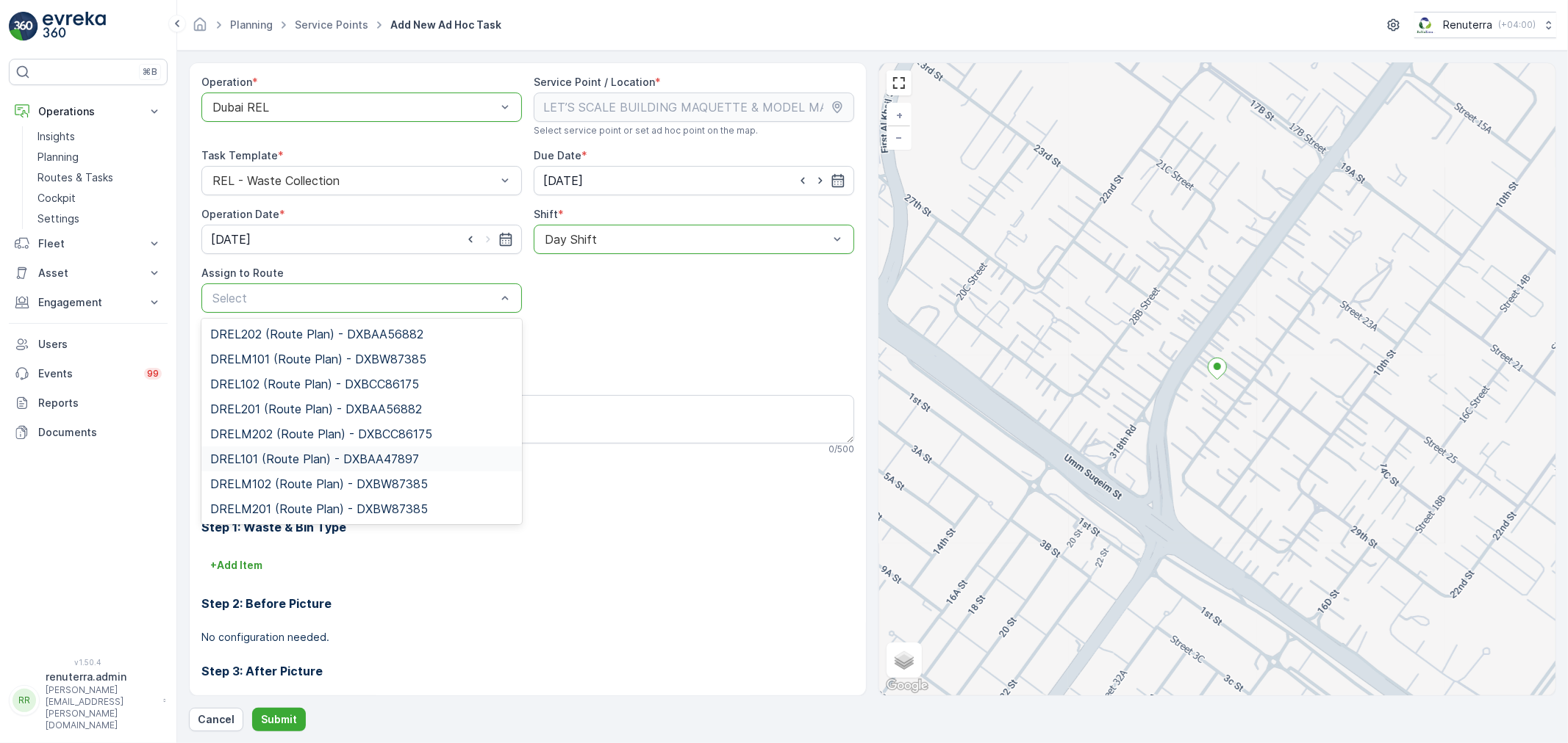
click at [285, 457] on span "DREL101 (Route Plan) - DXBAA47897" at bounding box center [314, 459] width 208 height 13
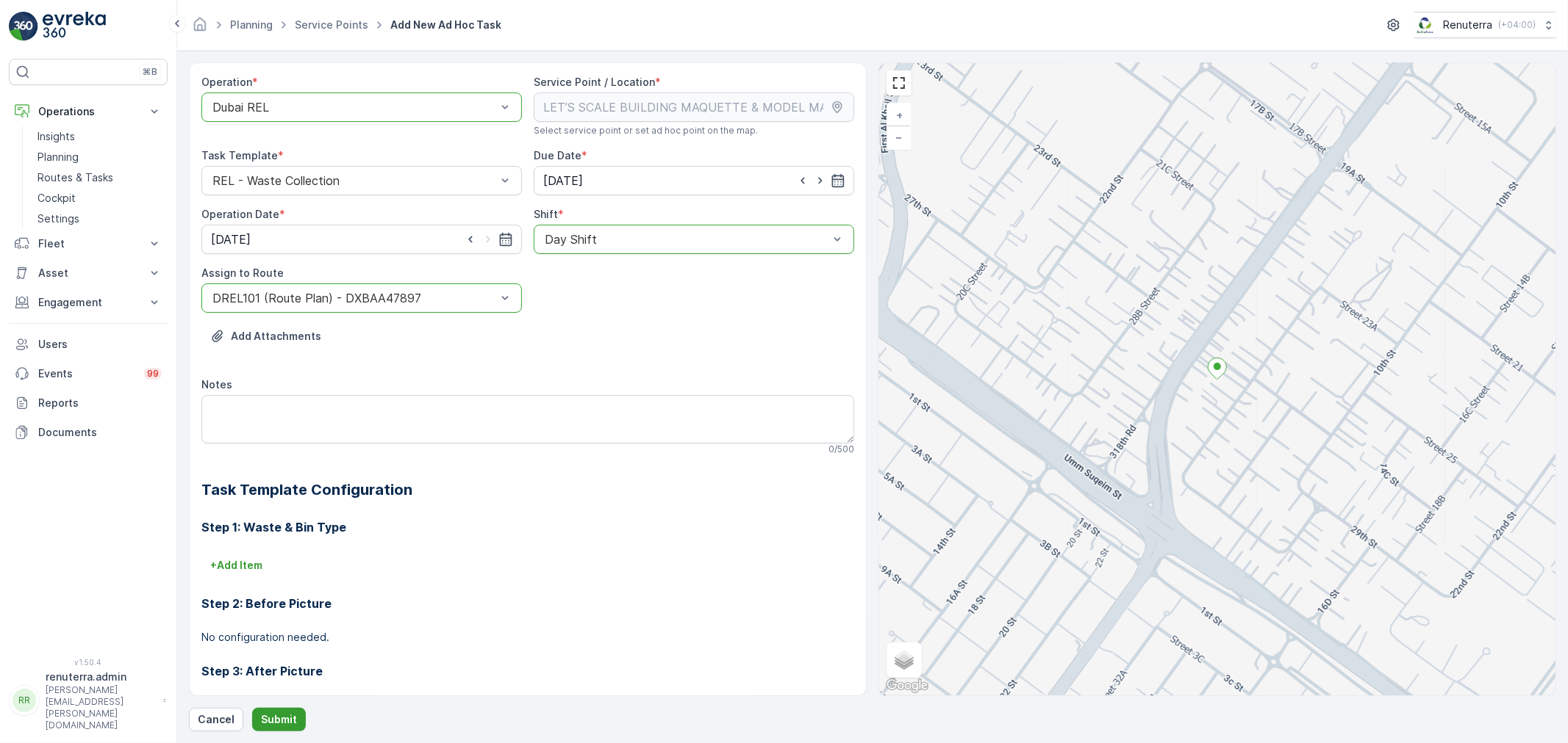
click at [280, 711] on button "Submit" at bounding box center [279, 720] width 54 height 23
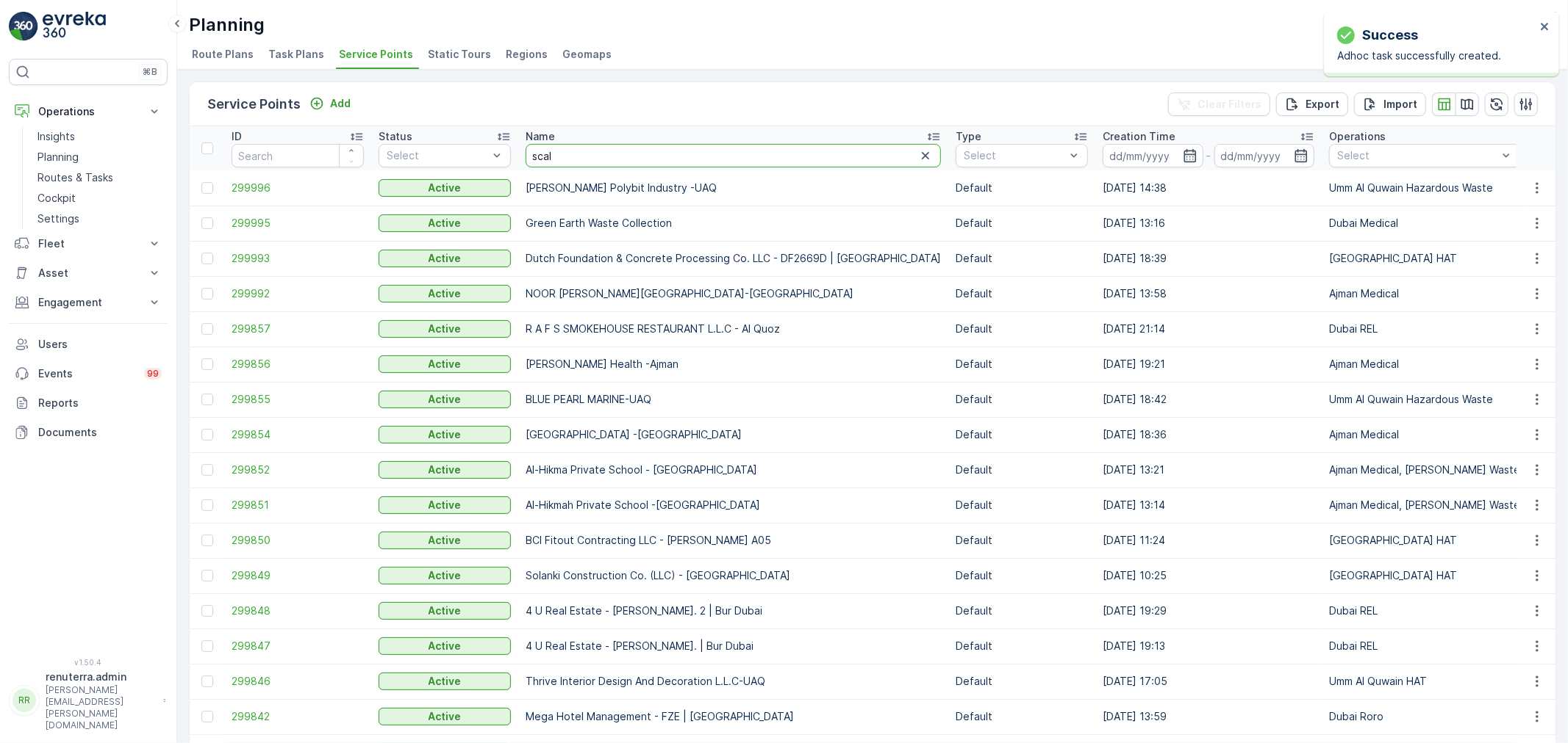
type input "scale"
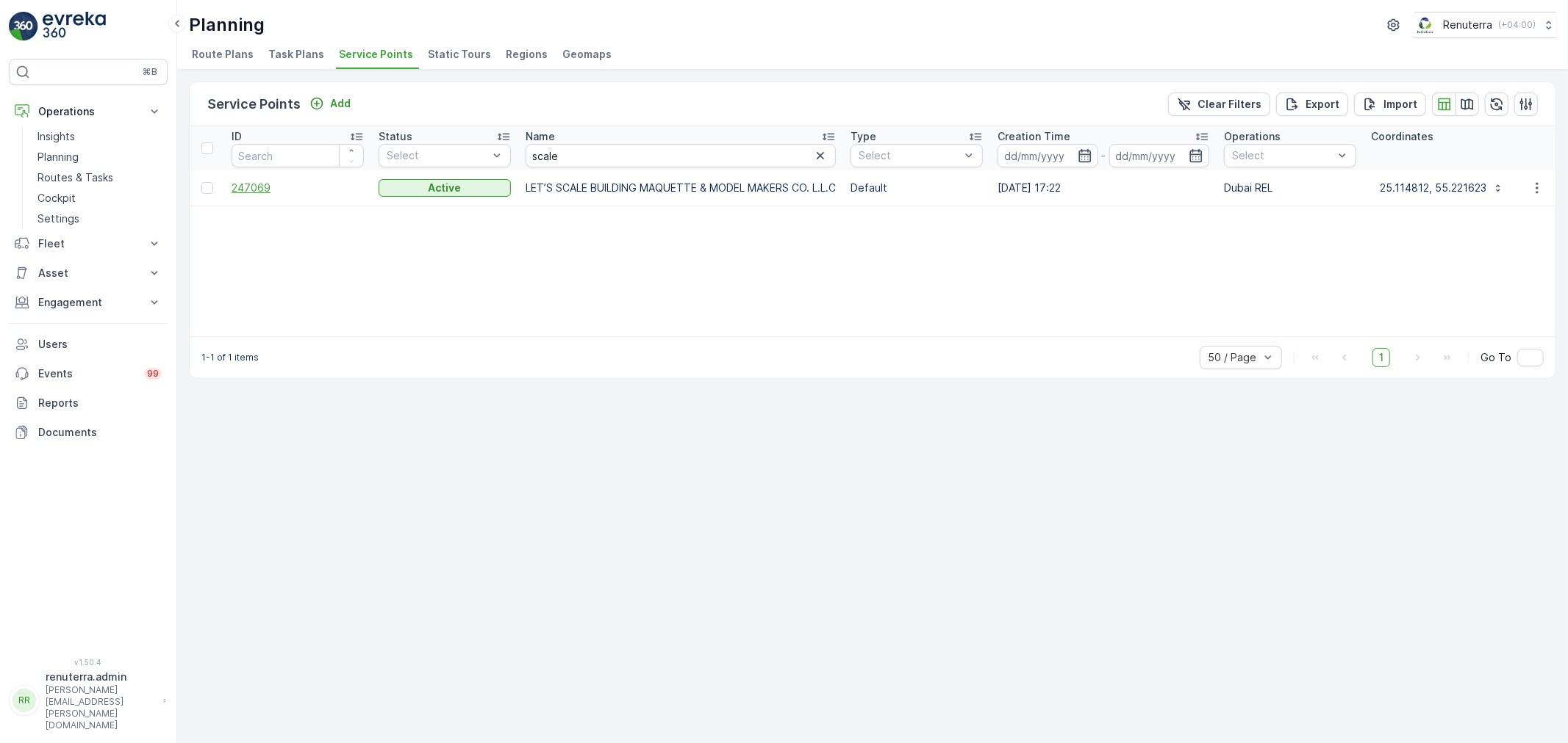
click at [263, 193] on span "247069" at bounding box center [298, 188] width 132 height 15
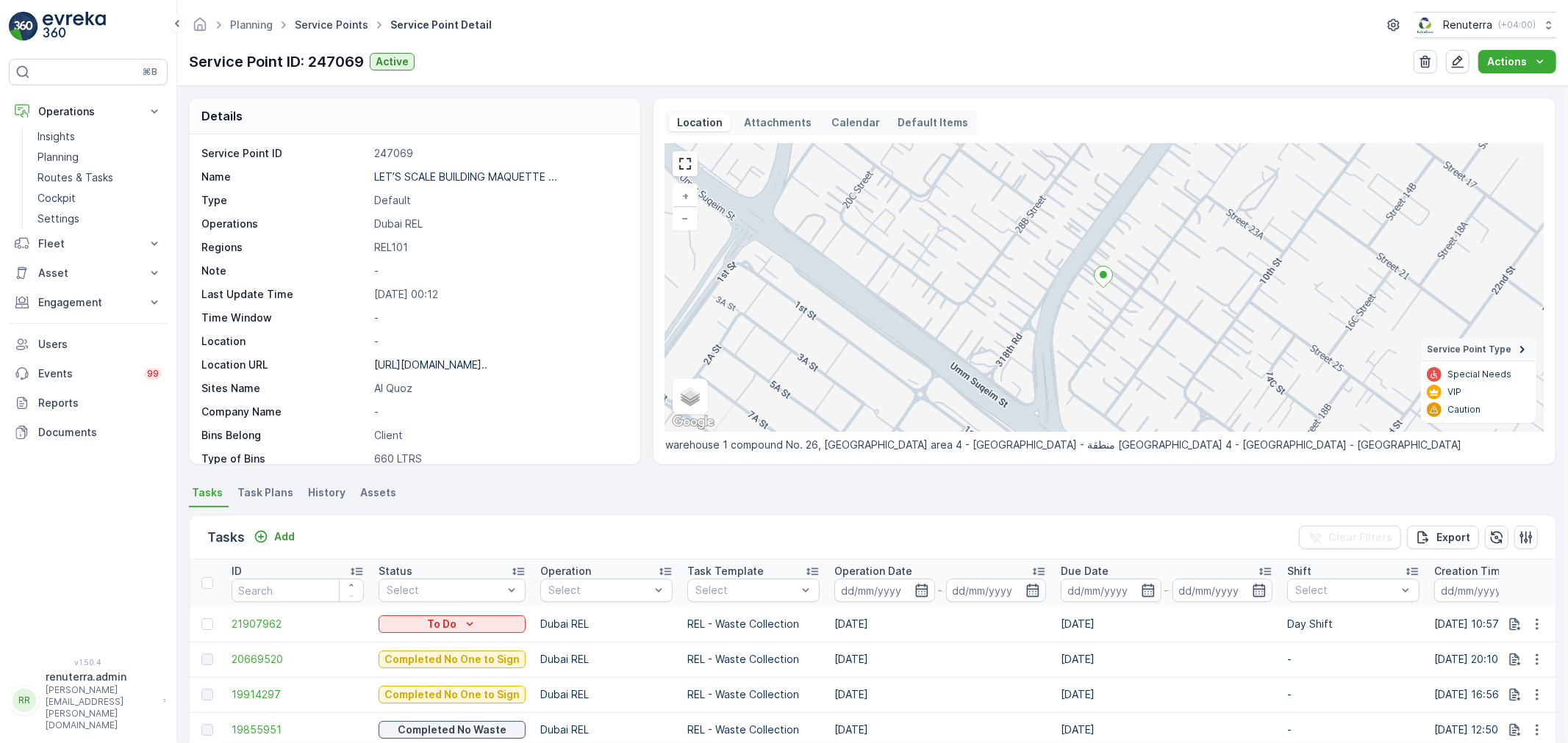
click at [342, 19] on link "Service Points" at bounding box center [332, 24] width 74 height 12
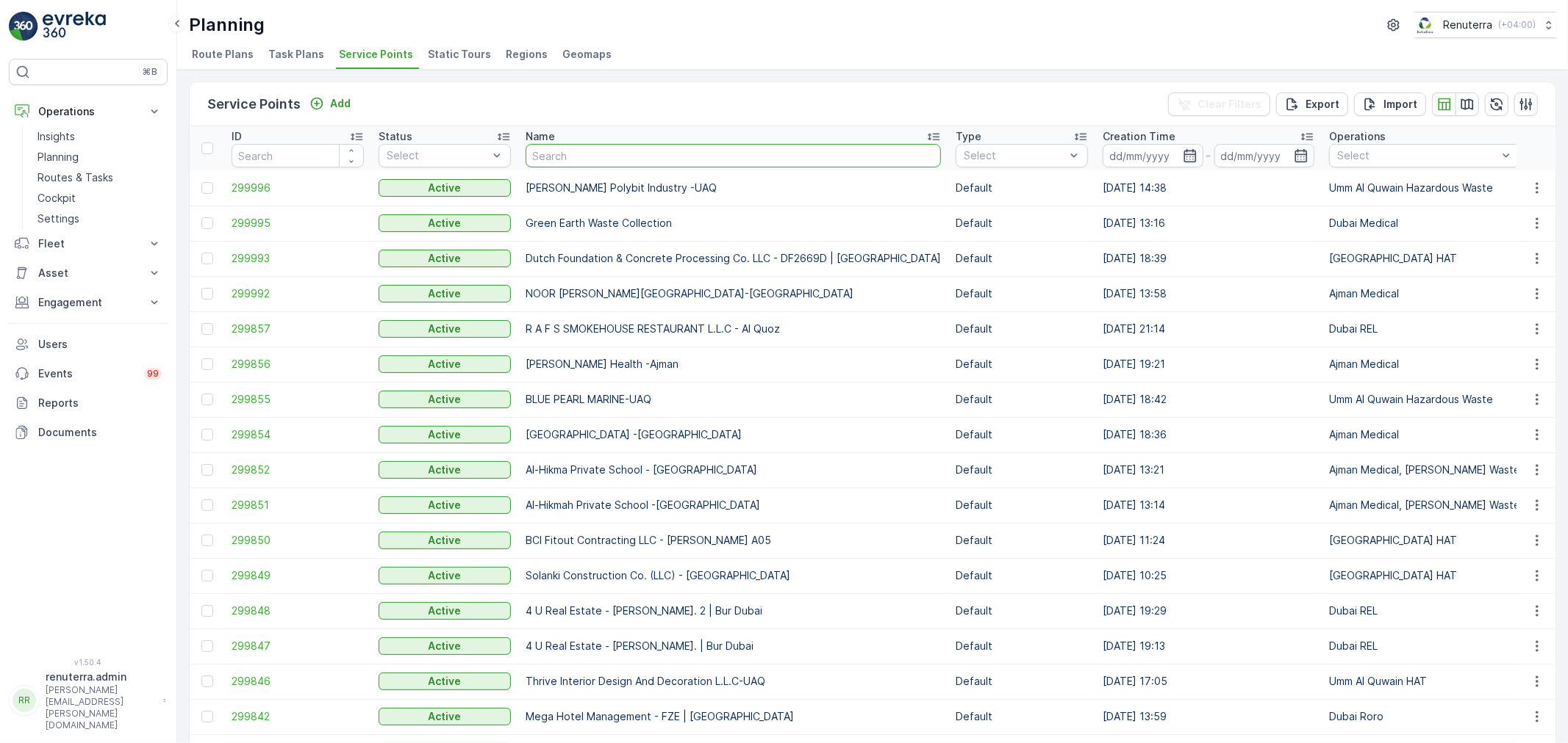
click at [581, 156] on input "text" at bounding box center [733, 156] width 415 height 23
type input "ktc"
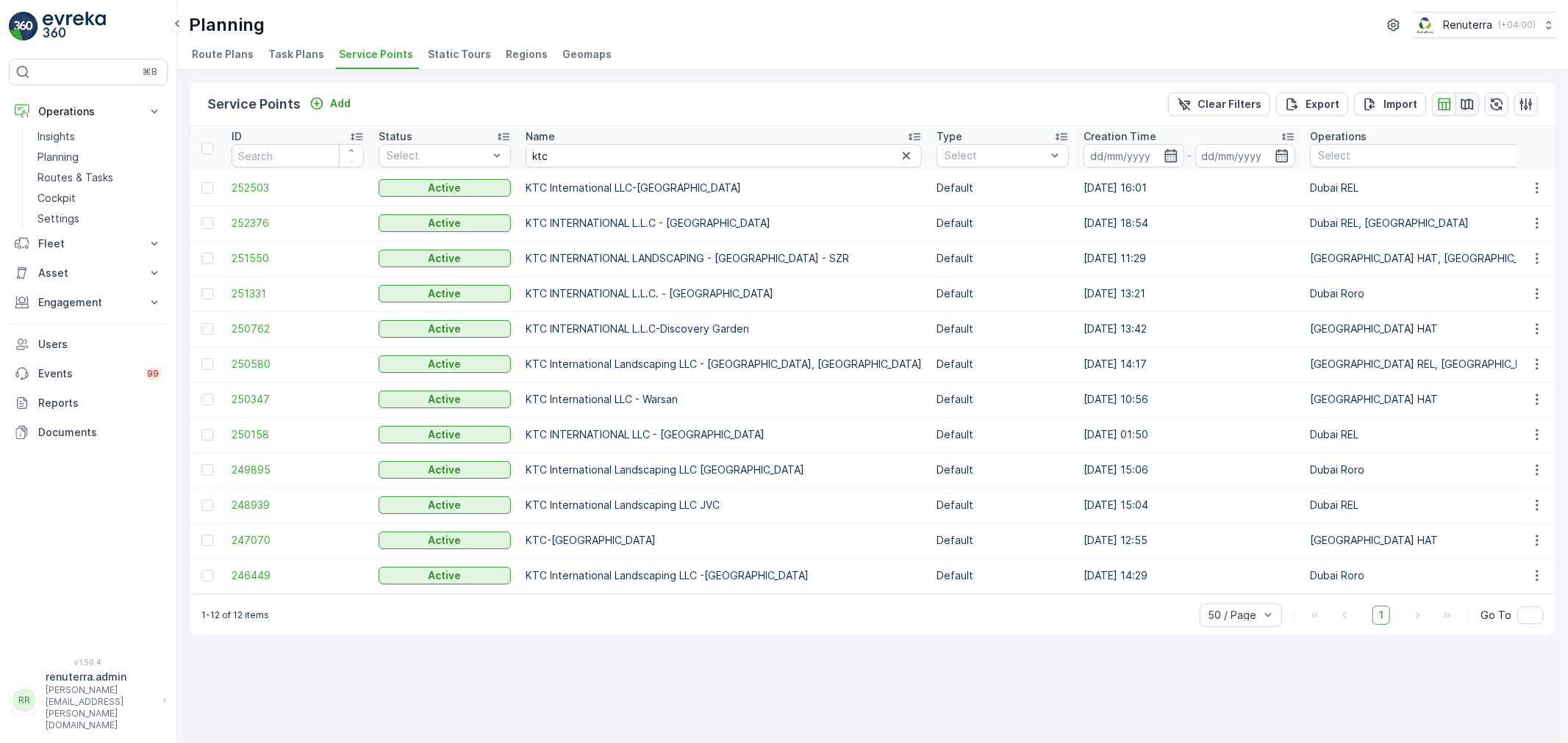
click at [1460, 105] on icon "button" at bounding box center [1467, 105] width 15 height 15
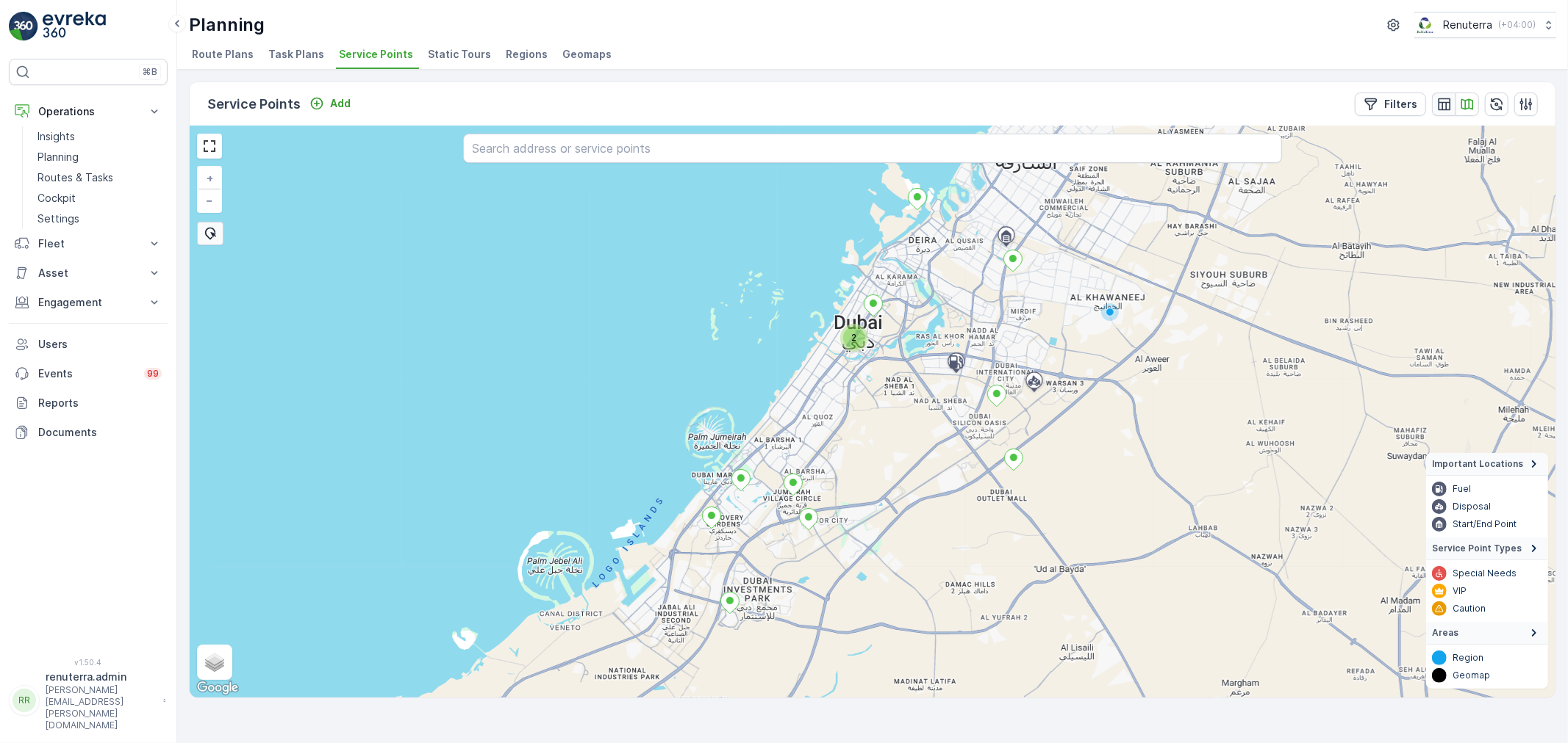
click at [1450, 109] on icon "button" at bounding box center [1444, 105] width 15 height 15
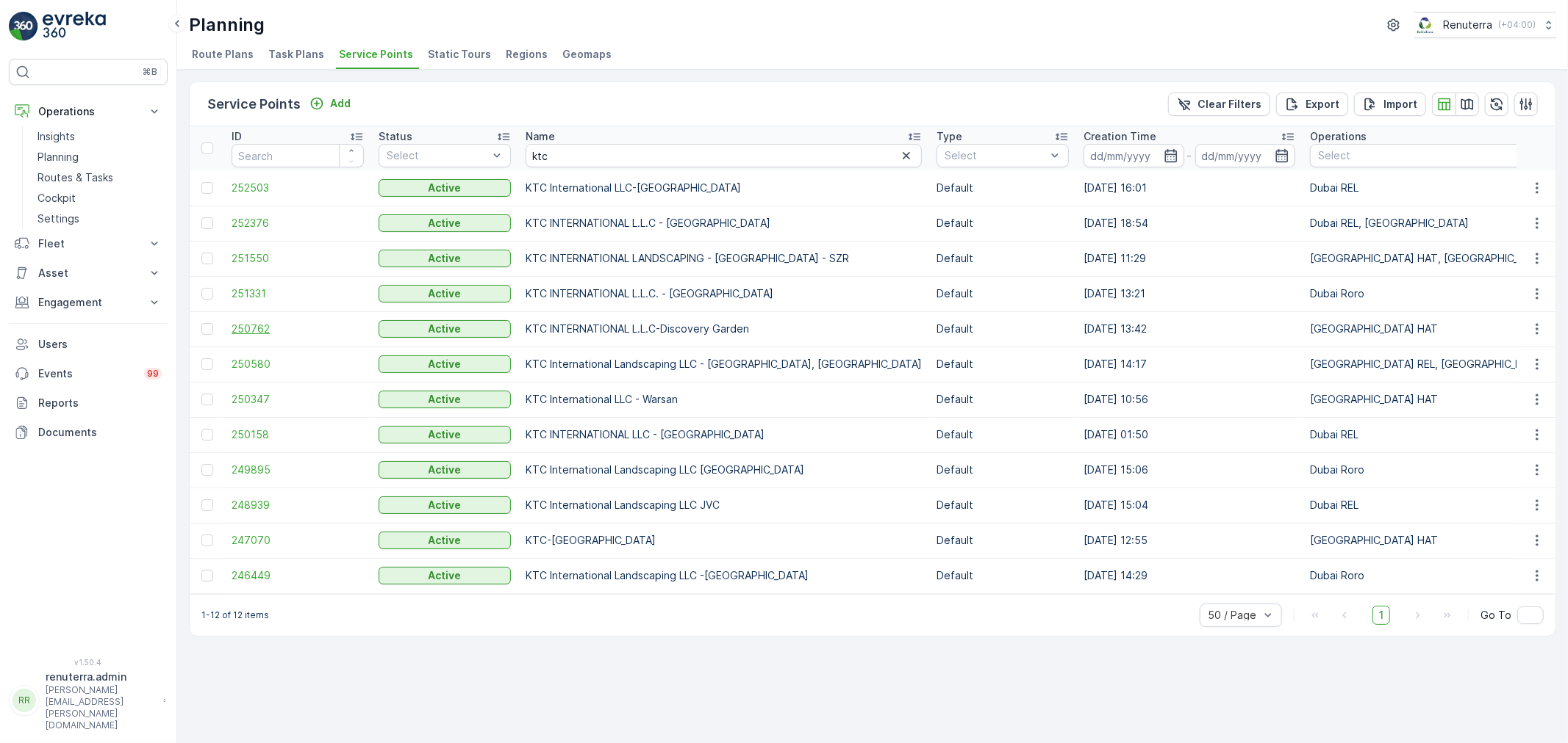
click at [236, 322] on span "250762" at bounding box center [298, 329] width 132 height 15
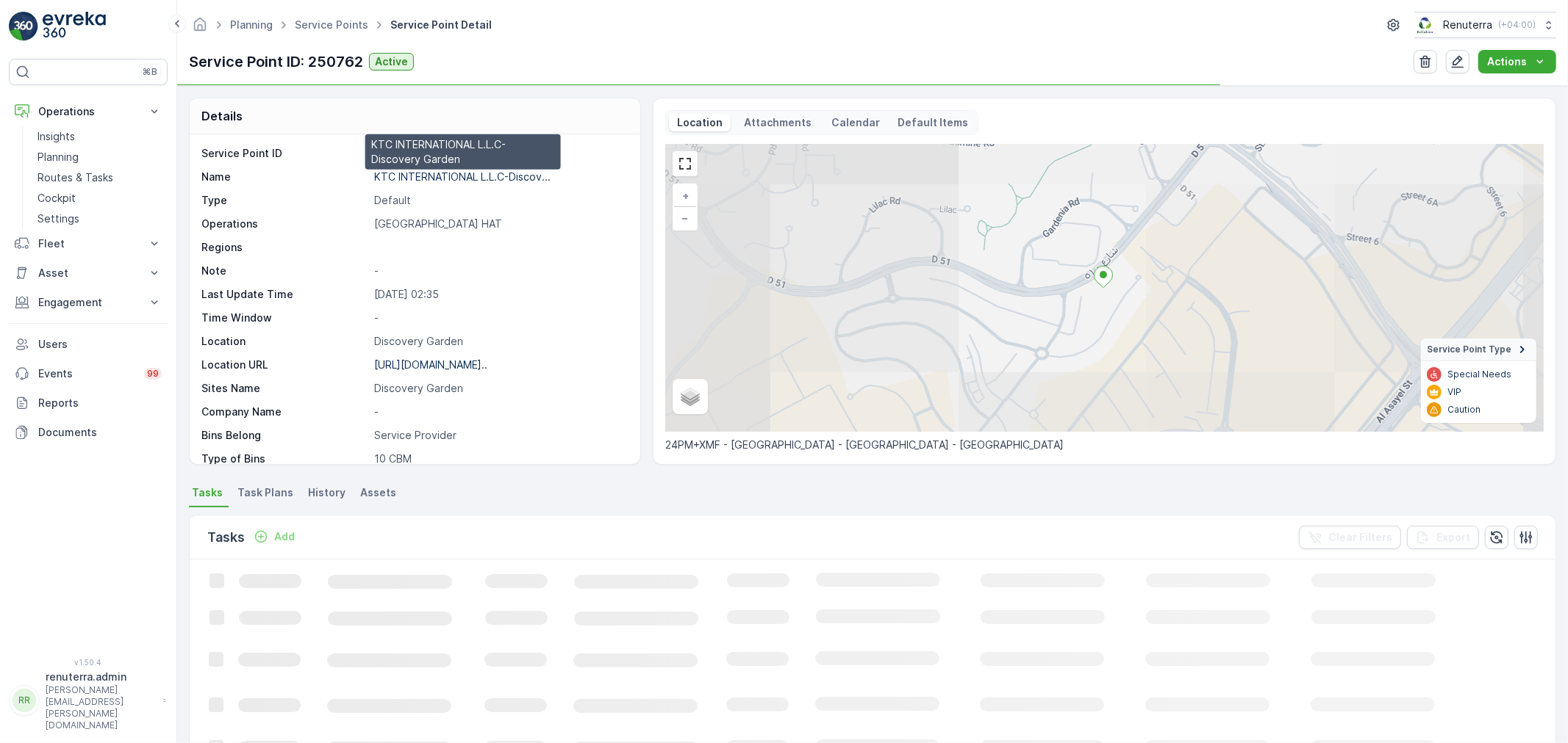
click at [447, 180] on p "KTC INTERNATIONAL L.L.C-Discov..." at bounding box center [462, 176] width 177 height 12
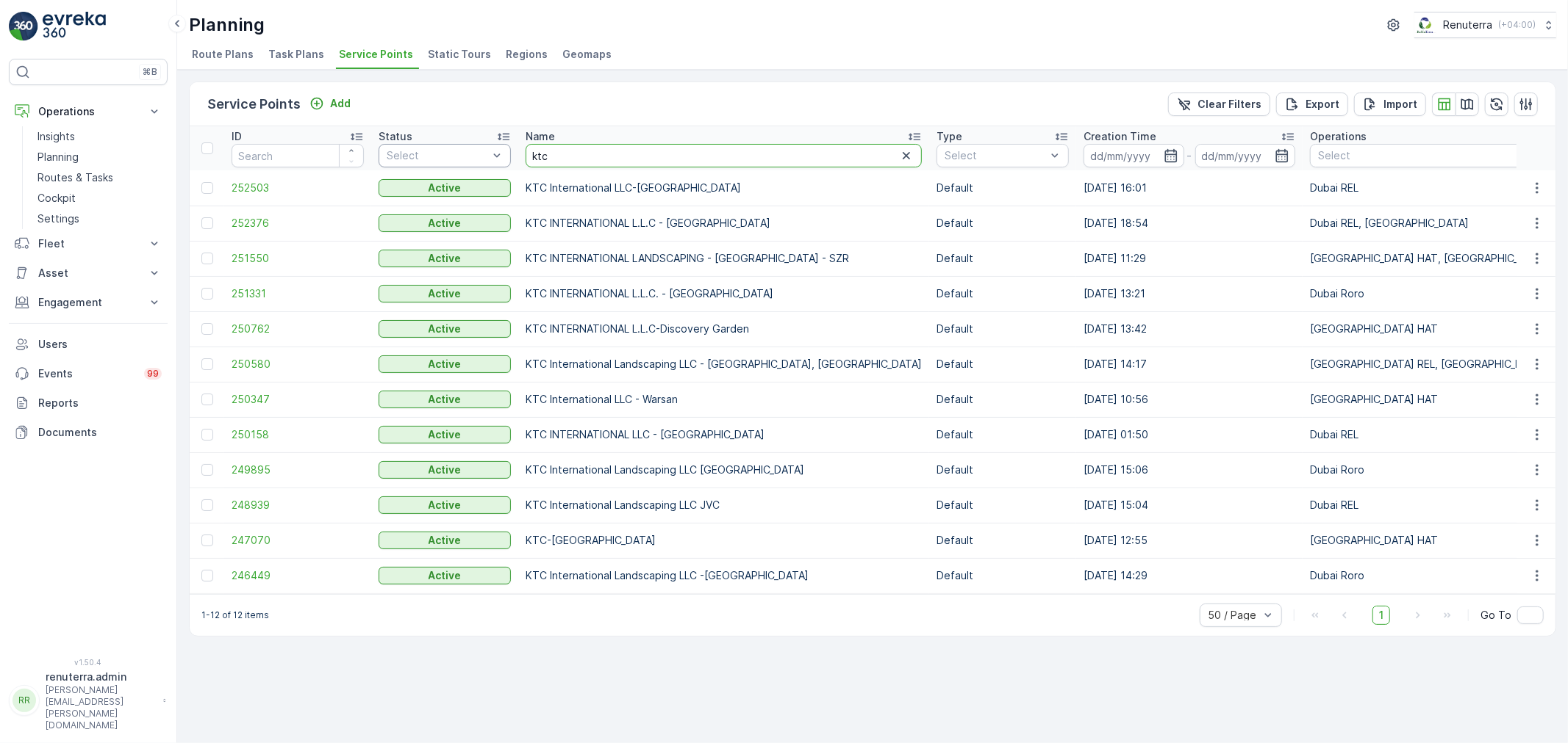
drag, startPoint x: 586, startPoint y: 154, endPoint x: 475, endPoint y: 156, distance: 111.0
type input "maqad"
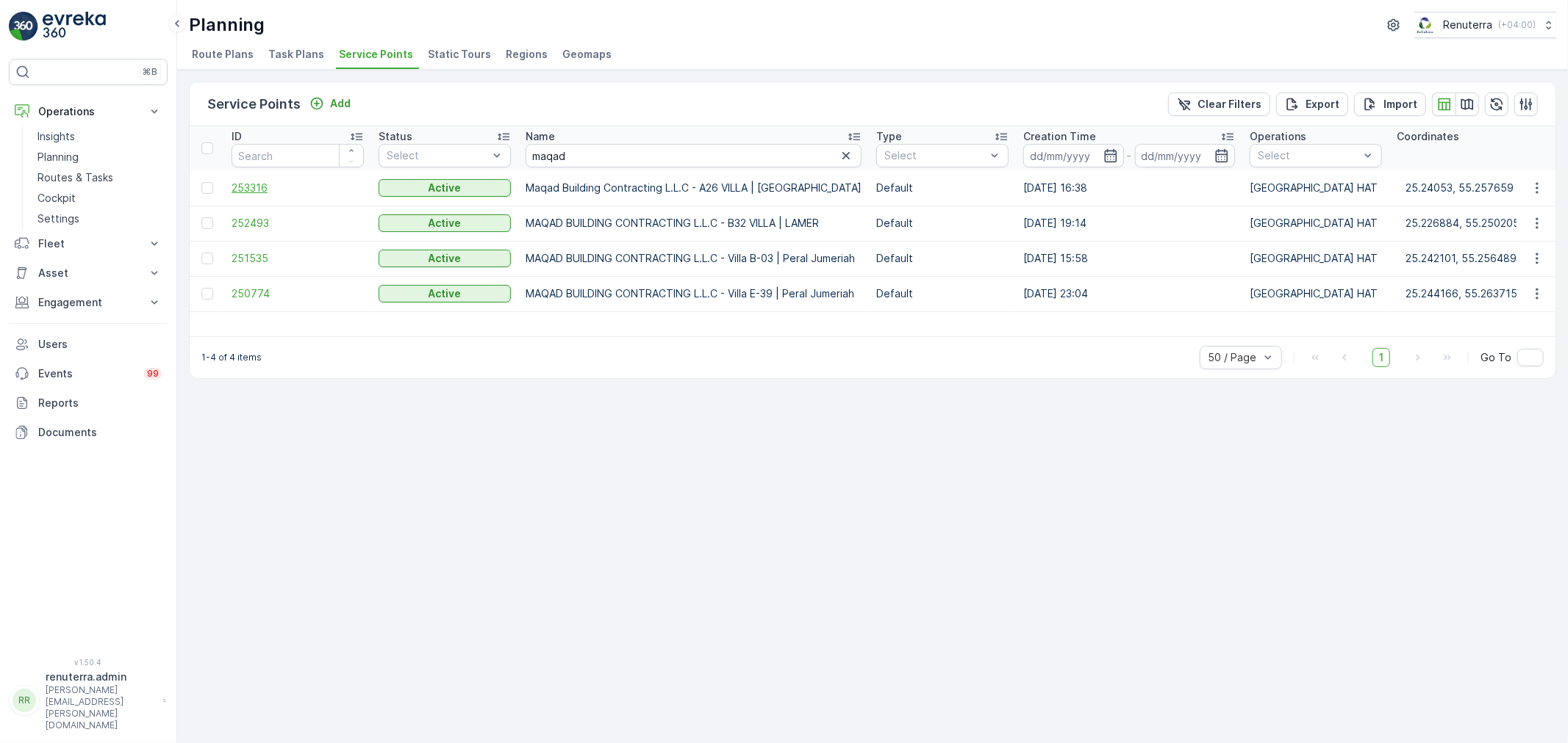
click at [248, 185] on span "253316" at bounding box center [298, 188] width 132 height 15
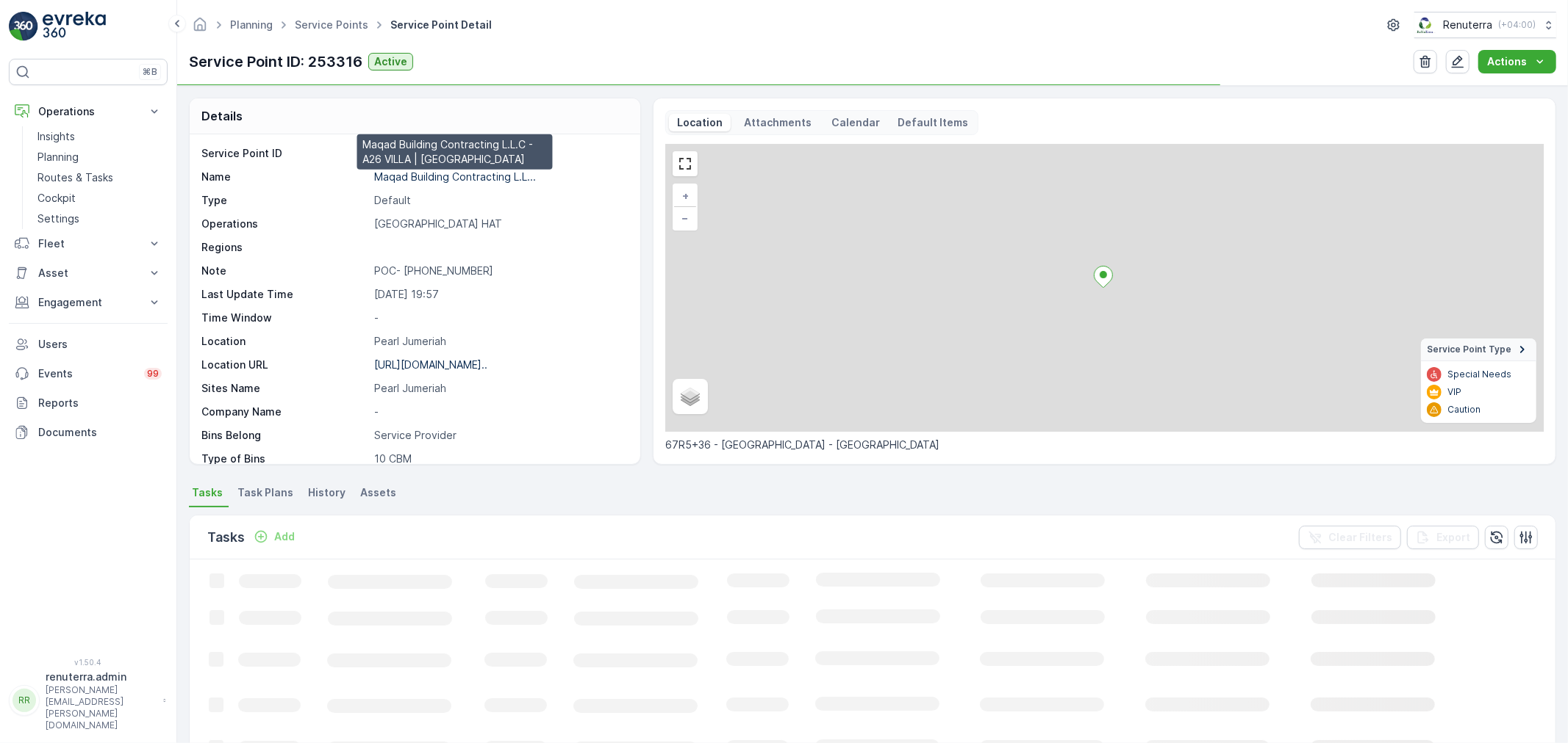
click at [468, 174] on p "Maqad Building Contracting L.L..." at bounding box center [454, 176] width 161 height 12
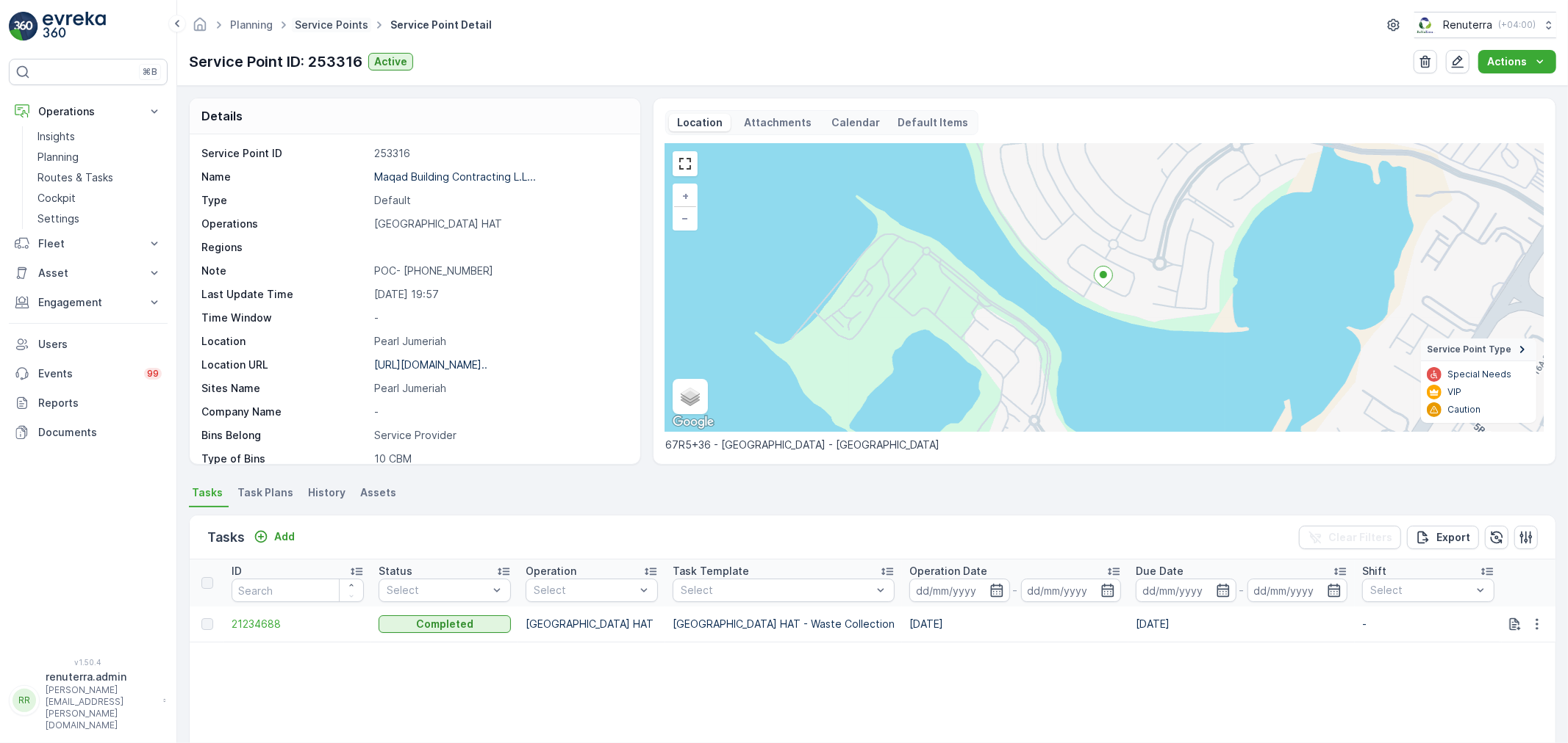
click at [314, 19] on link "Service Points" at bounding box center [332, 24] width 74 height 12
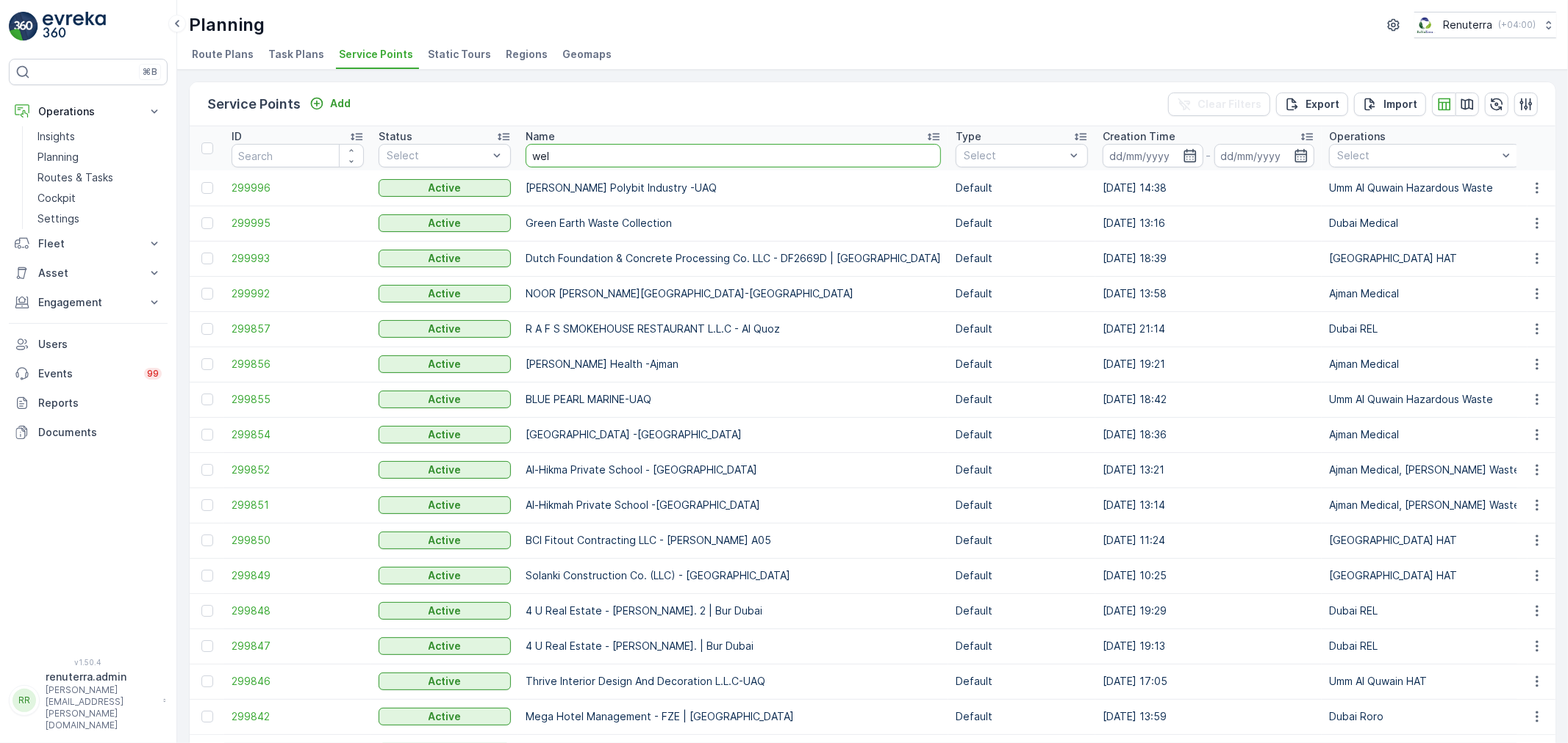
type input "well"
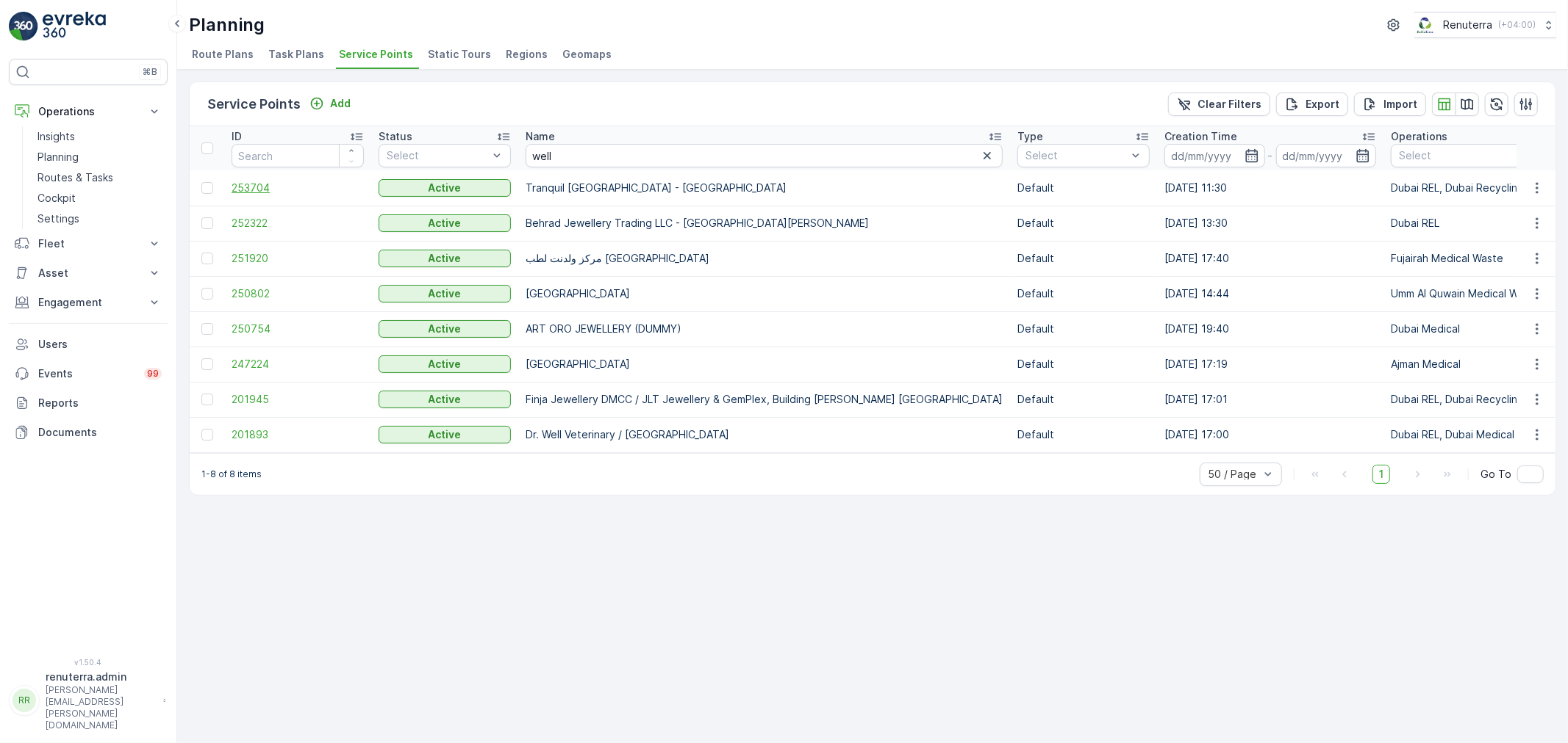
click at [240, 186] on span "253704" at bounding box center [298, 188] width 132 height 15
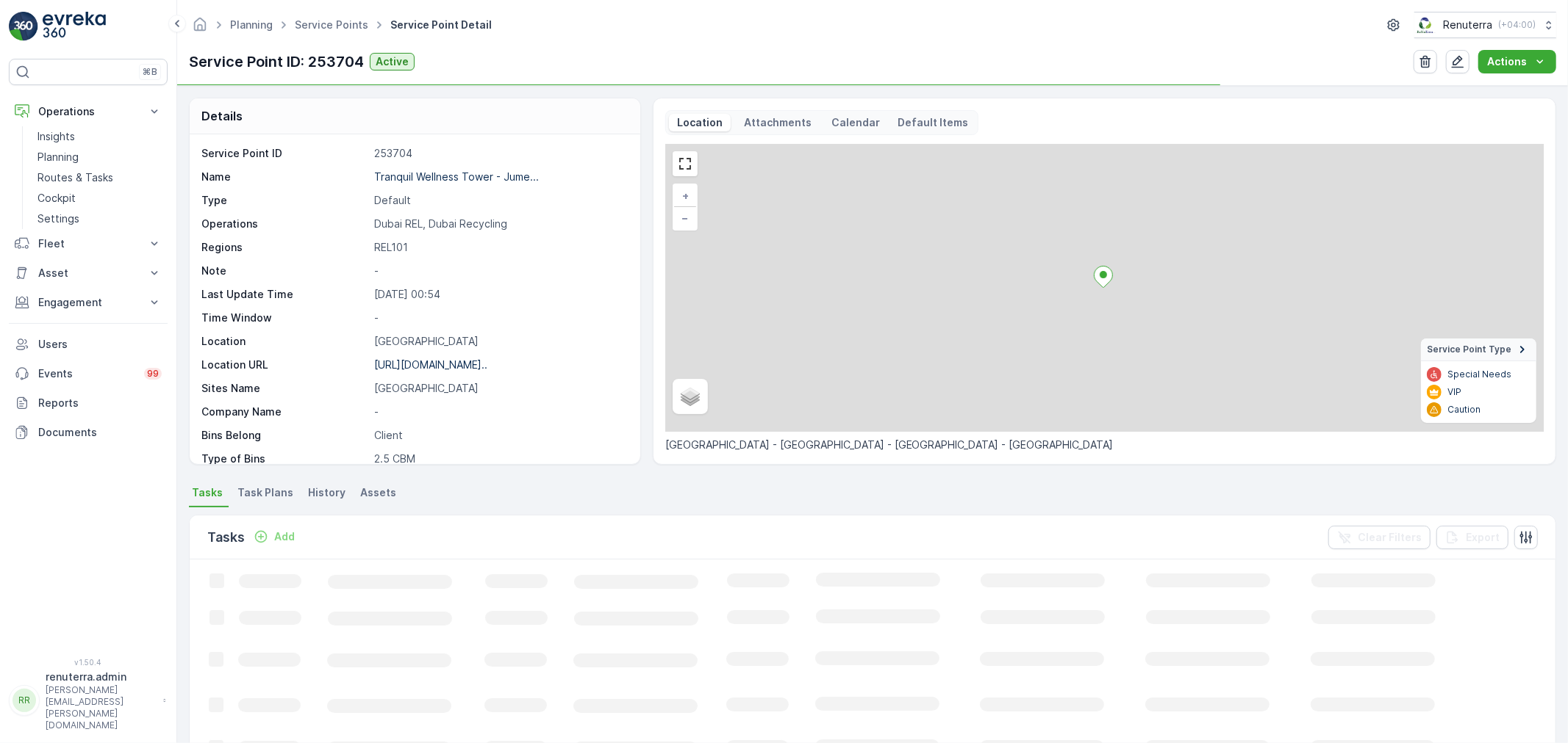
click at [435, 184] on div "Tranquil Wellness Tower - Jume..." at bounding box center [456, 177] width 165 height 15
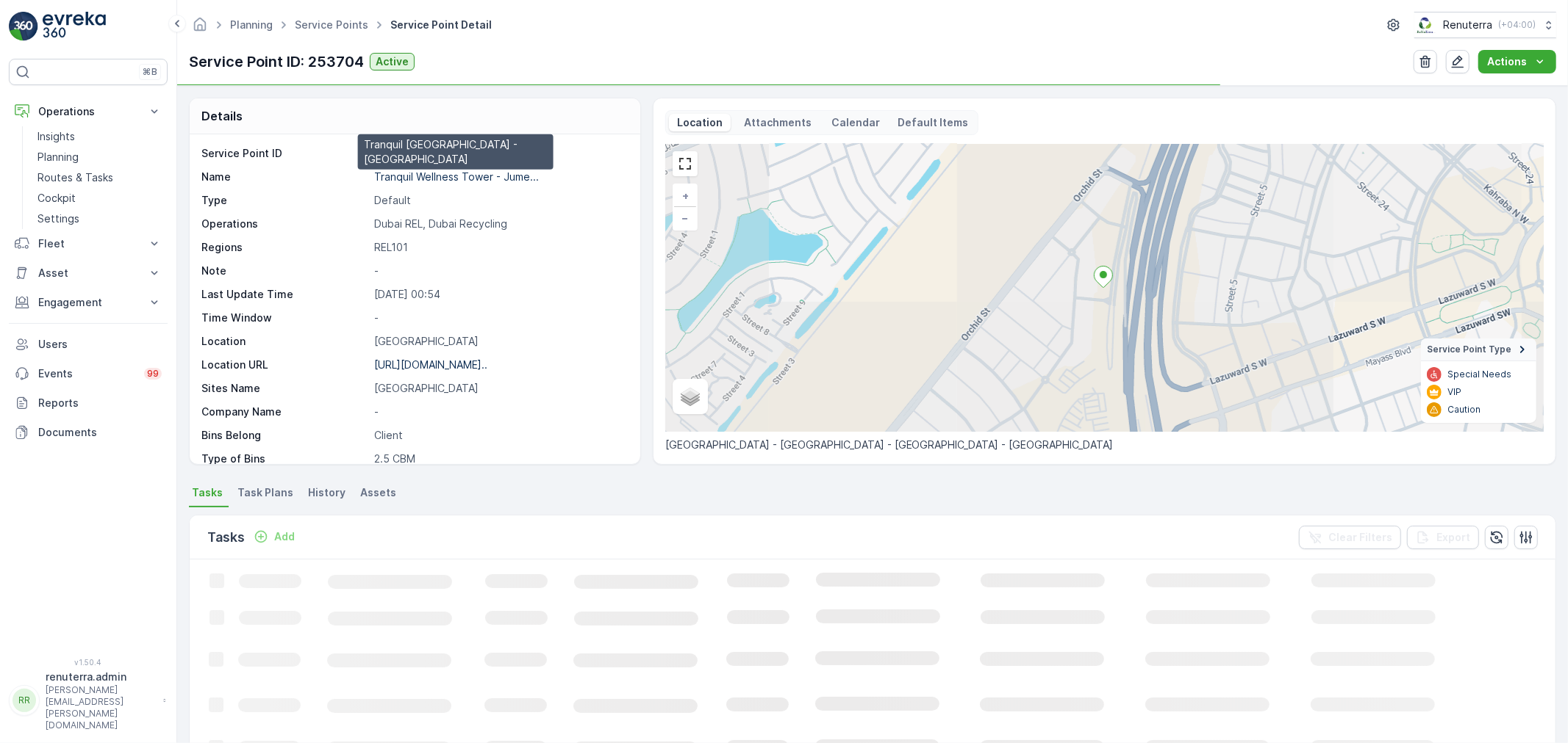
click at [435, 177] on p "Tranquil Wellness Tower - Jume..." at bounding box center [456, 176] width 165 height 12
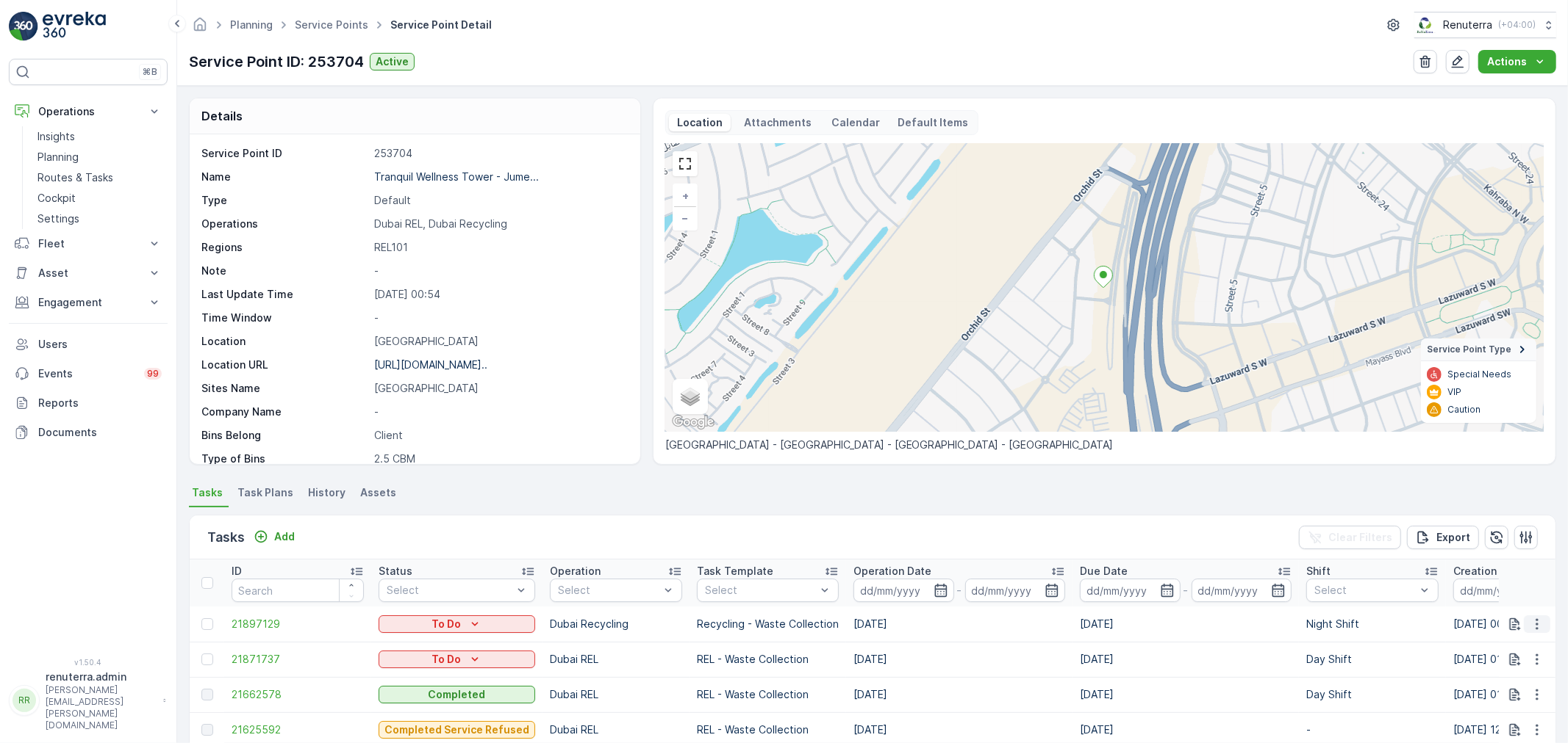
click at [1536, 625] on icon "button" at bounding box center [1536, 624] width 2 height 11
drag, startPoint x: 1502, startPoint y: 539, endPoint x: 1507, endPoint y: 552, distance: 13.9
click at [1507, 552] on ul "See More Details History Change Route Remove from Route [GEOGRAPHIC_DATA]" at bounding box center [1513, 557] width 117 height 115
click at [1507, 552] on span "Change Route" at bounding box center [1499, 554] width 71 height 15
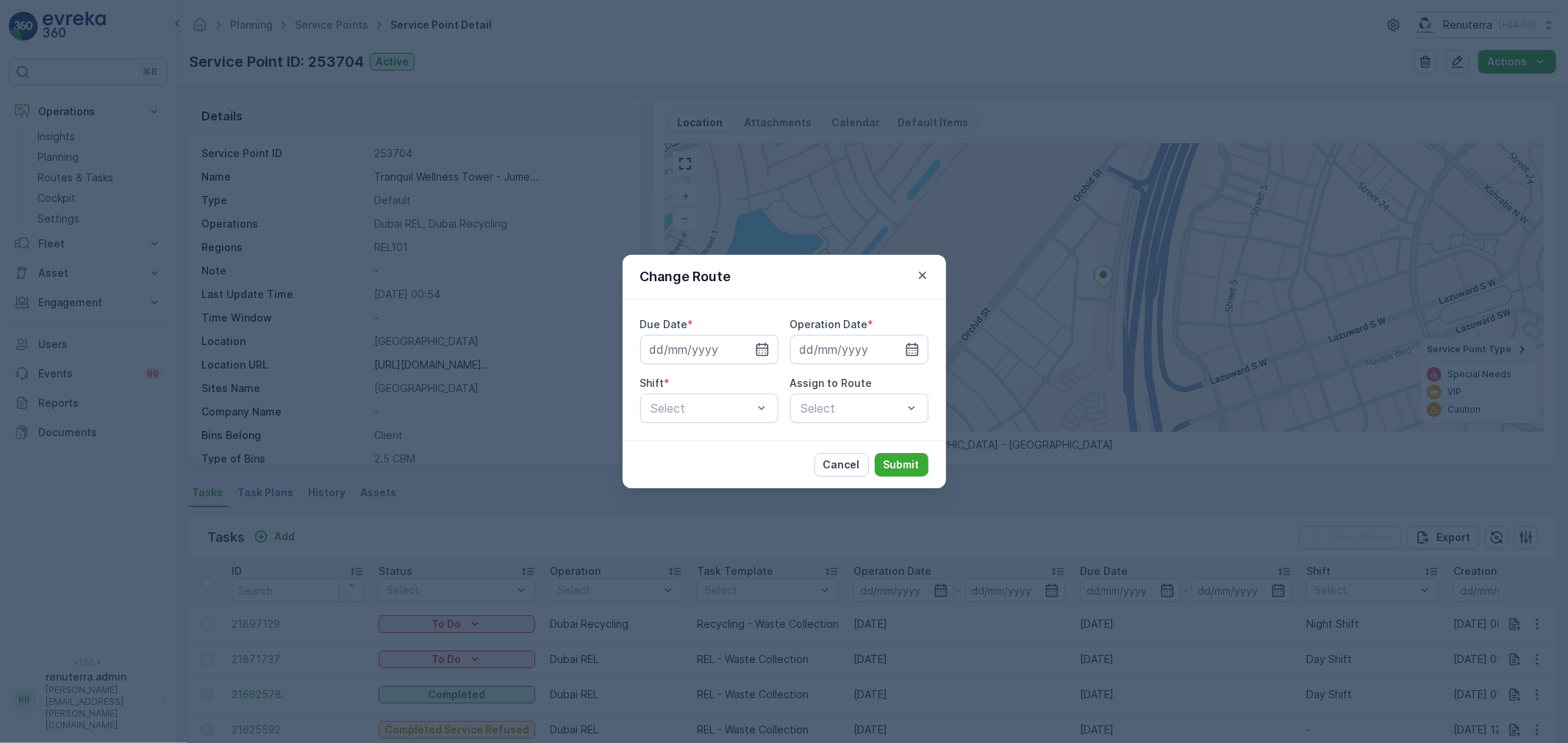
type input "[DATE]"
click at [839, 466] on p "Cancel" at bounding box center [841, 465] width 36 height 15
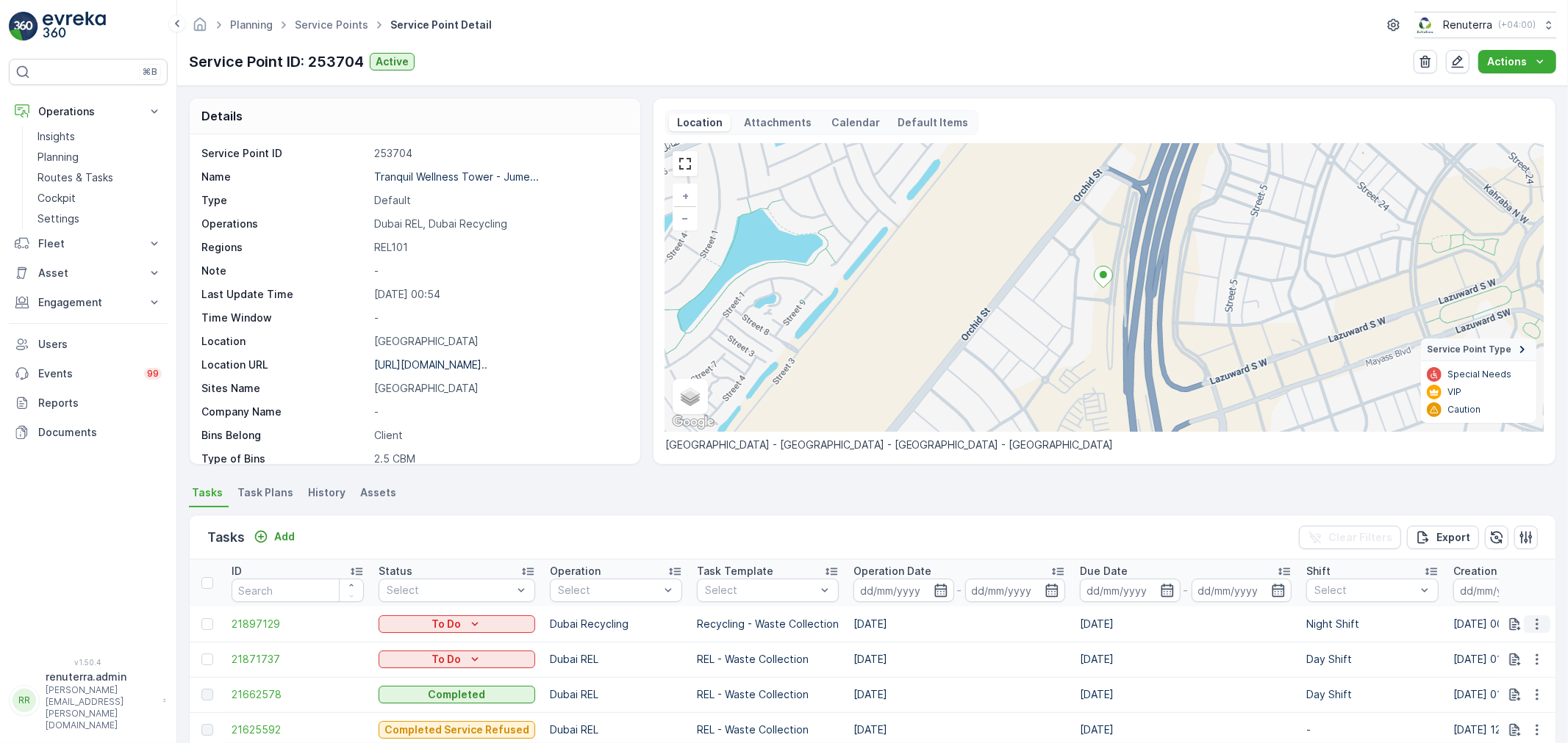
click at [1535, 622] on icon "button" at bounding box center [1537, 625] width 15 height 15
click at [1500, 554] on span "Change Route" at bounding box center [1499, 554] width 71 height 15
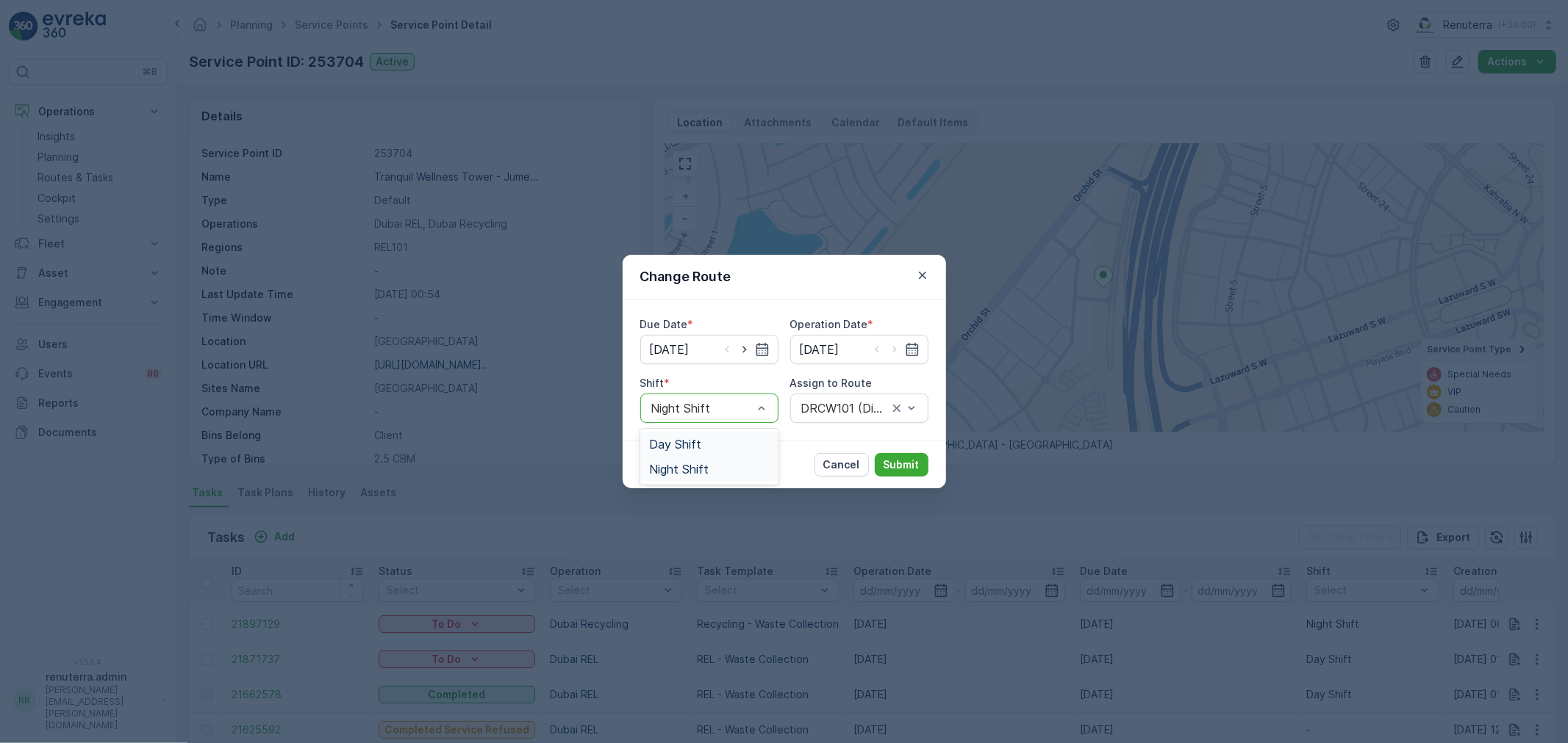
click at [681, 446] on span "Day Shift" at bounding box center [675, 444] width 52 height 13
click at [907, 461] on p "Submit" at bounding box center [902, 465] width 36 height 15
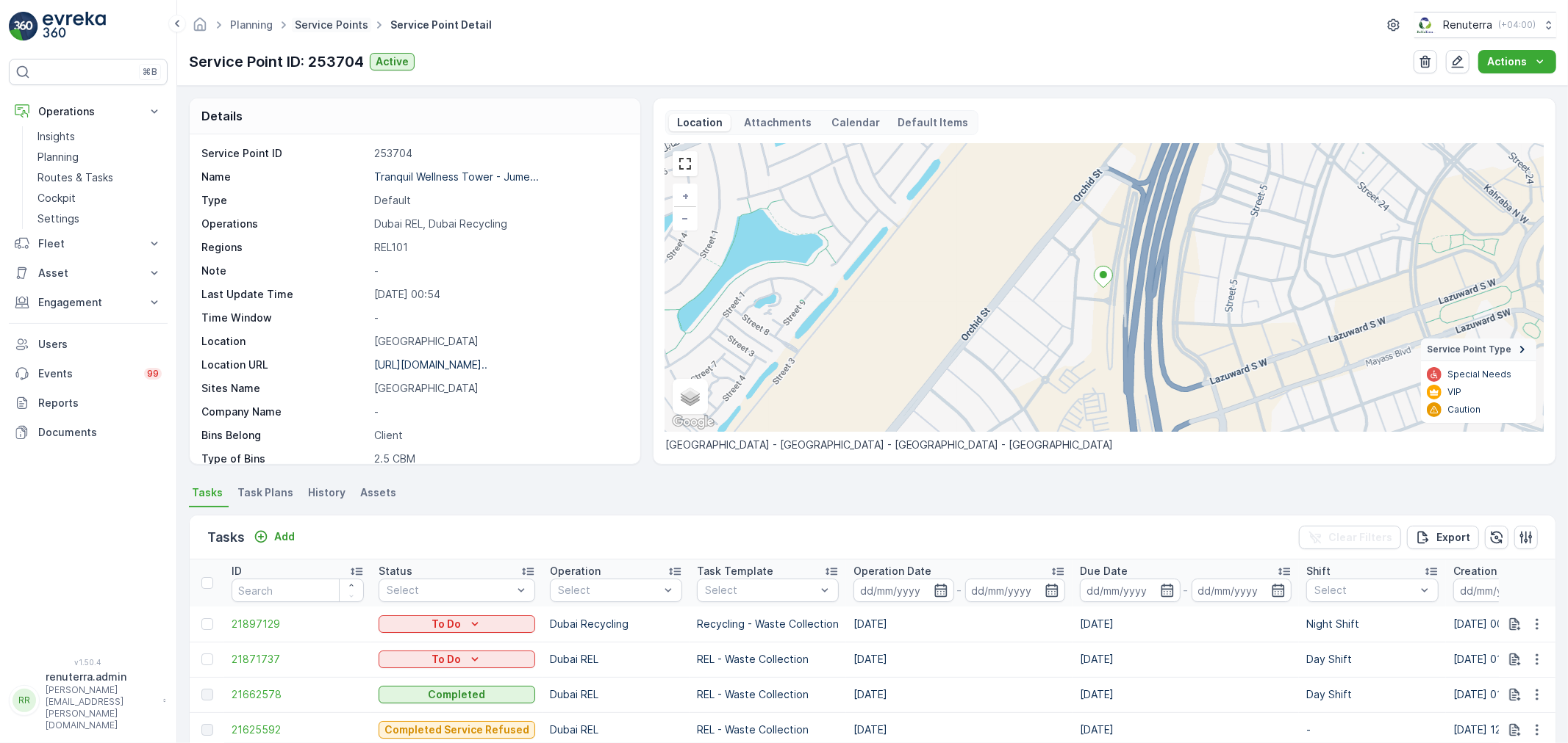
click at [328, 22] on link "Service Points" at bounding box center [332, 24] width 74 height 12
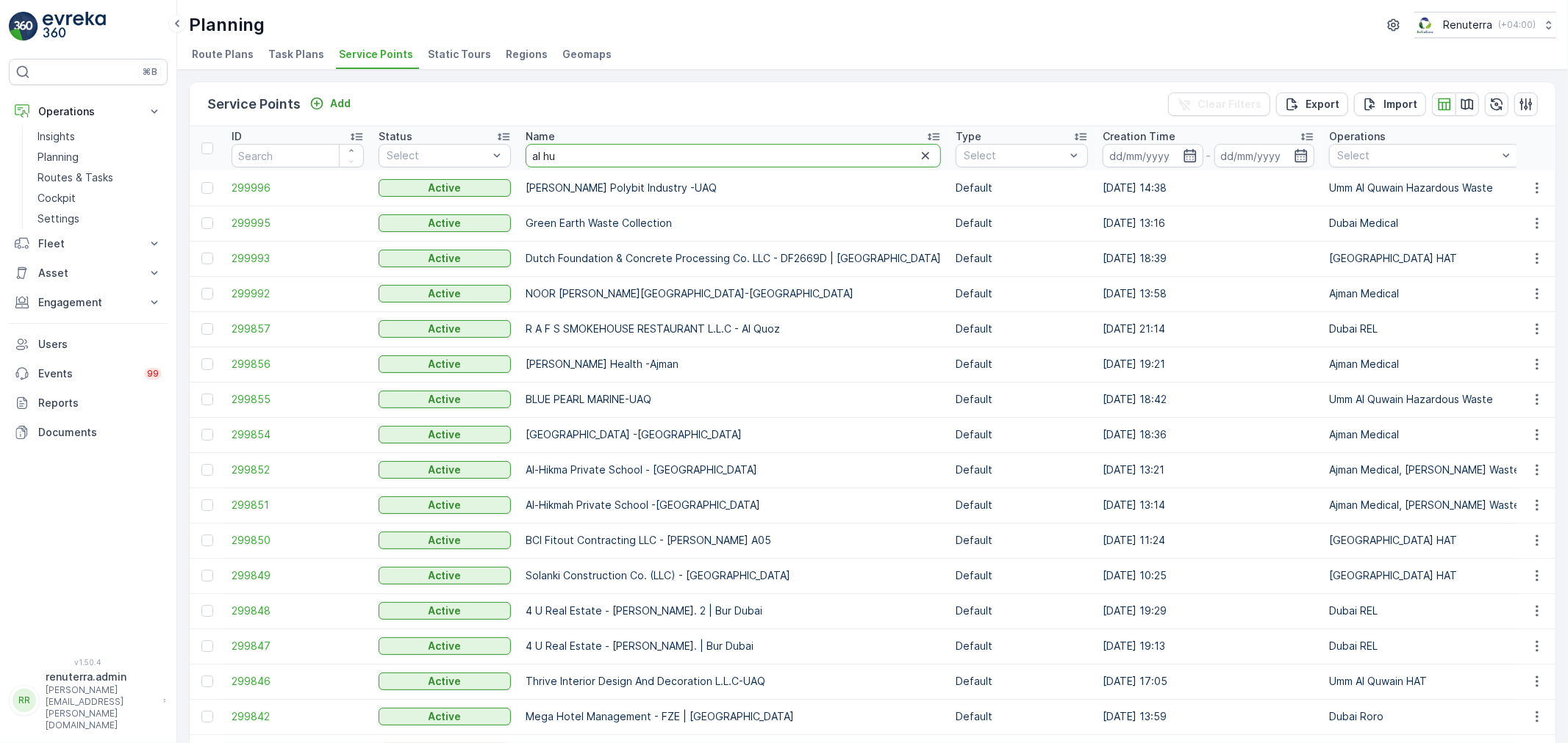
type input "[PERSON_NAME]"
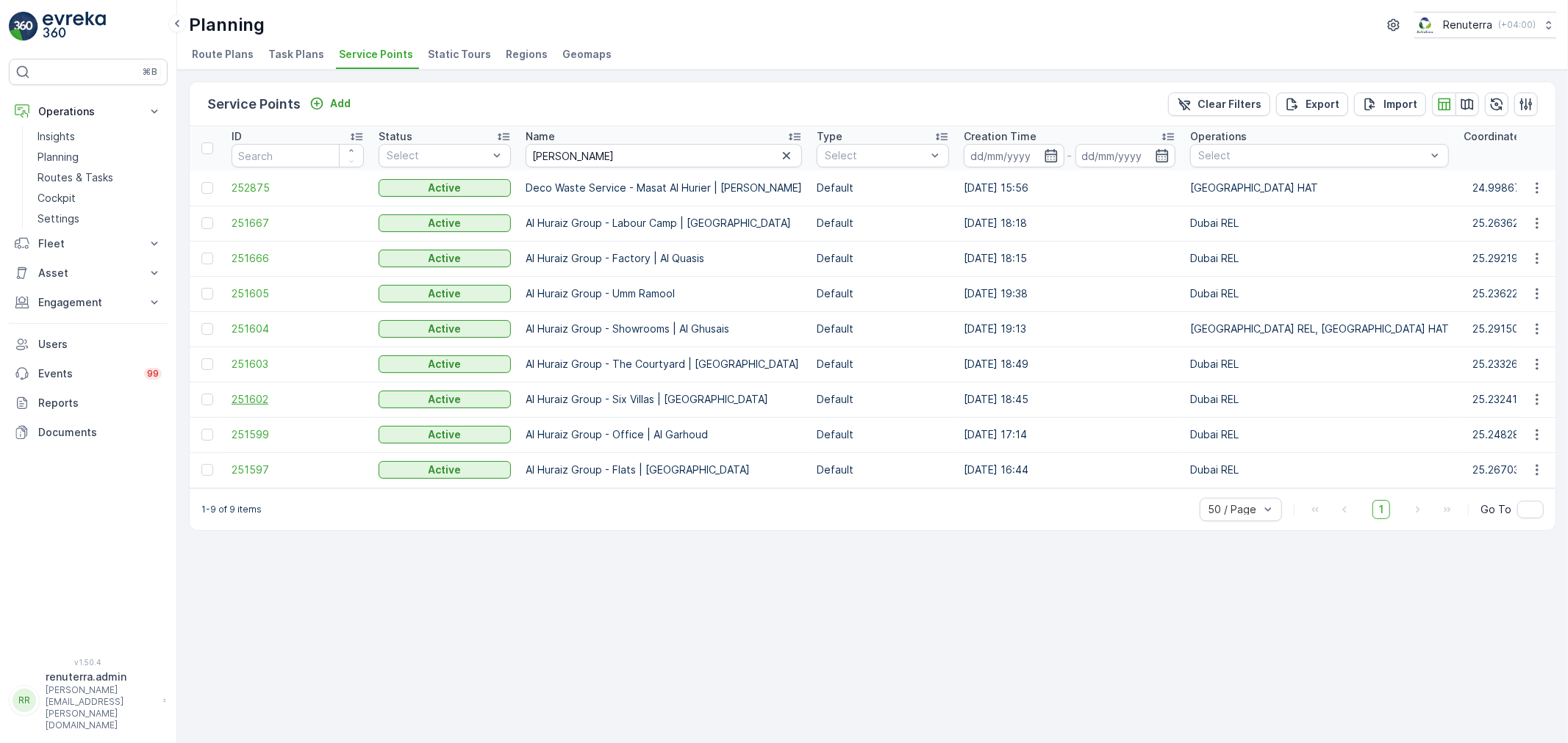
click at [248, 401] on span "251602" at bounding box center [298, 399] width 132 height 15
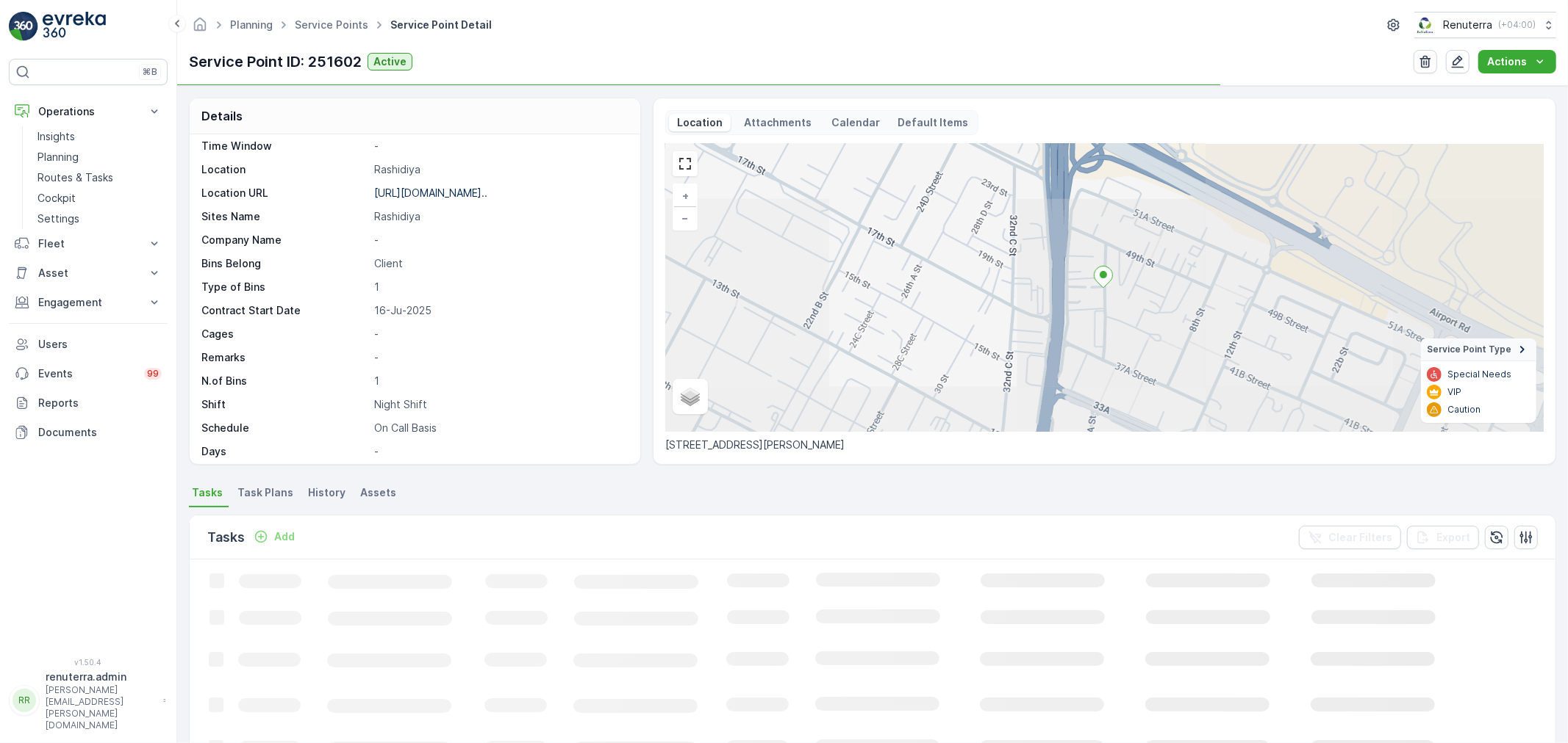
scroll to position [202, 0]
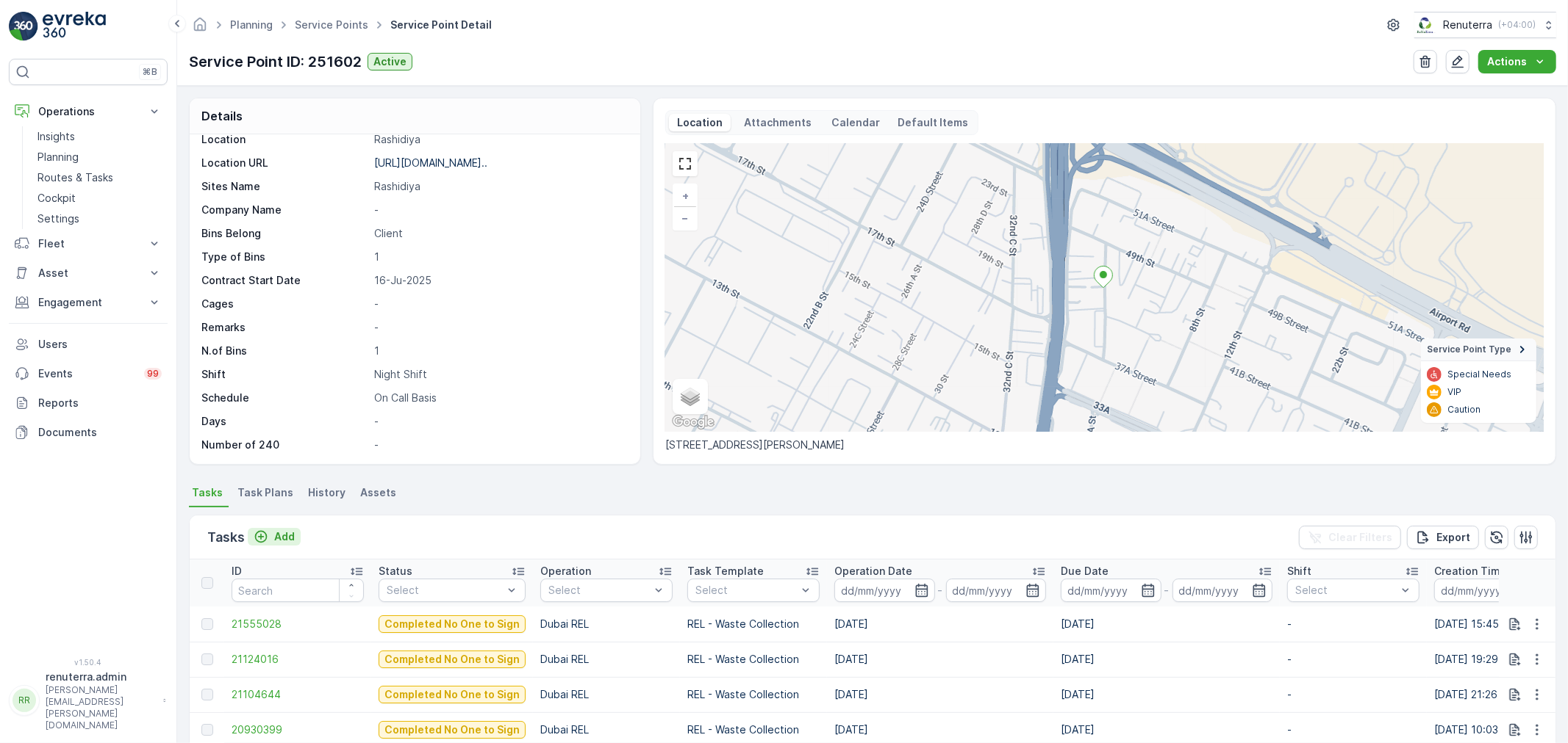
click at [267, 534] on icon "Add" at bounding box center [261, 537] width 15 height 15
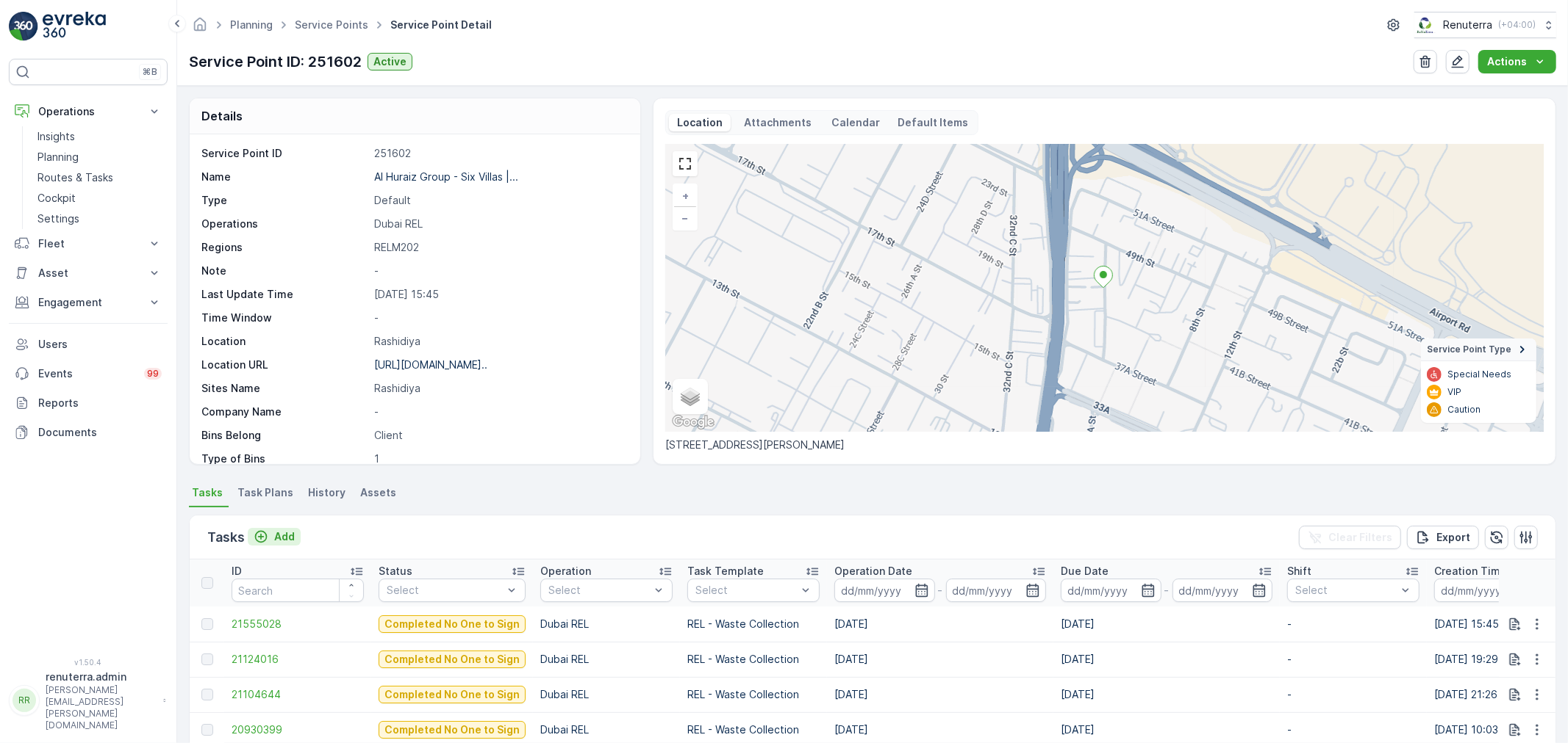
click at [276, 530] on p "Add" at bounding box center [284, 537] width 20 height 15
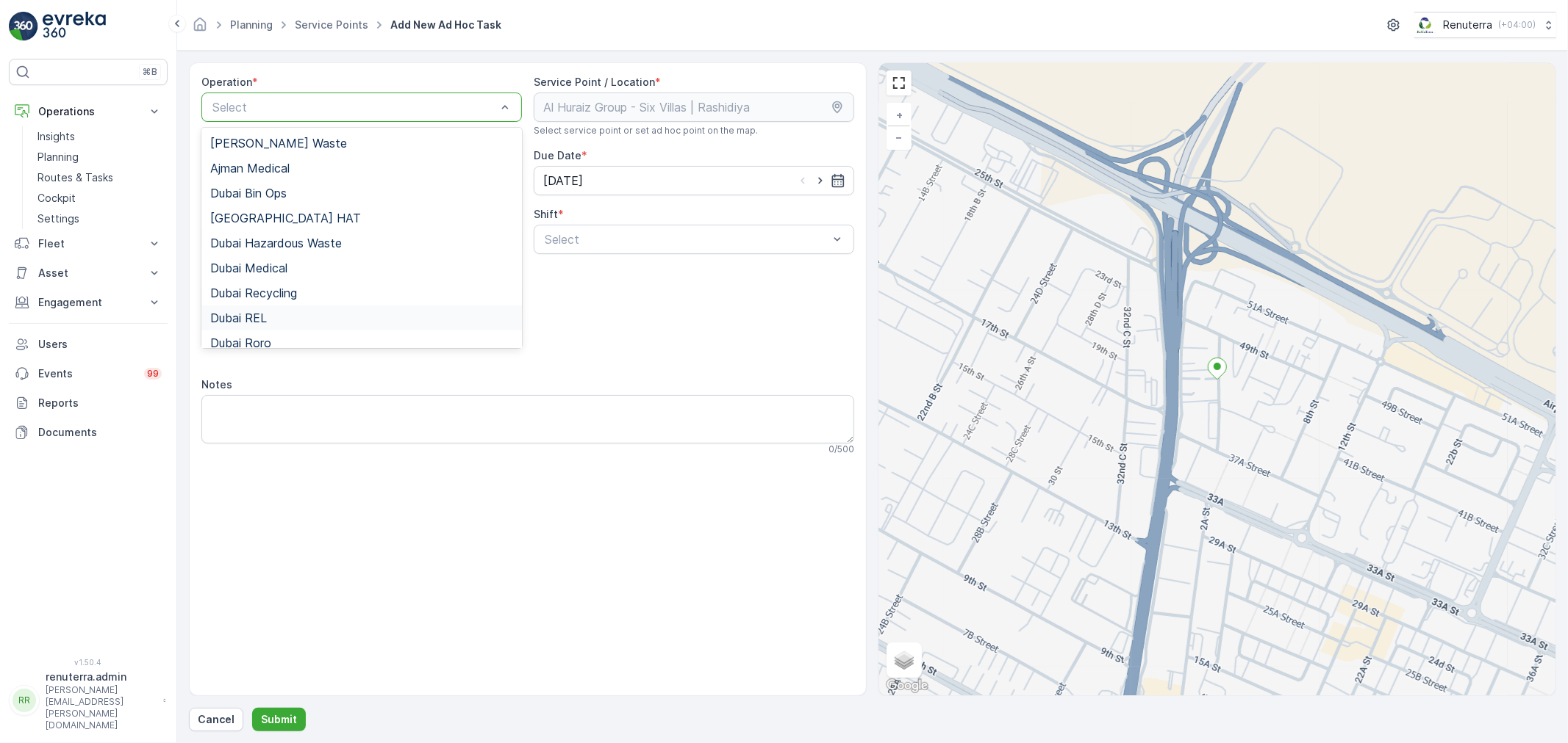
click at [266, 319] on span "Dubai REL" at bounding box center [238, 318] width 57 height 13
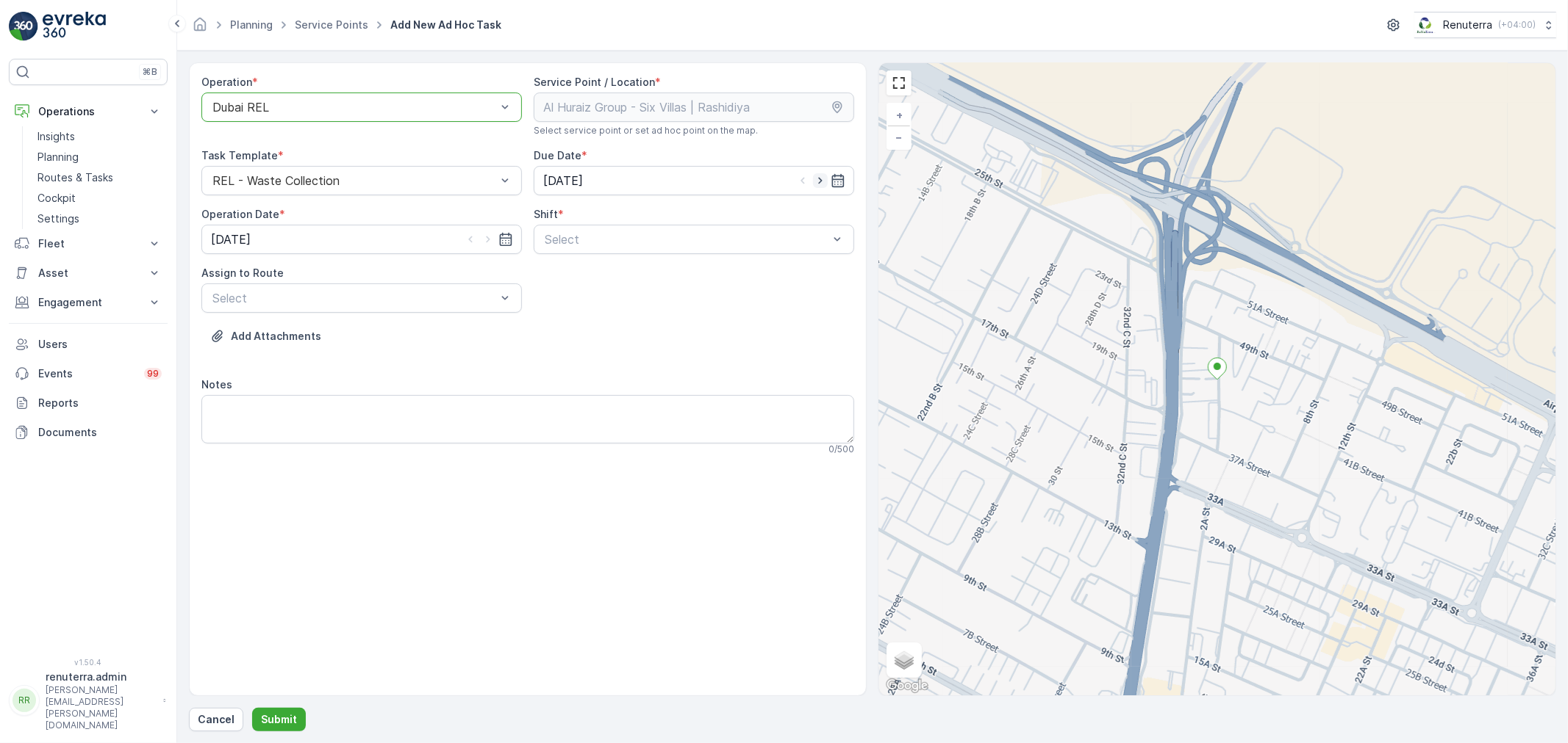
click at [816, 174] on icon "button" at bounding box center [820, 181] width 15 height 15
type input "[DATE]"
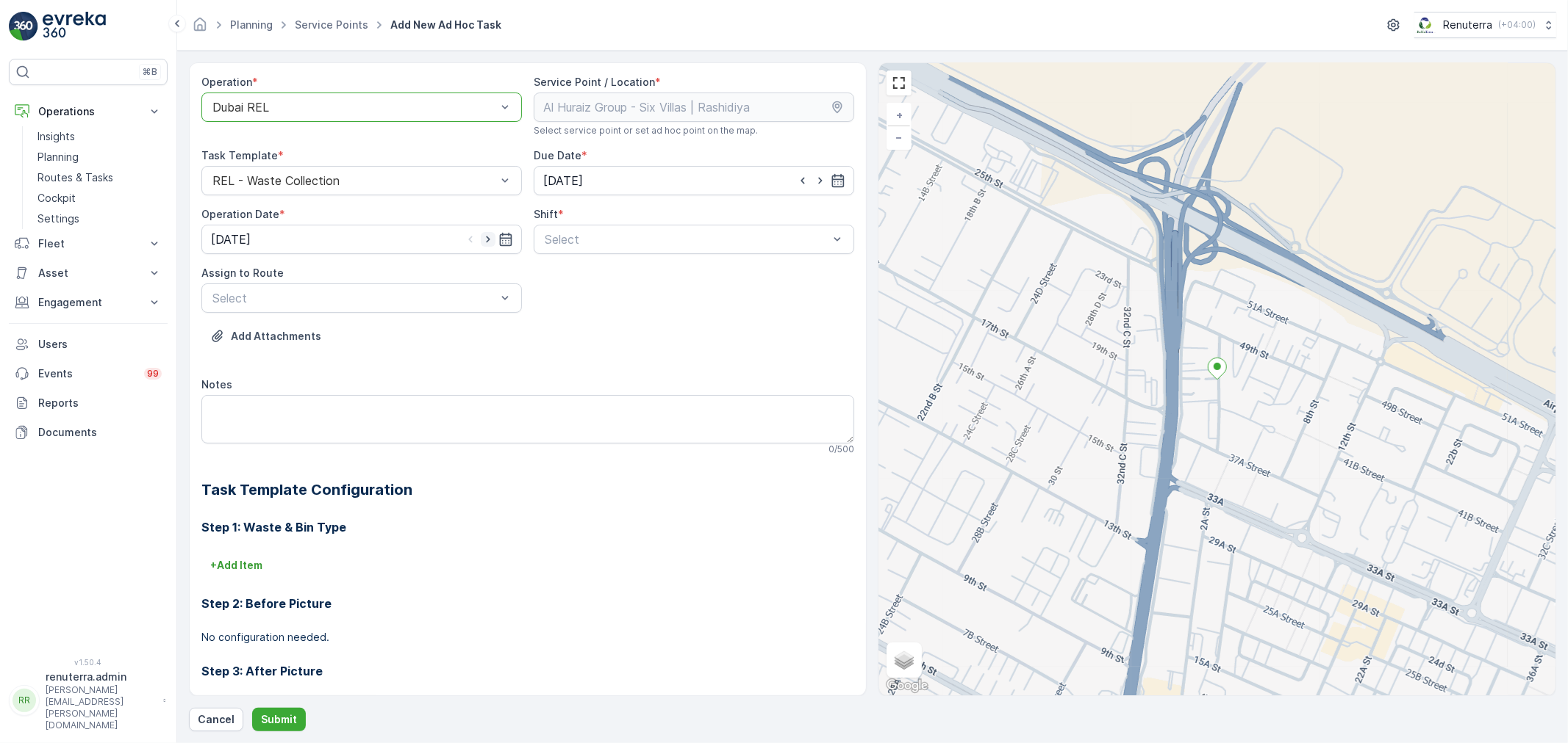
click at [489, 235] on icon "button" at bounding box center [488, 239] width 15 height 15
type input "[DATE]"
click at [564, 300] on span "Night Shift" at bounding box center [572, 301] width 59 height 13
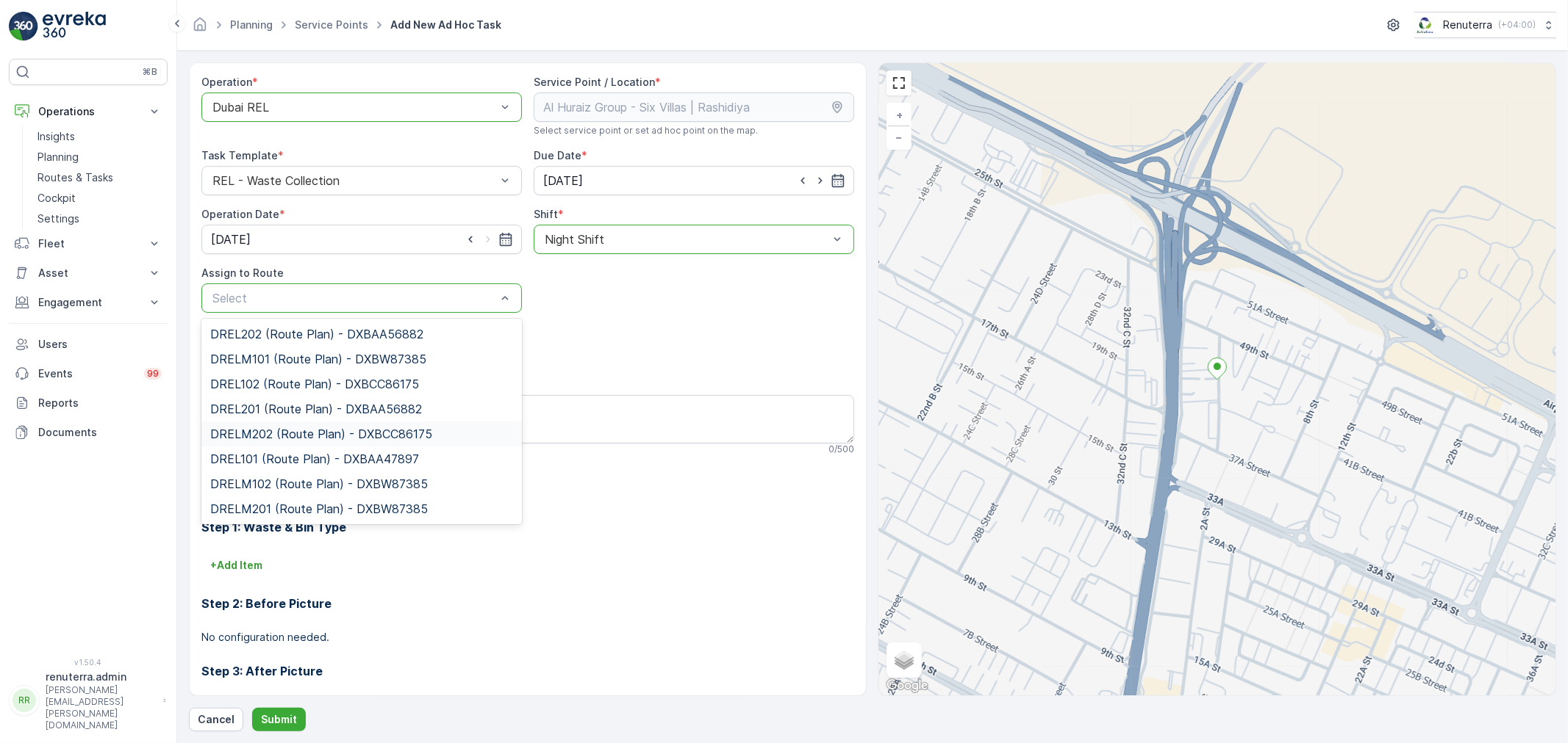
click at [266, 435] on span "DRELM202 (Route Plan) - DXBCC86175" at bounding box center [321, 434] width 222 height 13
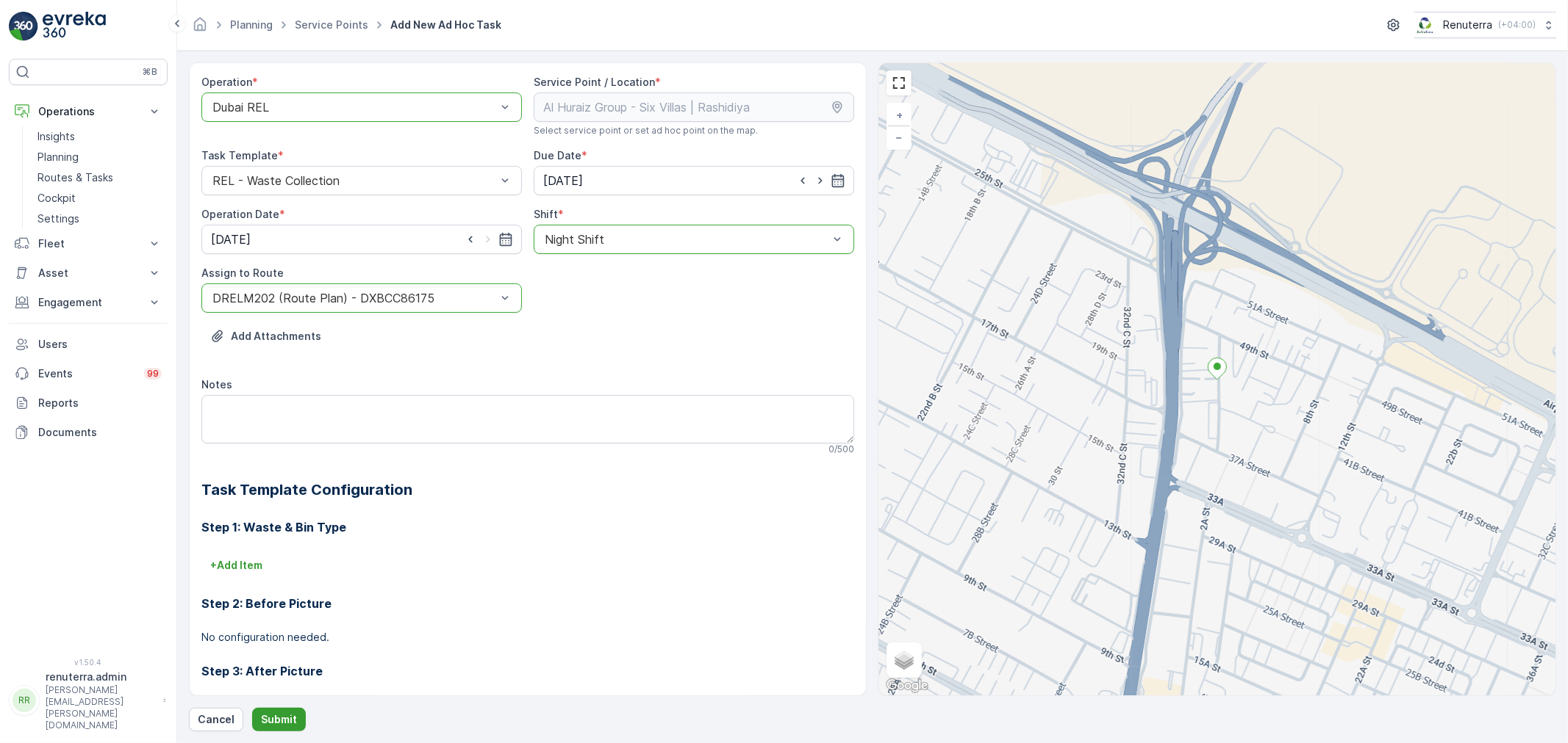
click at [291, 719] on p "Submit" at bounding box center [279, 720] width 36 height 15
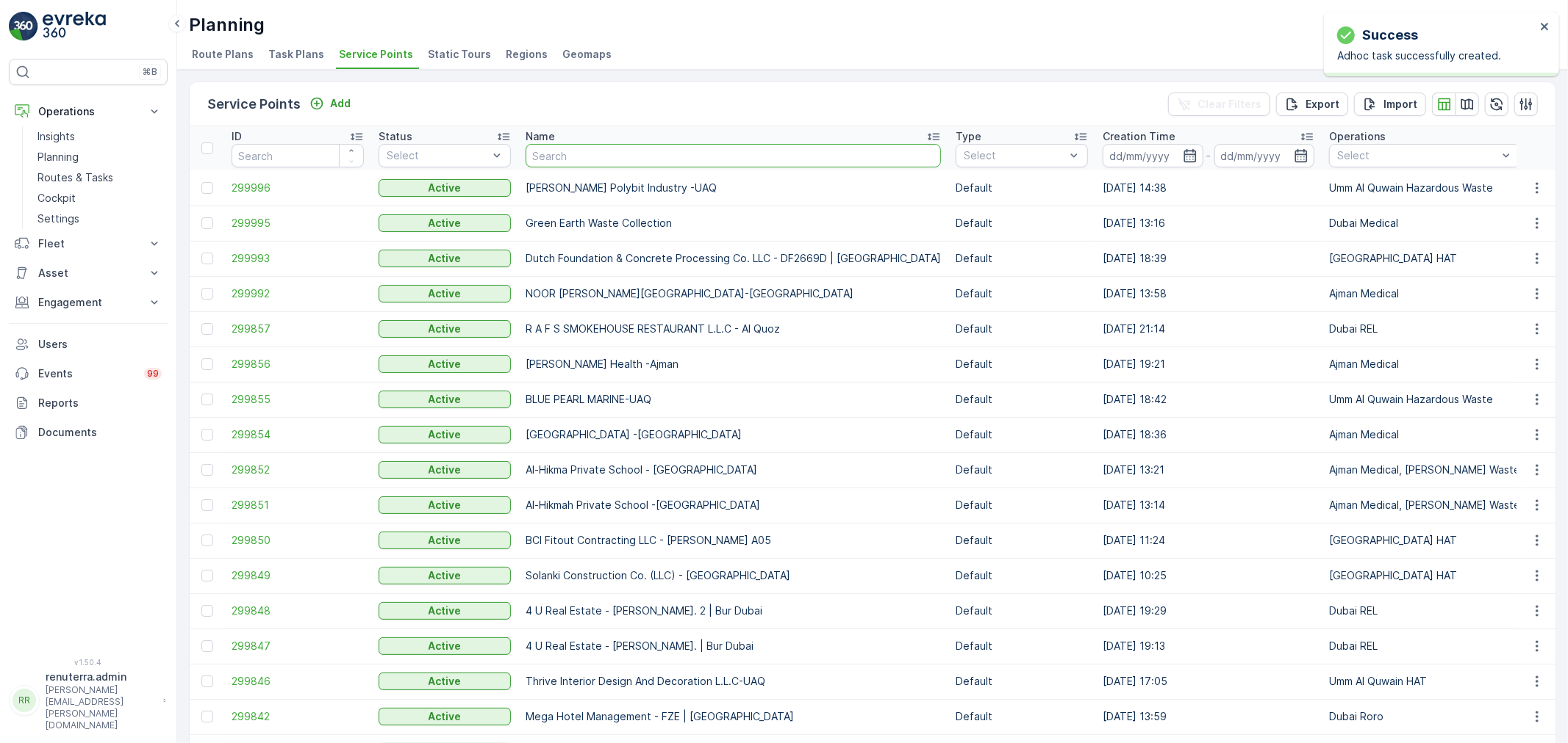
click at [577, 160] on input "text" at bounding box center [733, 156] width 415 height 23
type input "al serh"
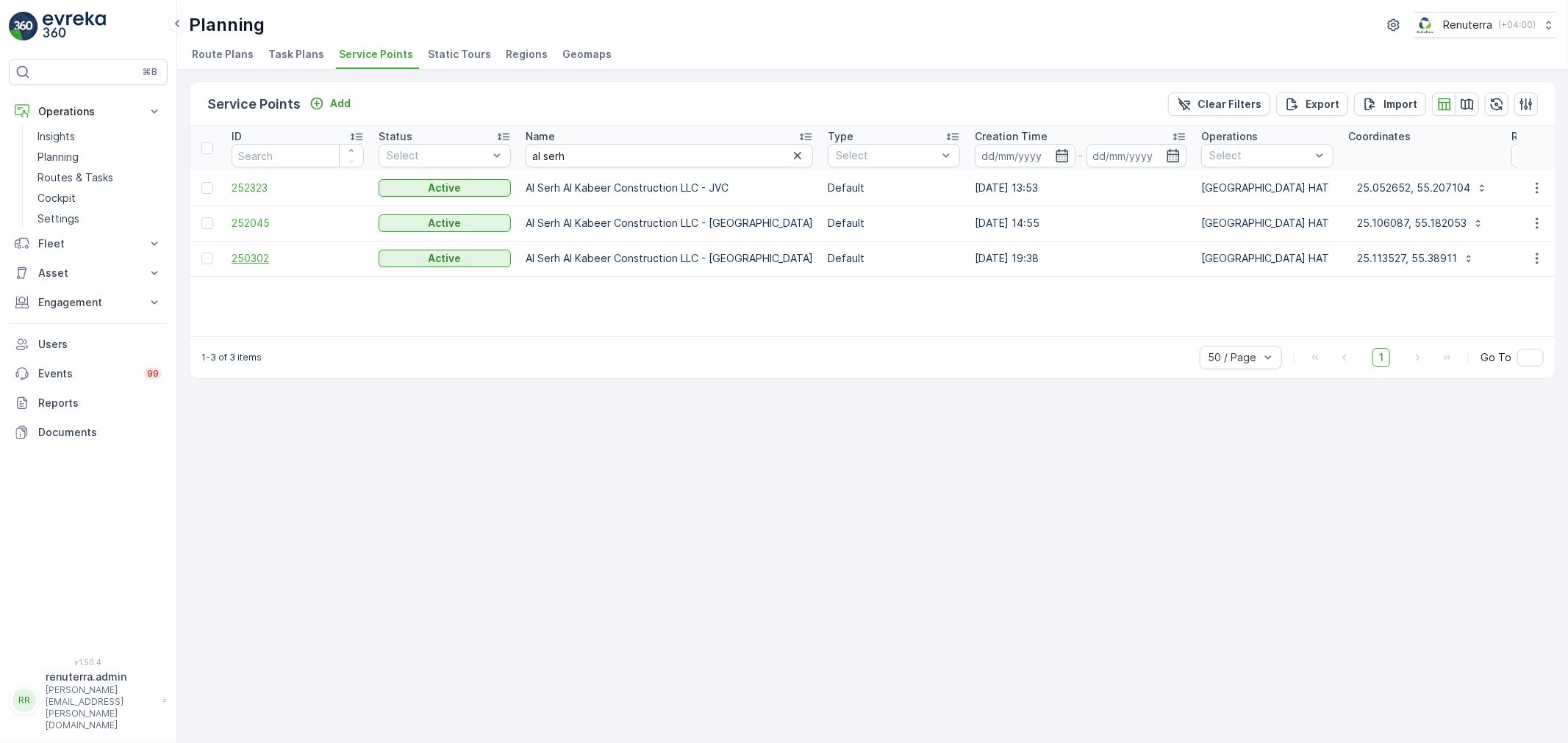
click at [255, 253] on span "250302" at bounding box center [298, 258] width 132 height 15
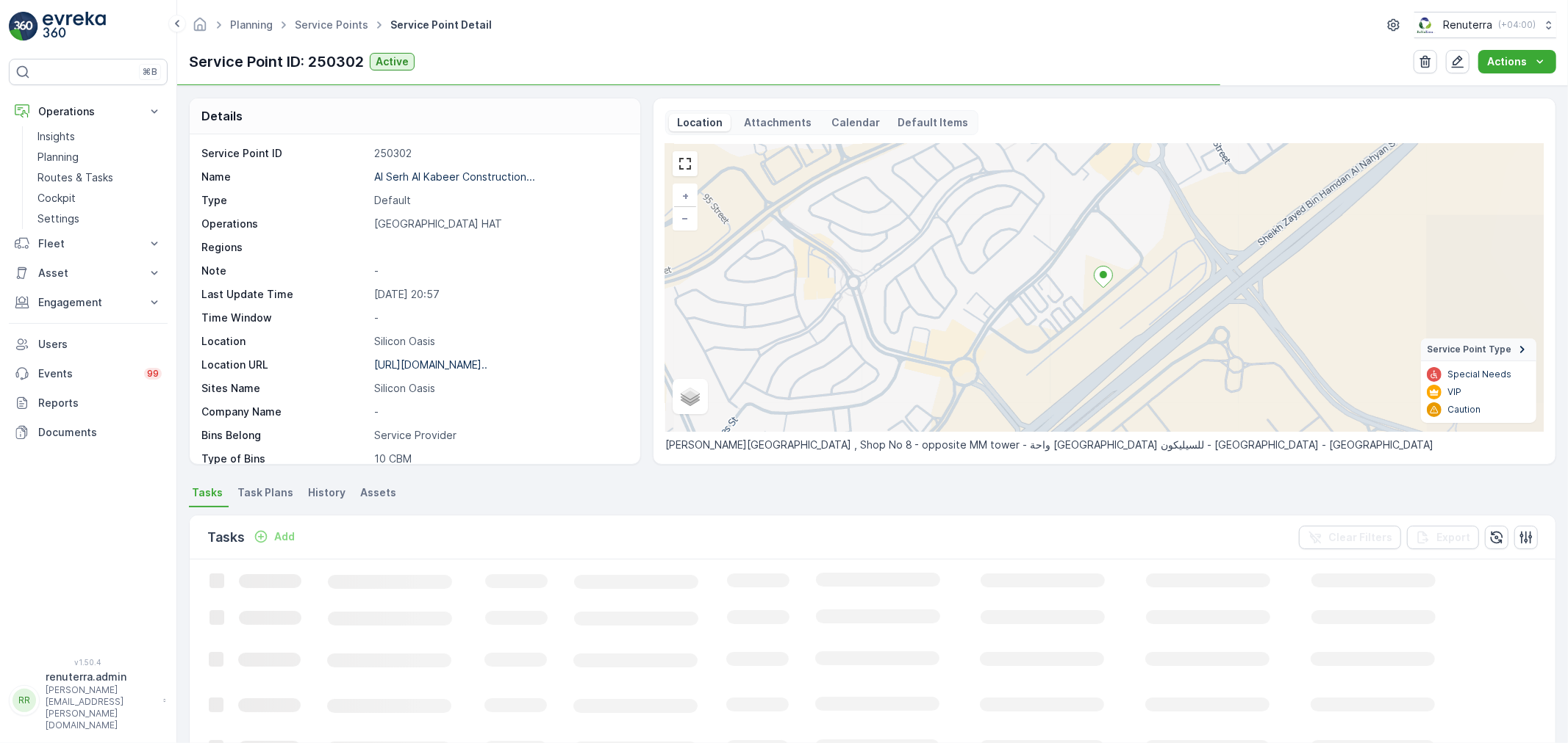
click at [460, 169] on div "Al Serh Al Kabeer Construction..." at bounding box center [454, 177] width 161 height 15
click at [473, 173] on p "Al Serh Al Kabeer Construction..." at bounding box center [454, 176] width 161 height 12
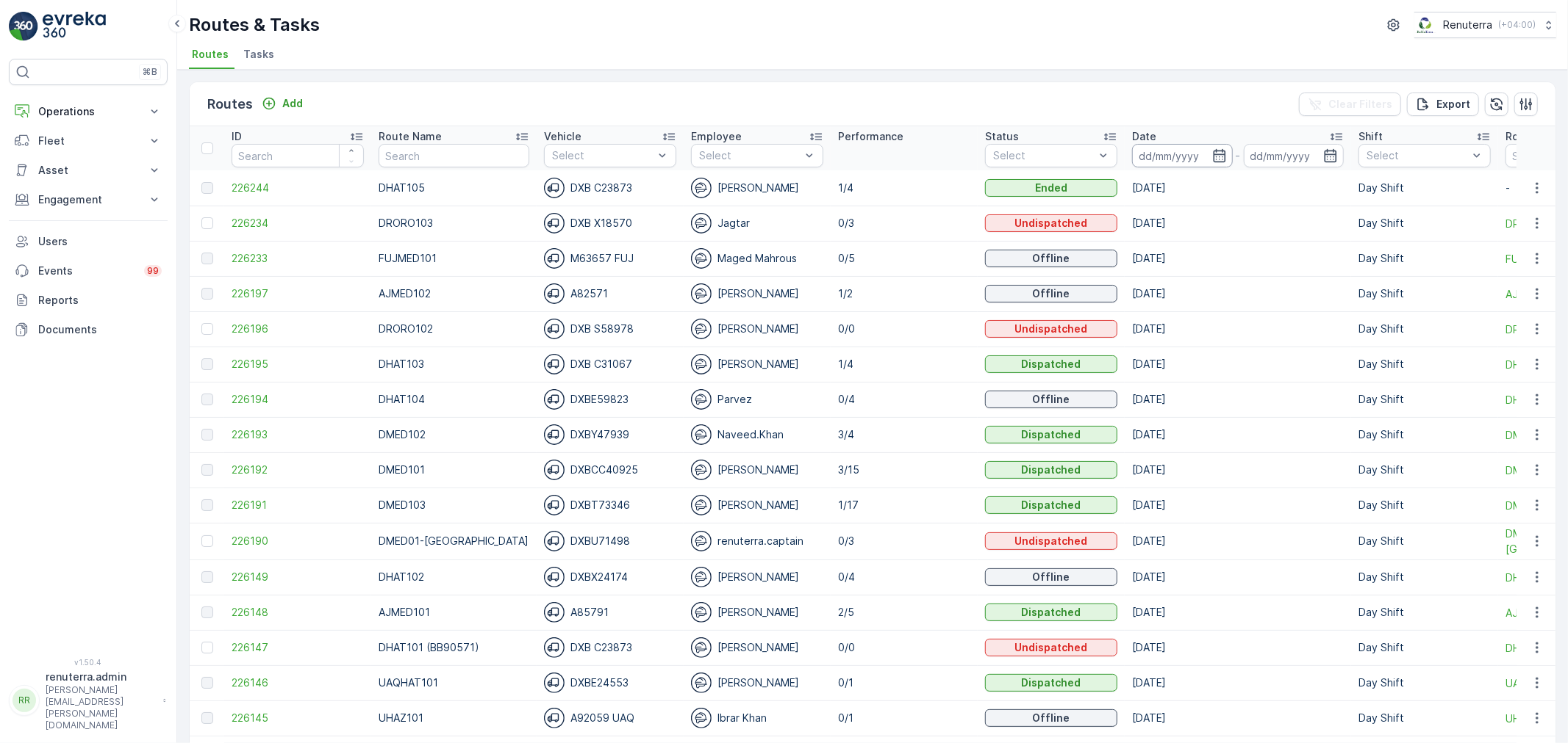
click at [1191, 148] on input at bounding box center [1182, 156] width 101 height 23
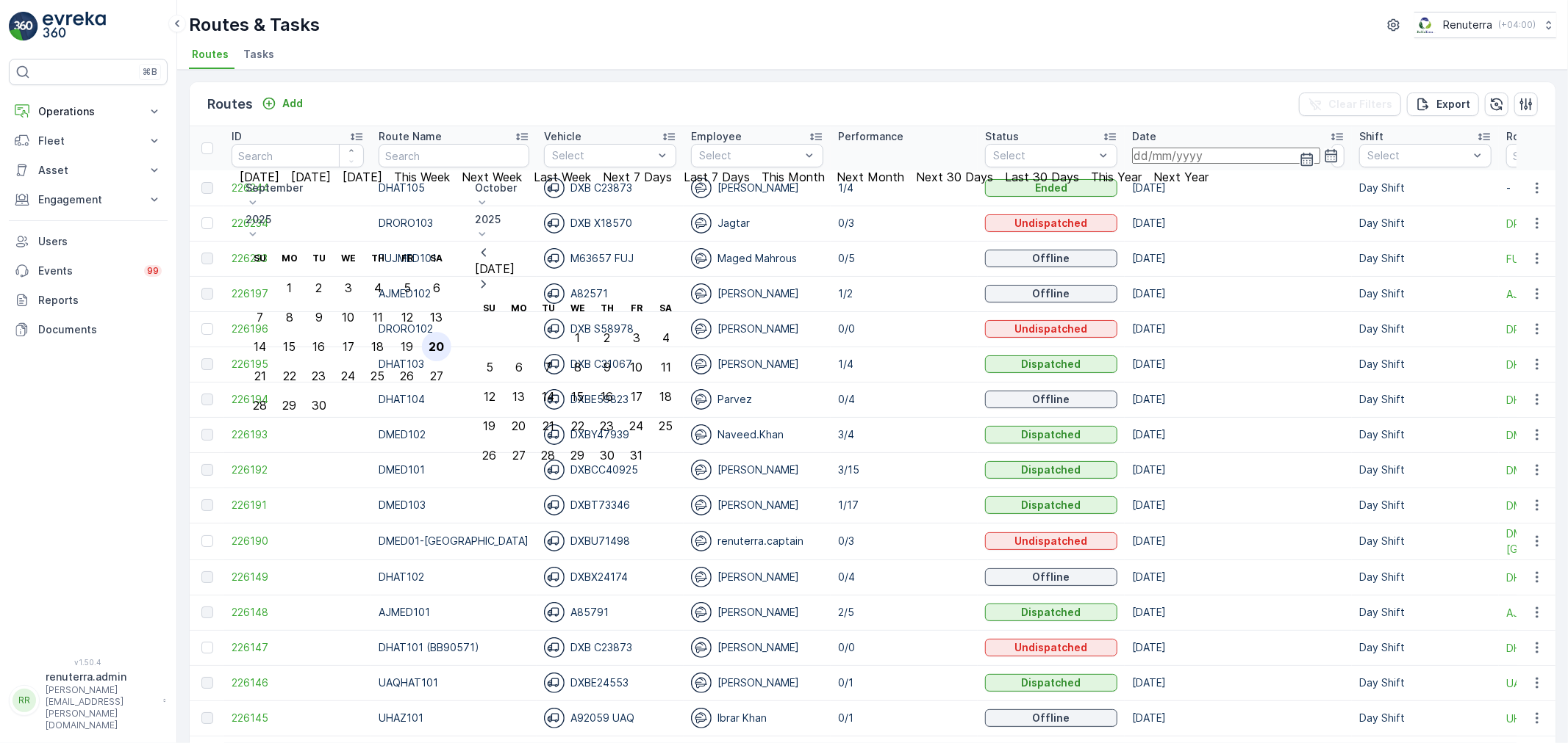
click at [444, 340] on div "20" at bounding box center [436, 347] width 15 height 13
type input "[DATE]"
click at [444, 340] on div "20" at bounding box center [436, 347] width 15 height 13
type input "[DATE]"
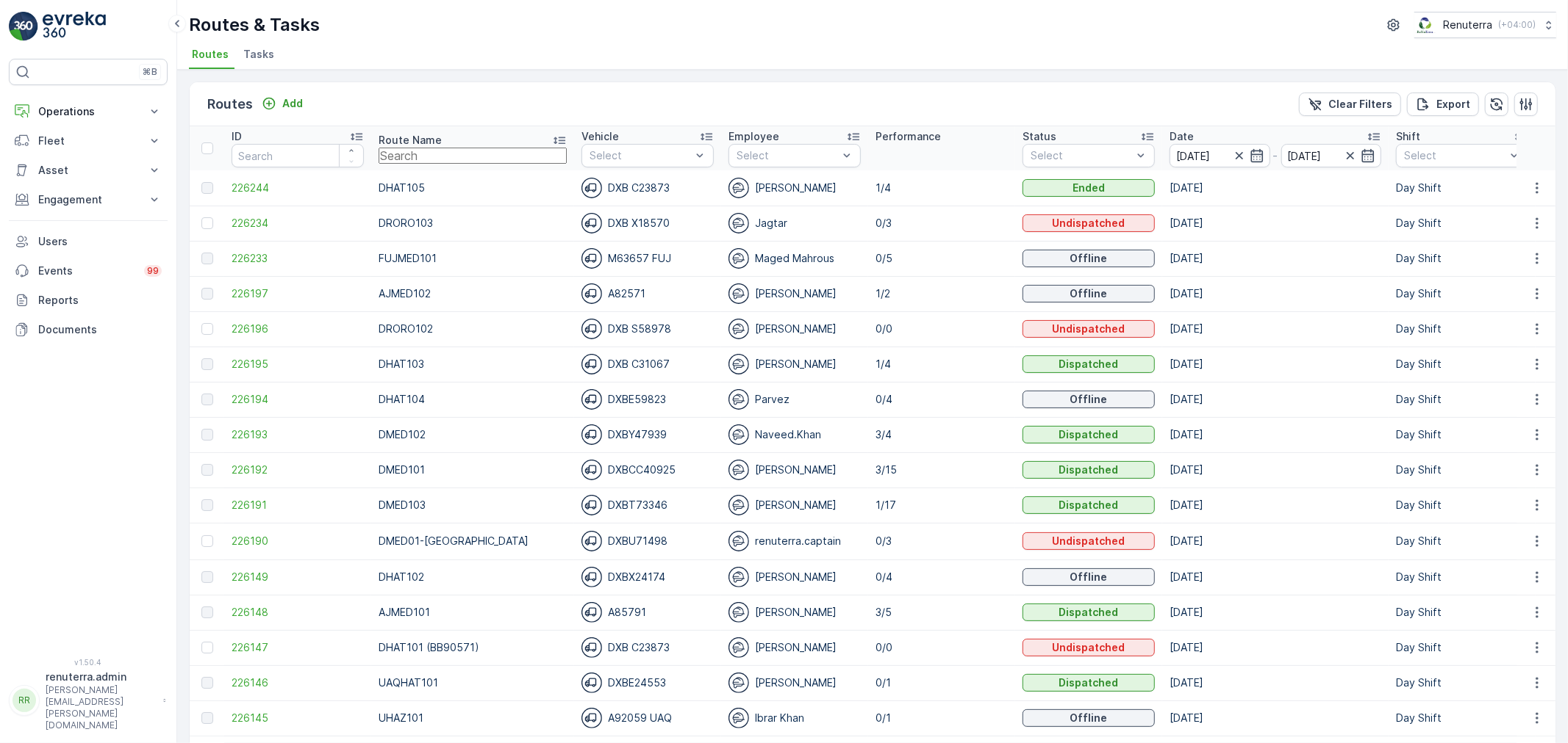
click at [428, 155] on input "text" at bounding box center [473, 156] width 188 height 16
type input "roro"
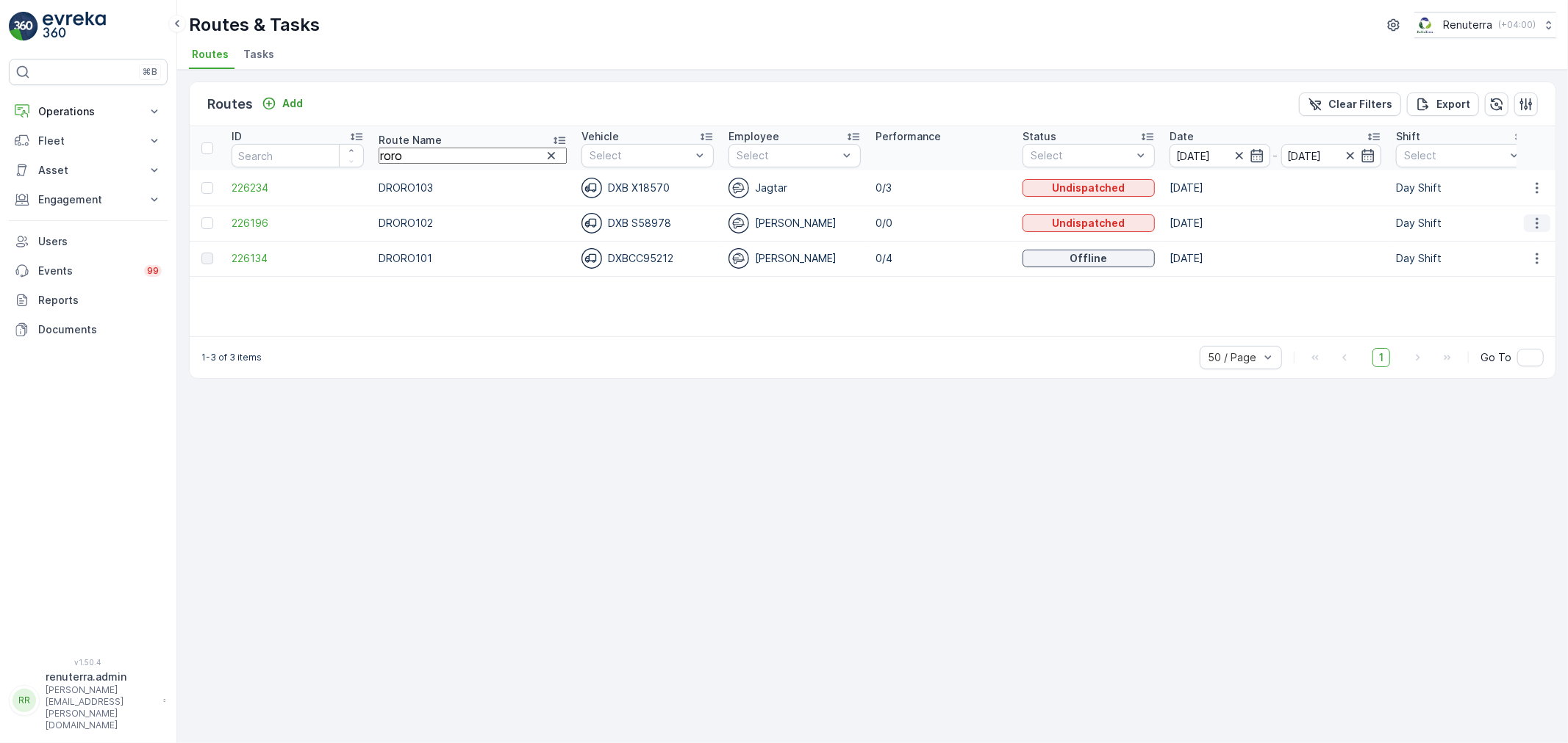
click at [1539, 216] on icon "button" at bounding box center [1537, 224] width 15 height 15
click at [1484, 333] on span "Delete" at bounding box center [1486, 339] width 36 height 13
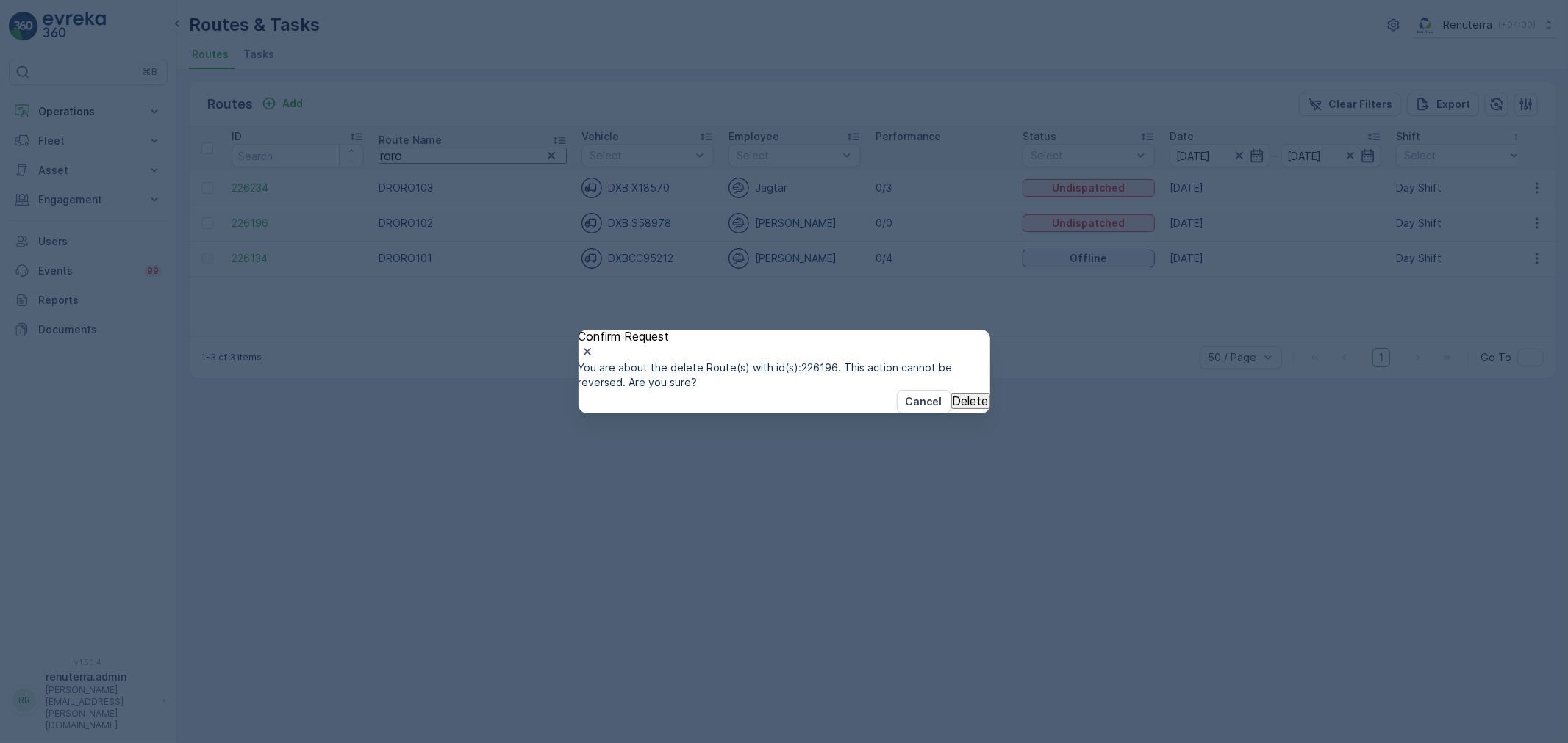
click at [951, 409] on button "Delete" at bounding box center [970, 401] width 39 height 16
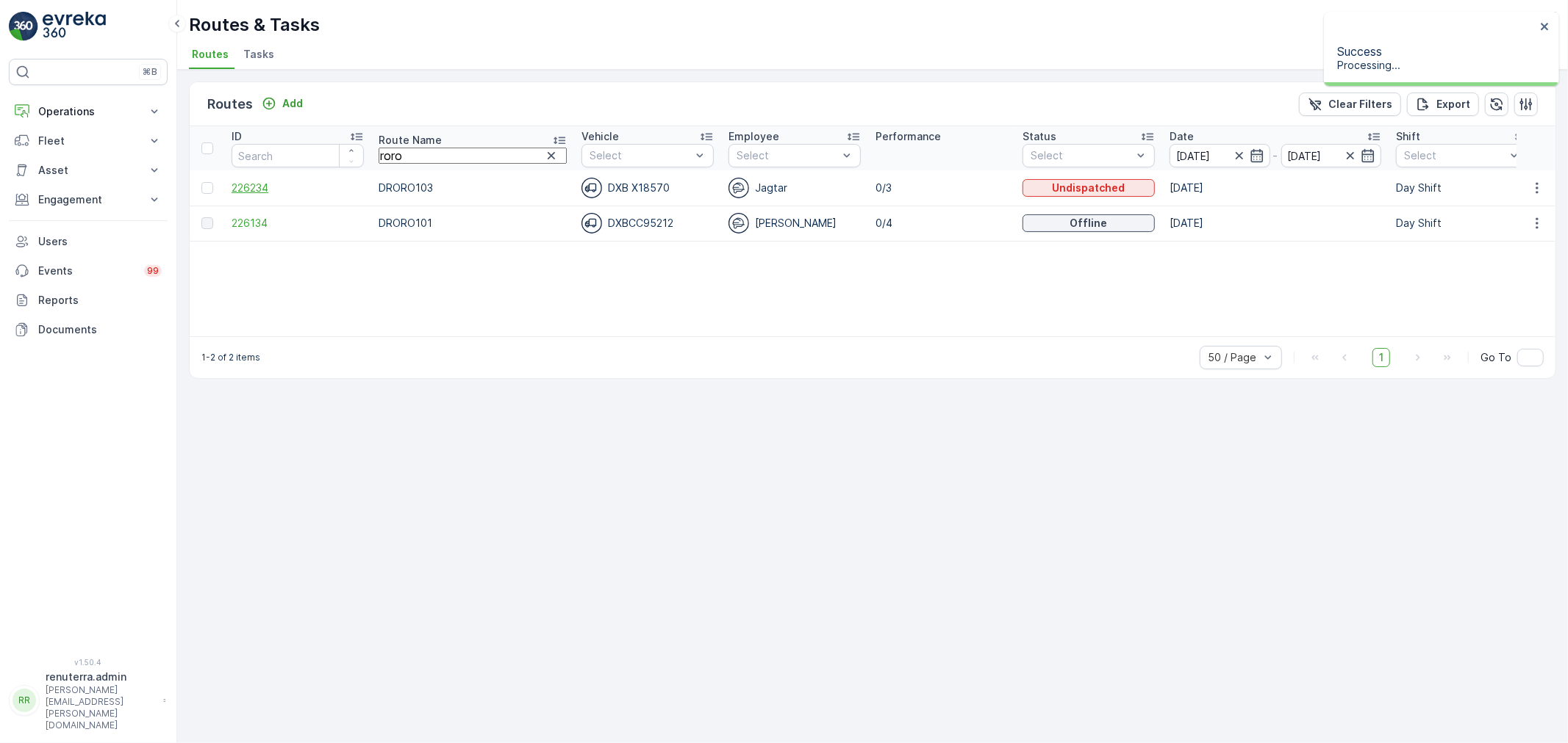
click at [262, 181] on span "226234" at bounding box center [298, 188] width 132 height 15
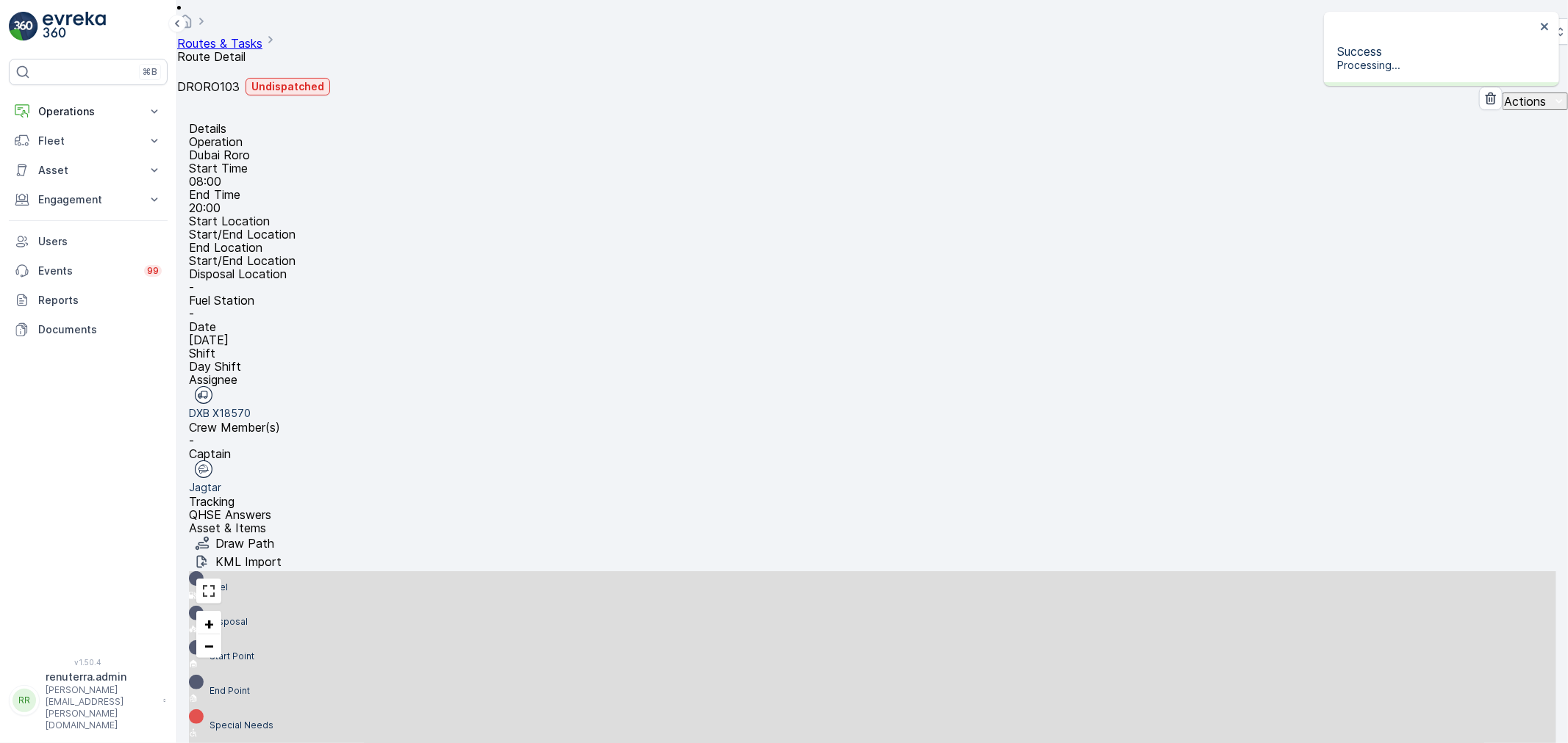
scroll to position [46, 0]
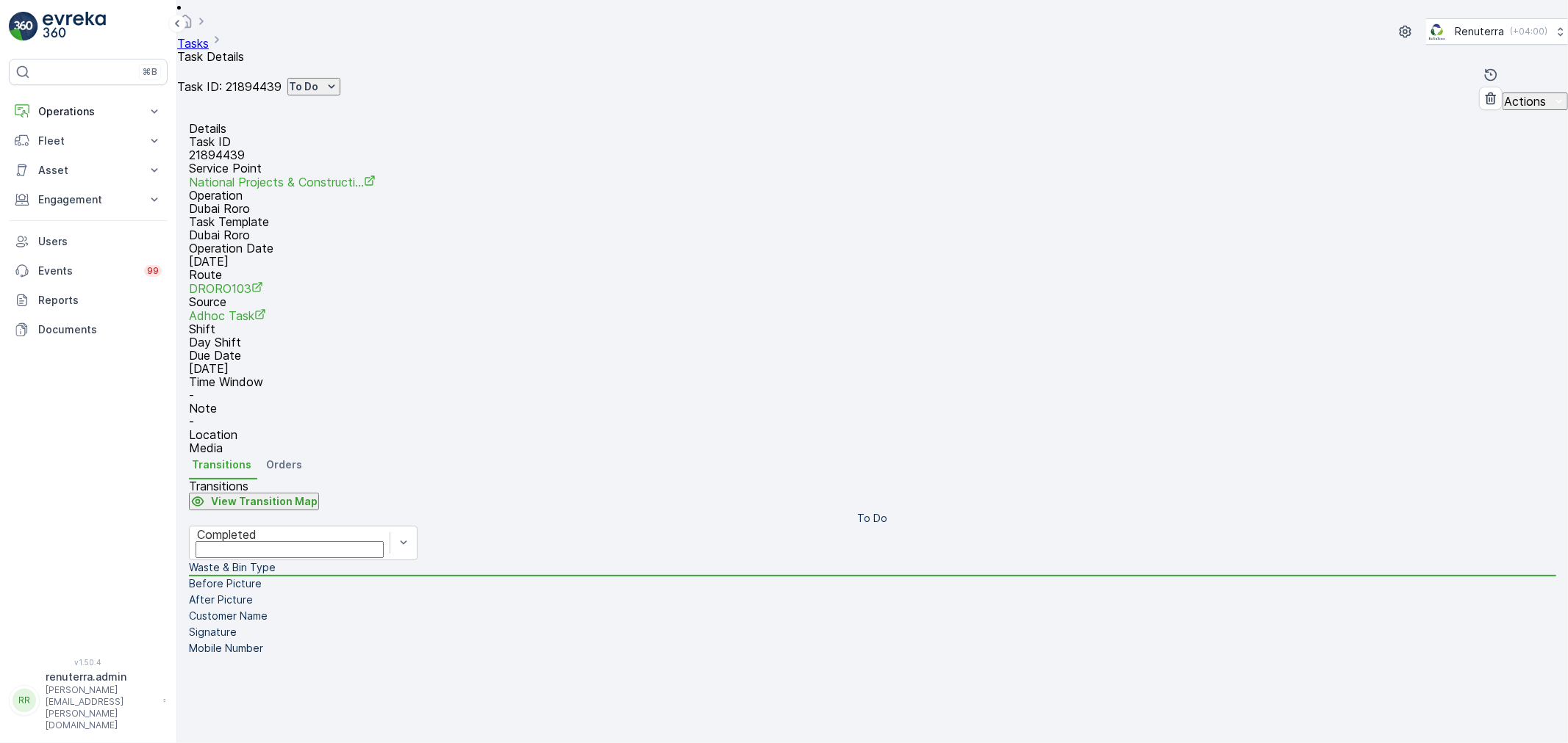
click at [339, 79] on div "To Do" at bounding box center [314, 87] width 50 height 15
click at [387, 126] on span "Completed No one to sign" at bounding box center [411, 132] width 131 height 15
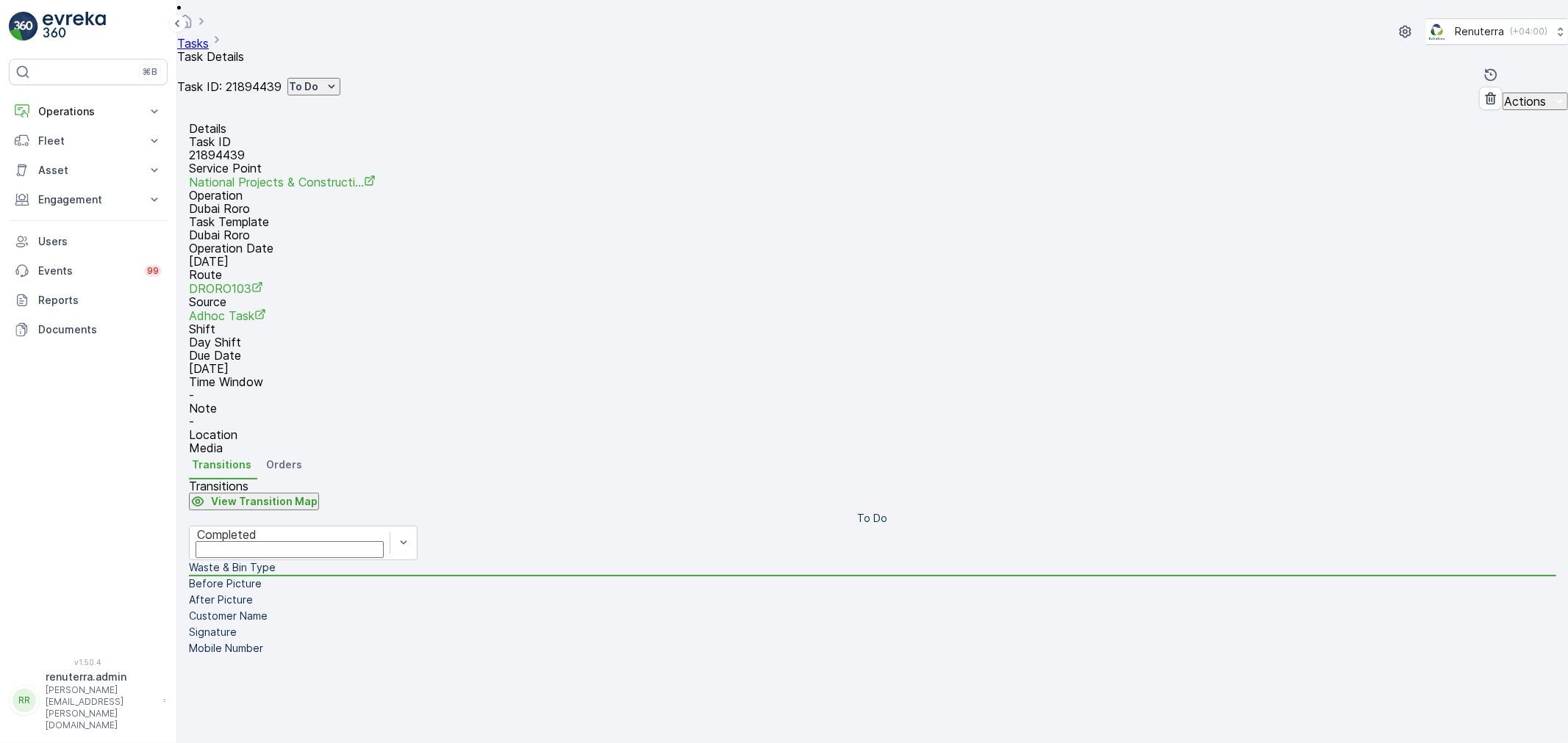
drag, startPoint x: 1352, startPoint y: 258, endPoint x: 1288, endPoint y: 255, distance: 64.1
type Quantity "1"
